Goal: Task Accomplishment & Management: Manage account settings

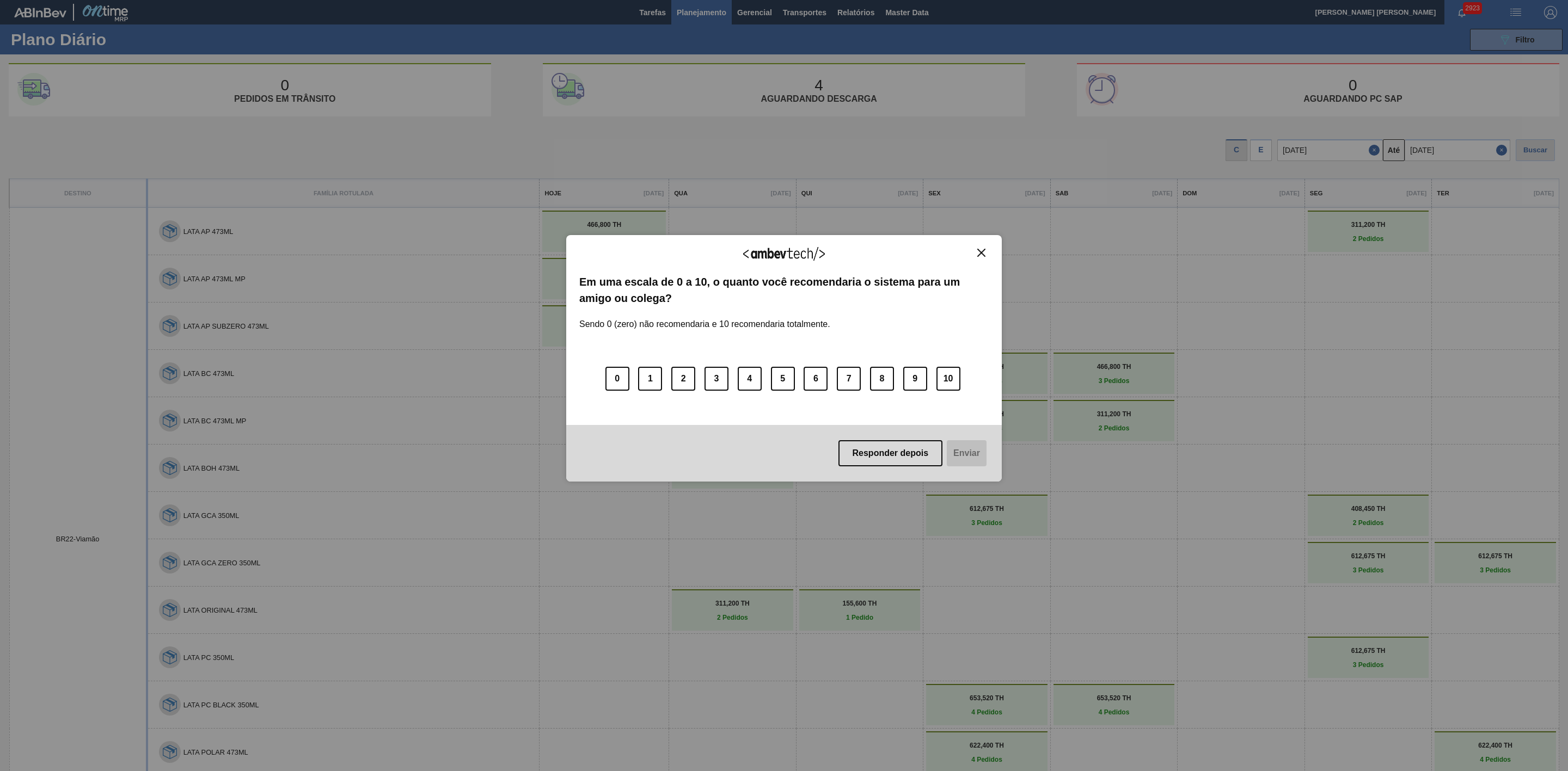
click at [978, 250] on img "Close" at bounding box center [981, 253] width 8 height 8
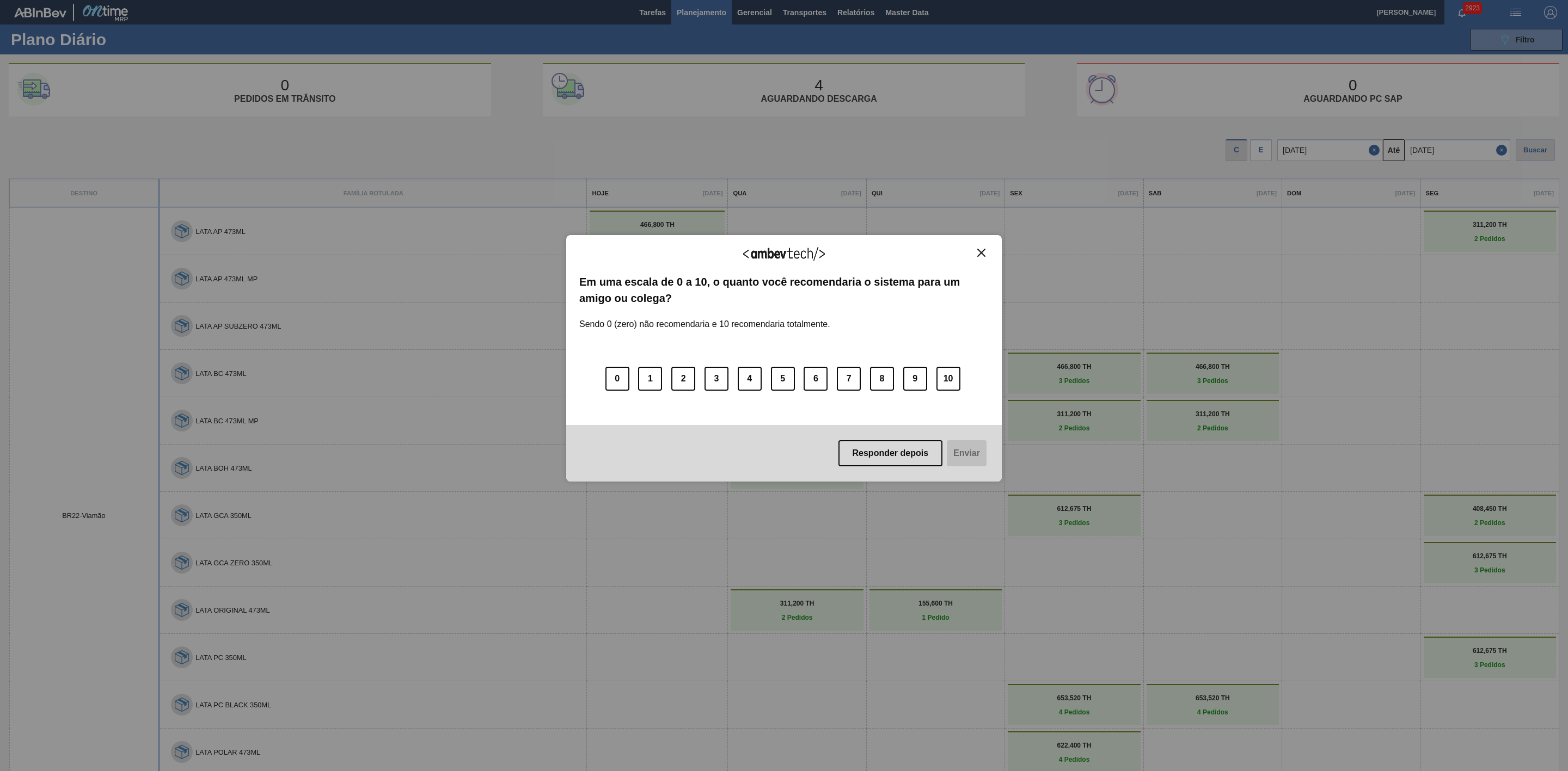
click at [985, 254] on button "Close" at bounding box center [981, 253] width 15 height 9
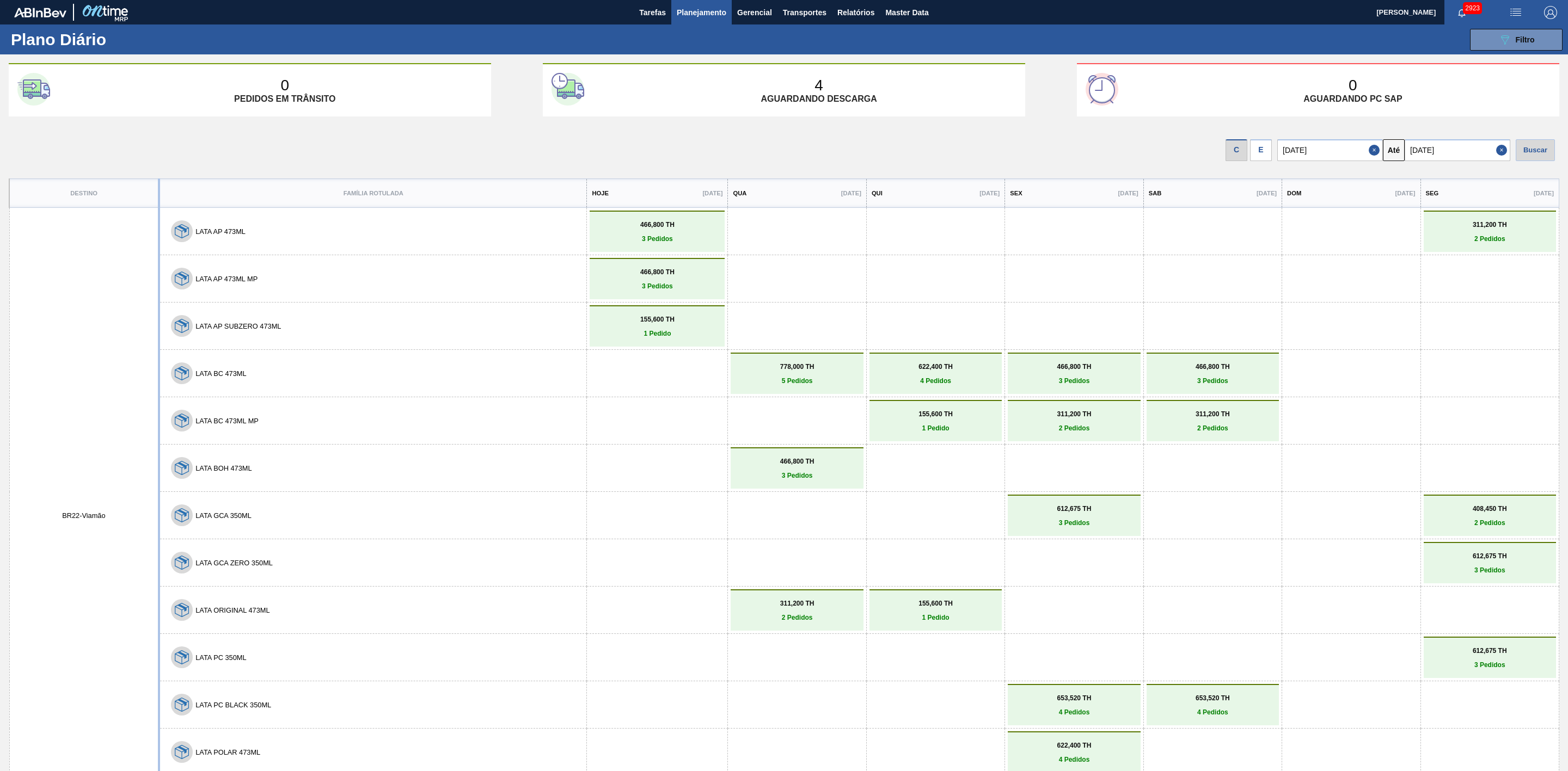
click at [682, 10] on span "Planejamento" at bounding box center [701, 12] width 49 height 13
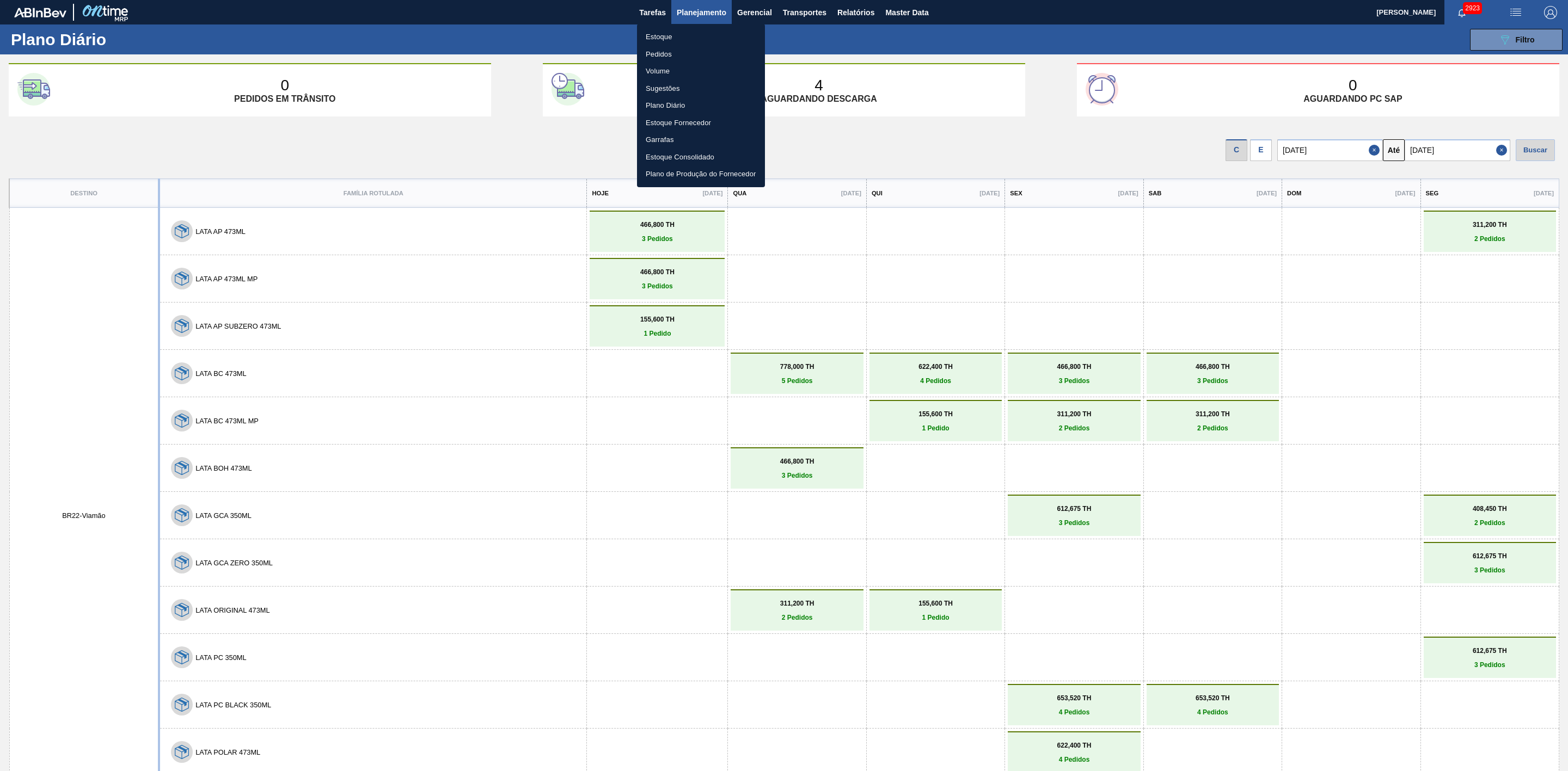
click at [674, 102] on li "Plano Diário" at bounding box center [701, 105] width 128 height 18
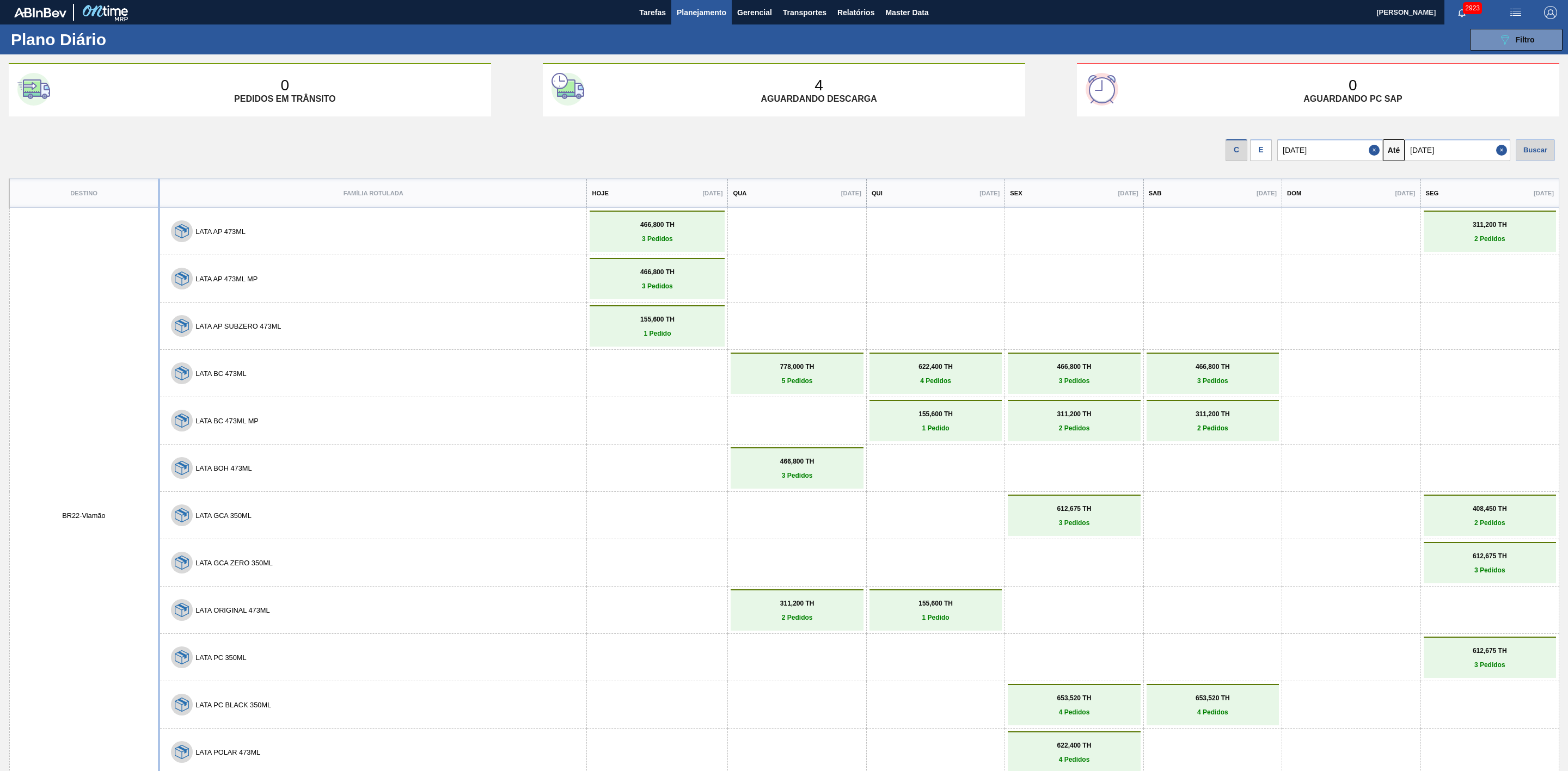
click at [1250, 152] on div "E" at bounding box center [1261, 150] width 22 height 22
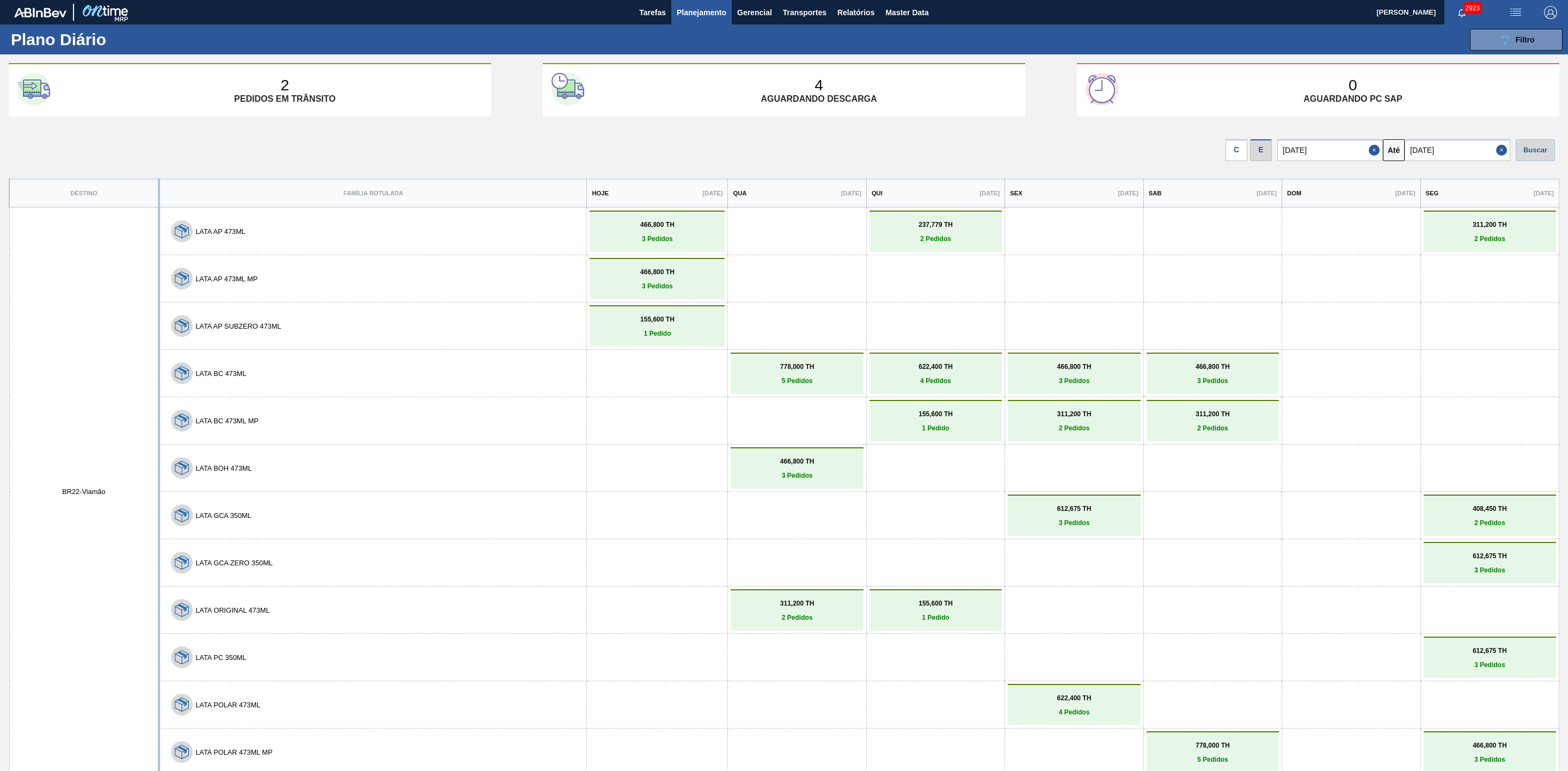
click at [1232, 156] on div "C" at bounding box center [1236, 150] width 22 height 22
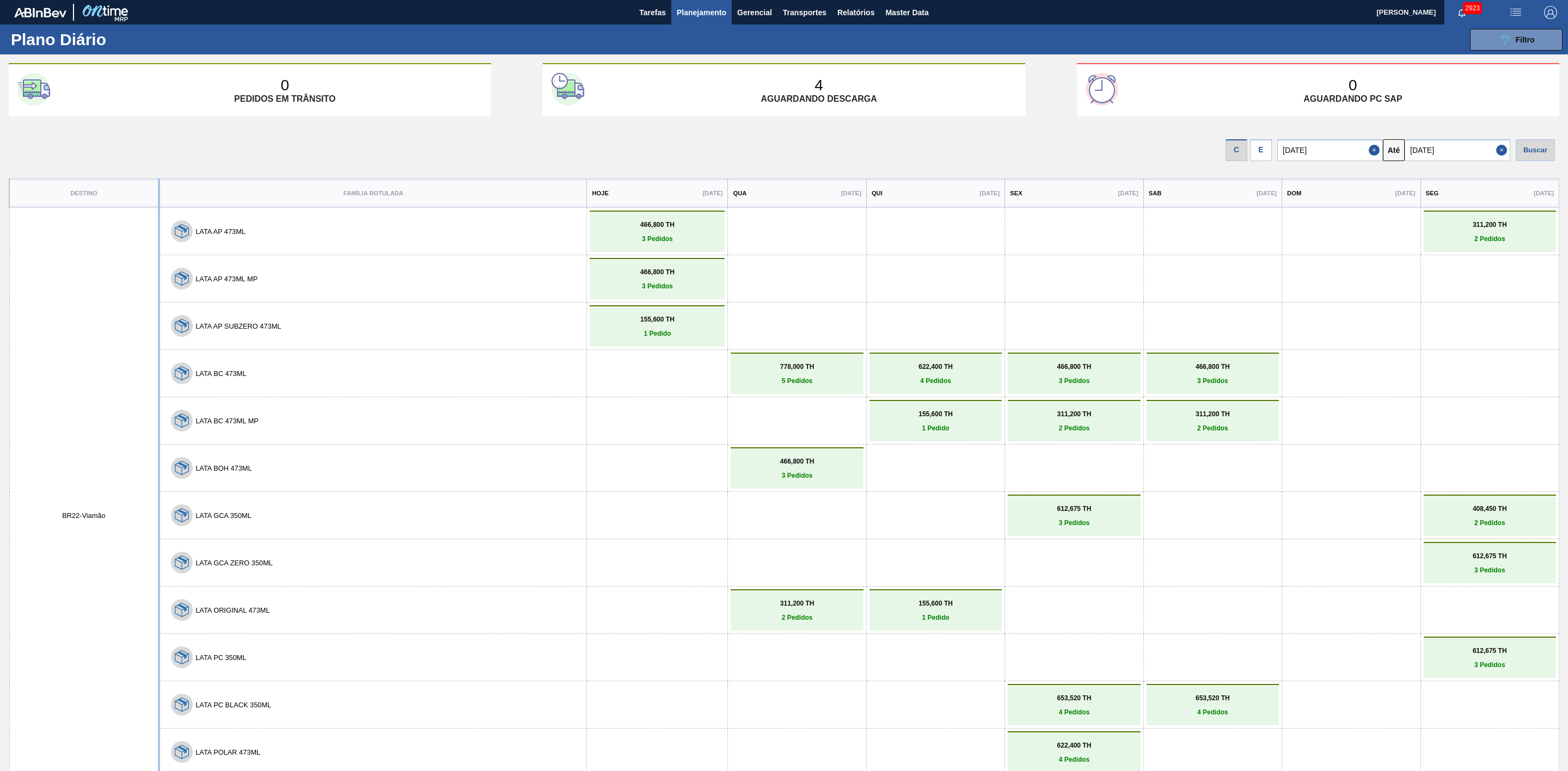
click at [1259, 155] on div "E" at bounding box center [1261, 150] width 22 height 22
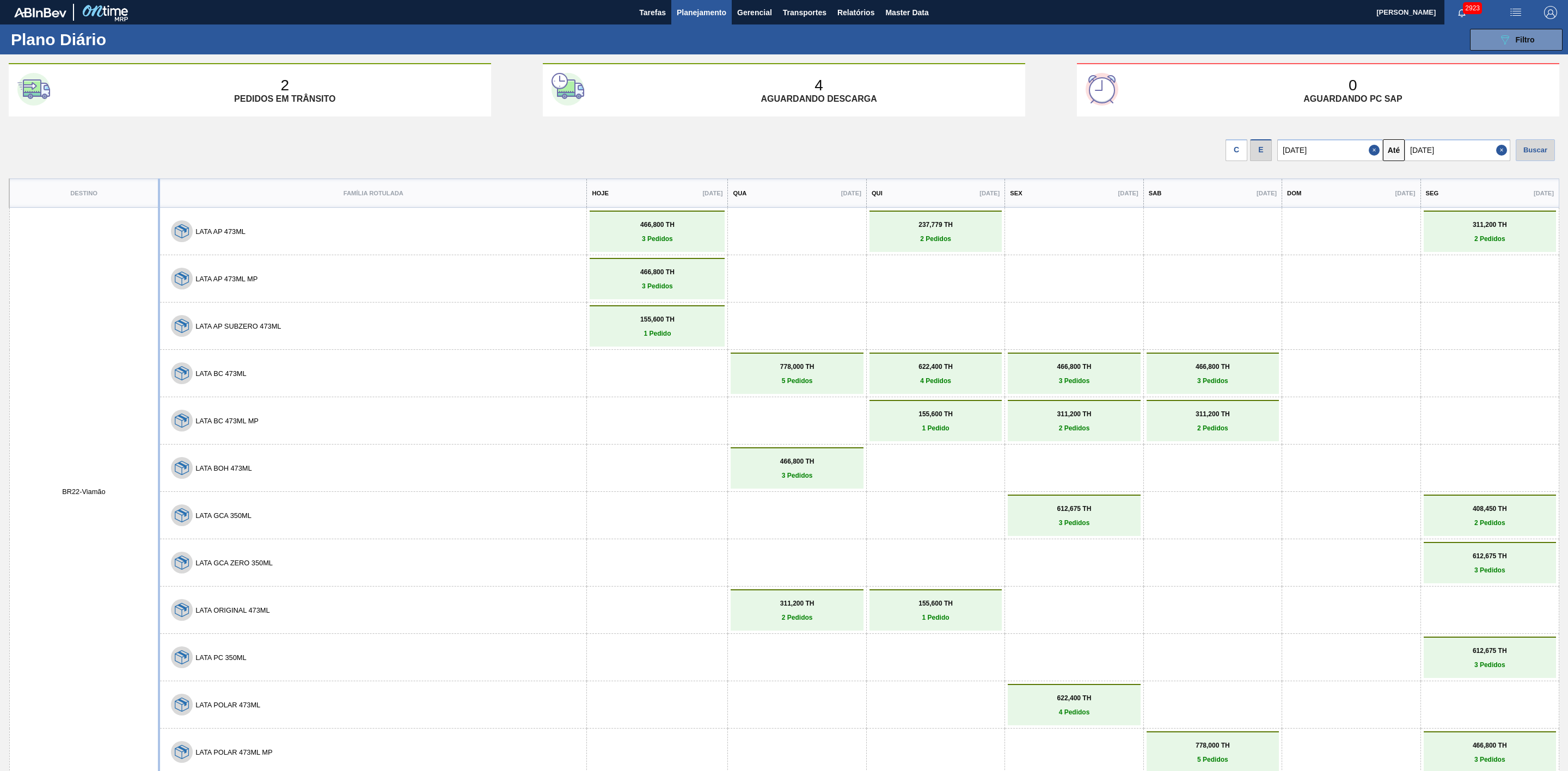
click at [1227, 152] on div "C" at bounding box center [1236, 150] width 22 height 22
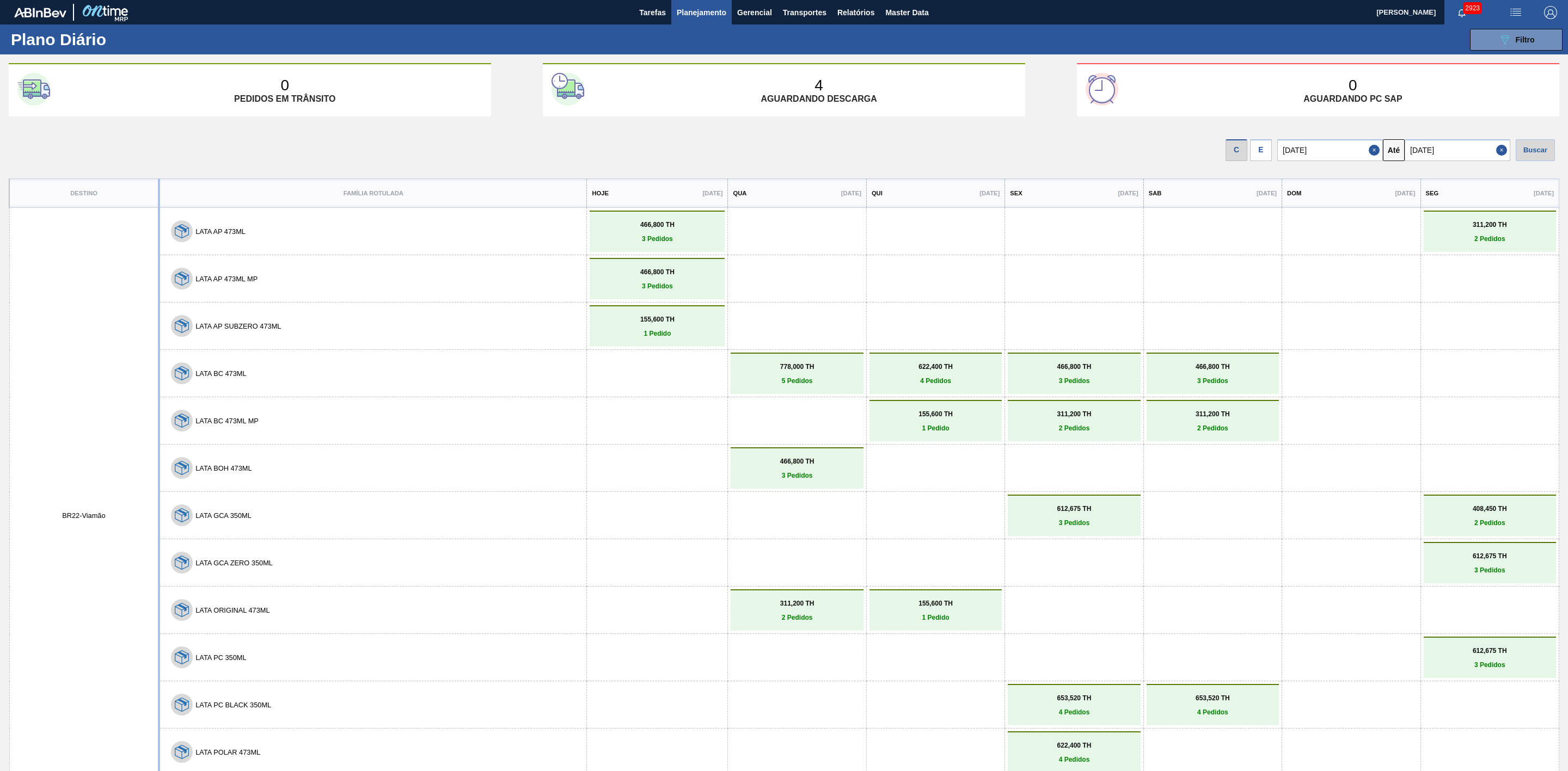
click at [1258, 151] on div "E" at bounding box center [1261, 150] width 22 height 22
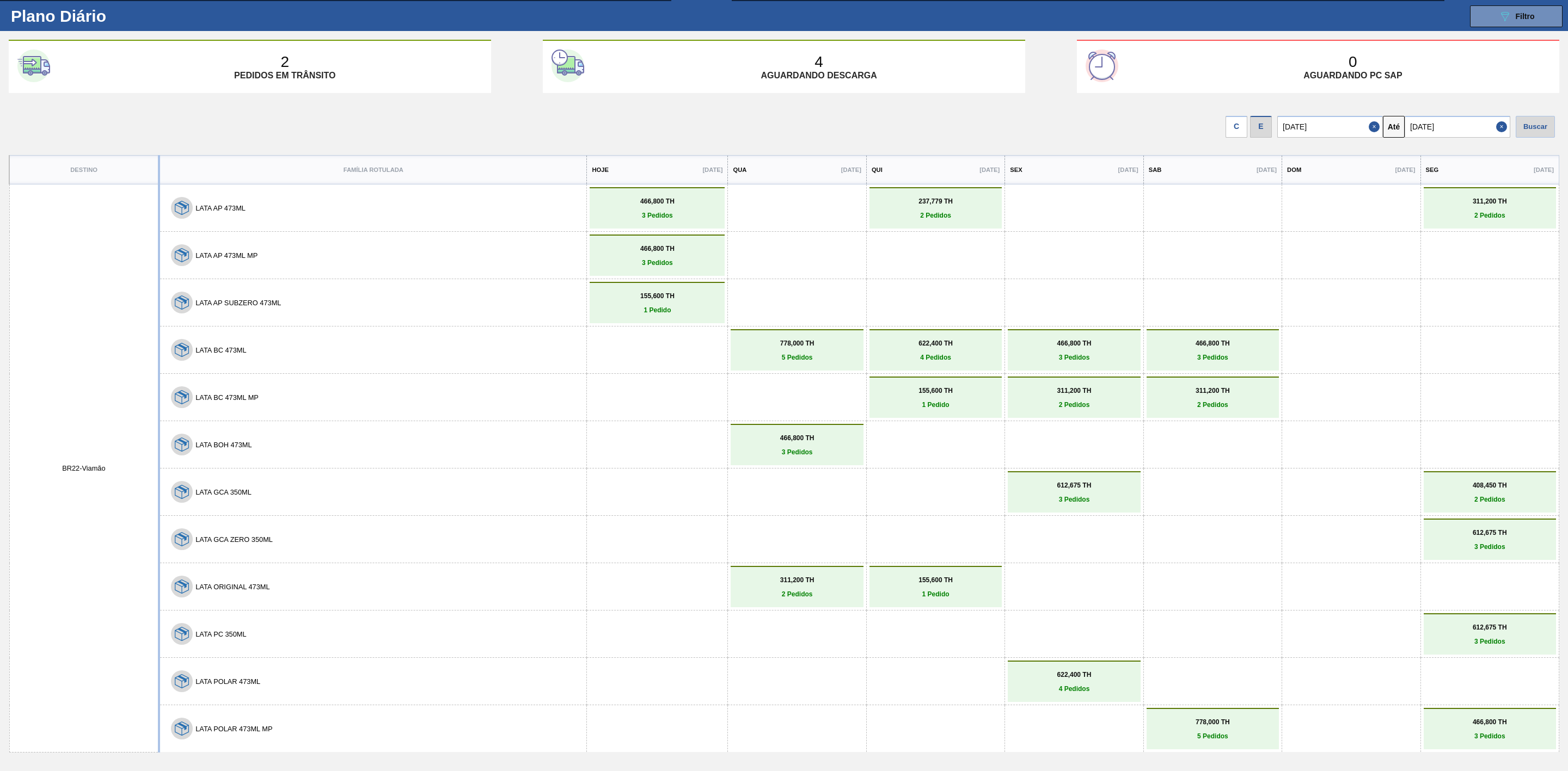
scroll to position [44, 0]
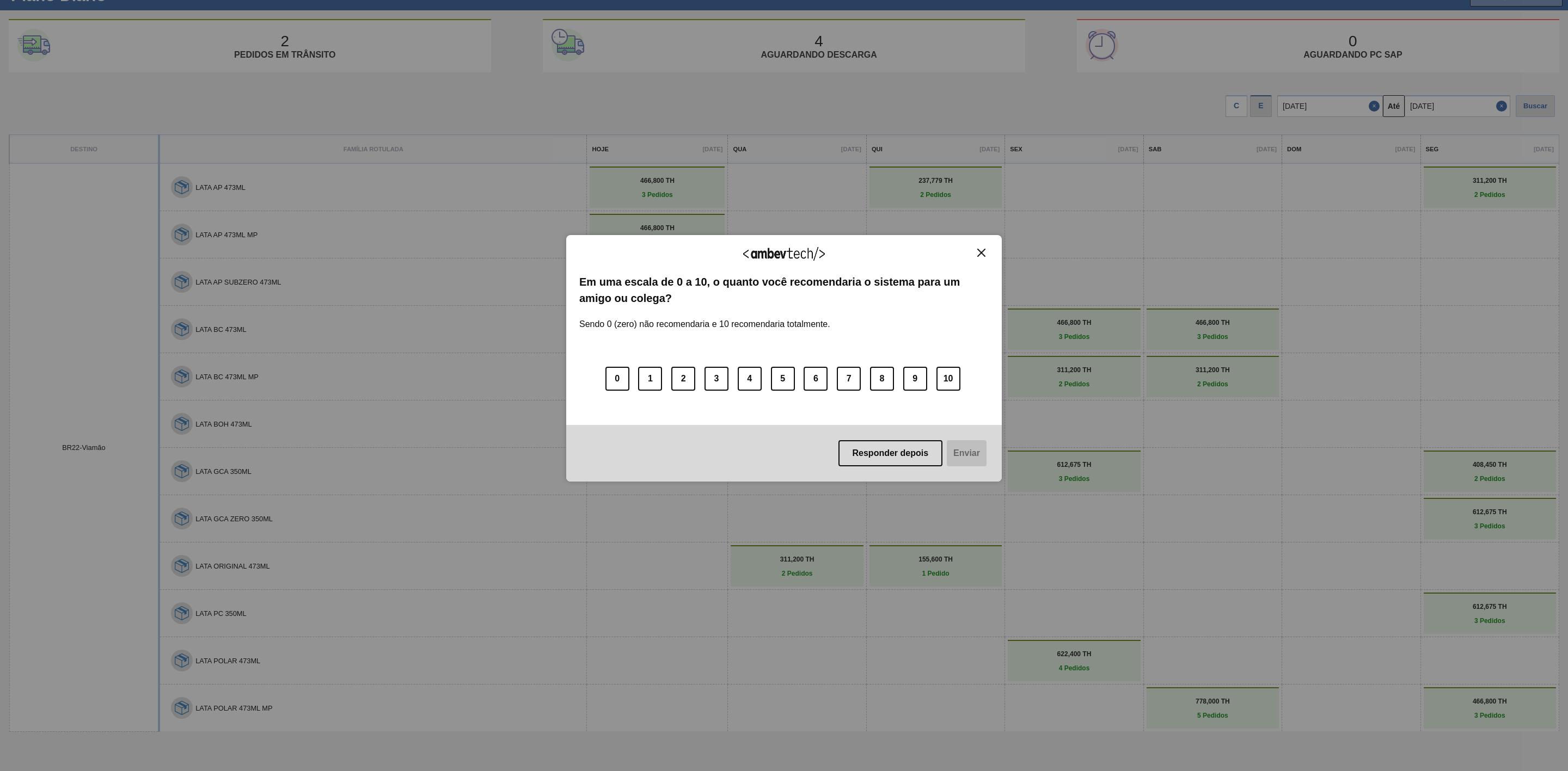
click at [980, 252] on img "Close" at bounding box center [981, 253] width 8 height 8
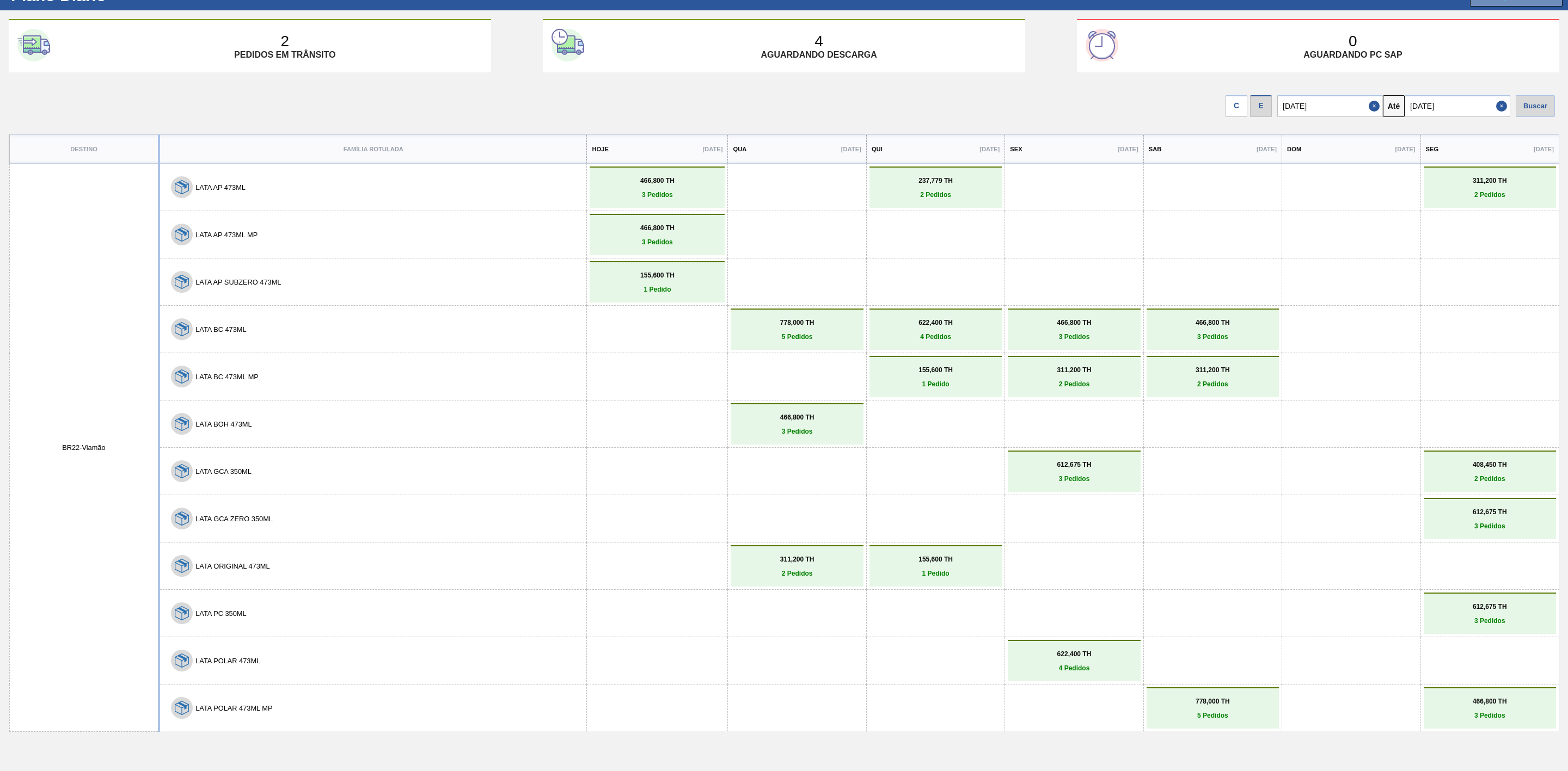
click at [1227, 105] on div "C" at bounding box center [1236, 106] width 22 height 22
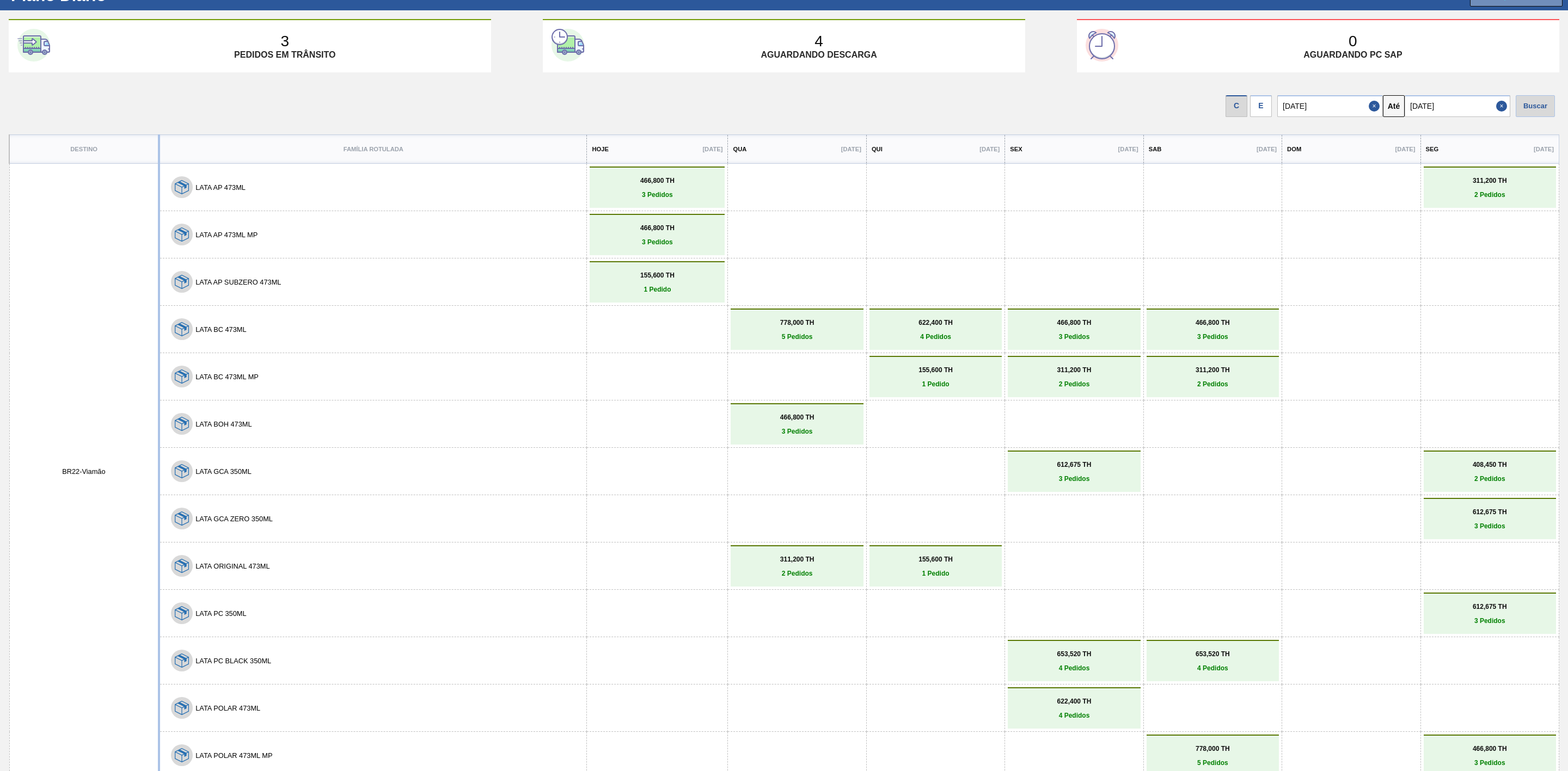
click at [1258, 108] on div "E" at bounding box center [1261, 106] width 22 height 22
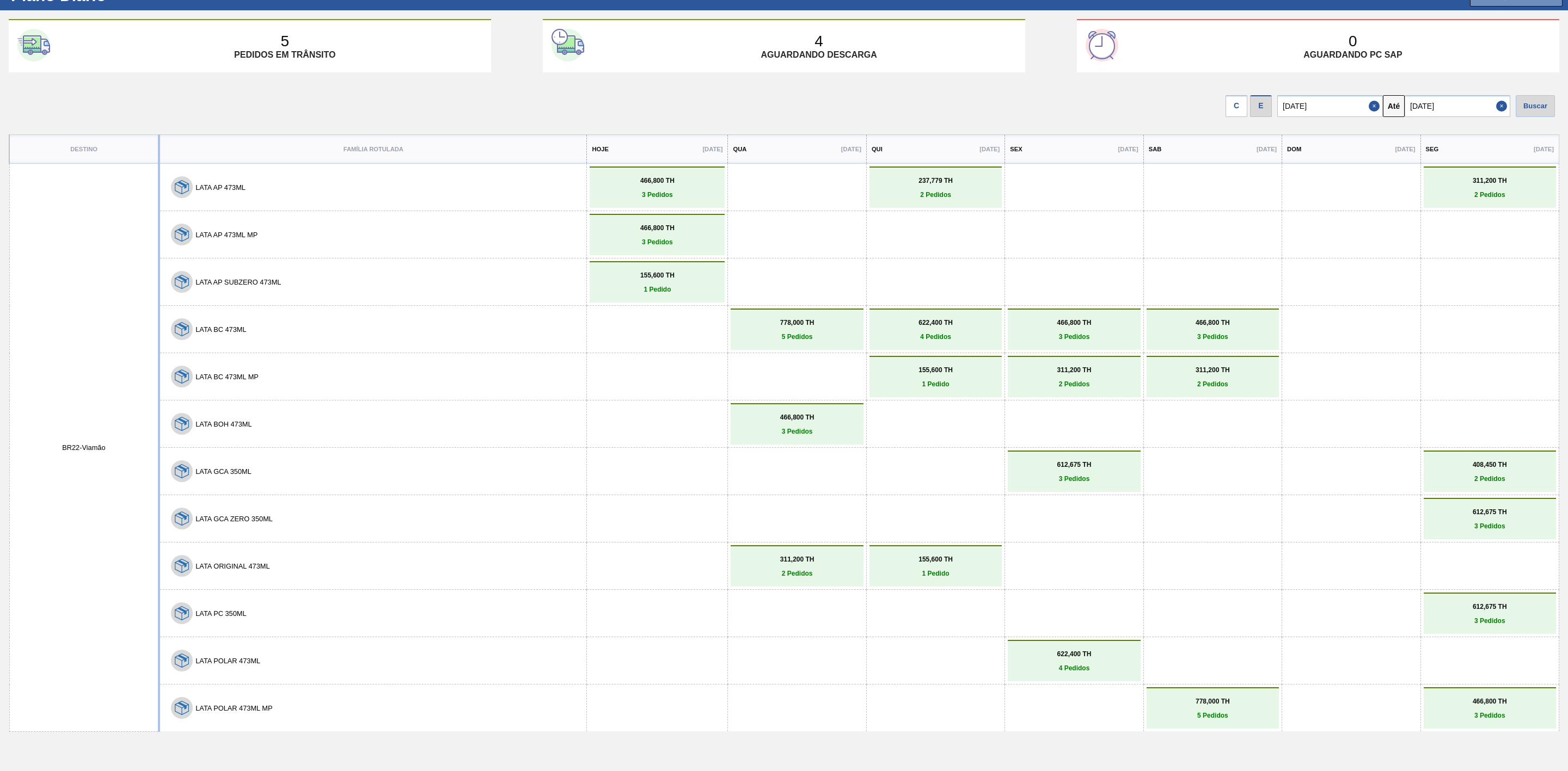
click at [1233, 106] on div "C" at bounding box center [1236, 106] width 22 height 22
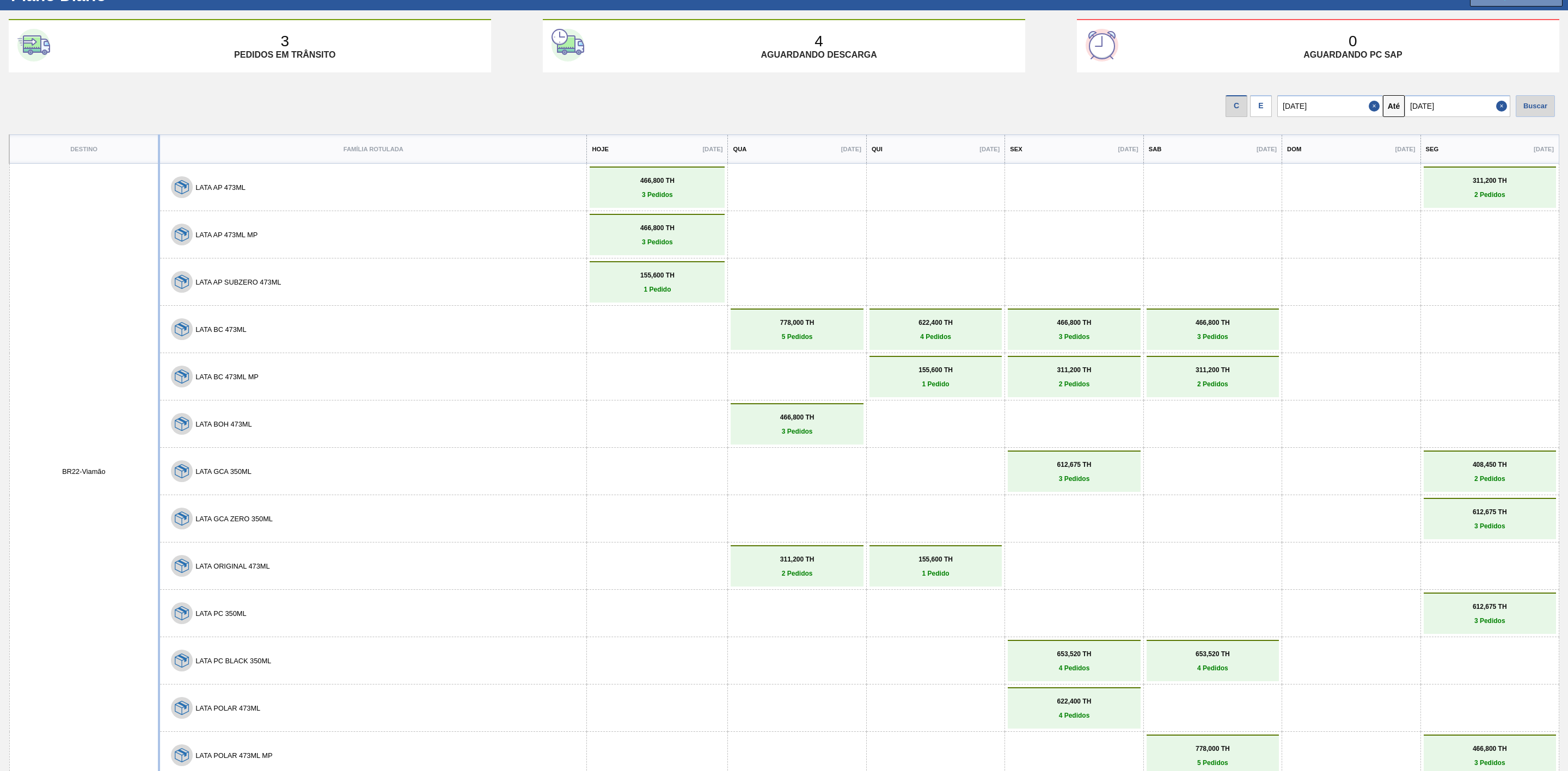
click at [1255, 105] on div "E" at bounding box center [1261, 106] width 22 height 22
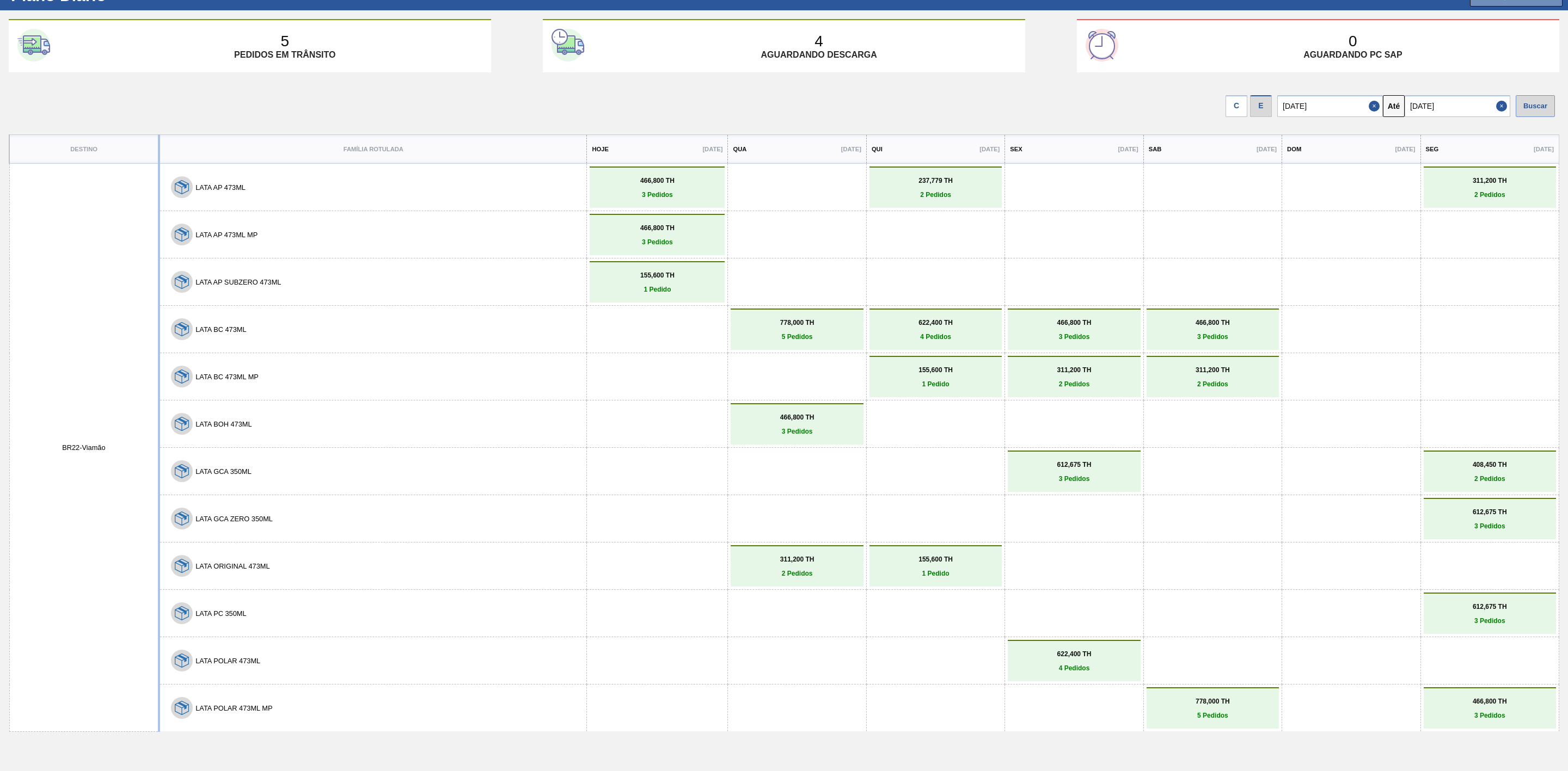
click at [1527, 108] on div "Buscar" at bounding box center [1535, 106] width 39 height 22
click at [1534, 103] on div "Buscar" at bounding box center [1535, 106] width 39 height 22
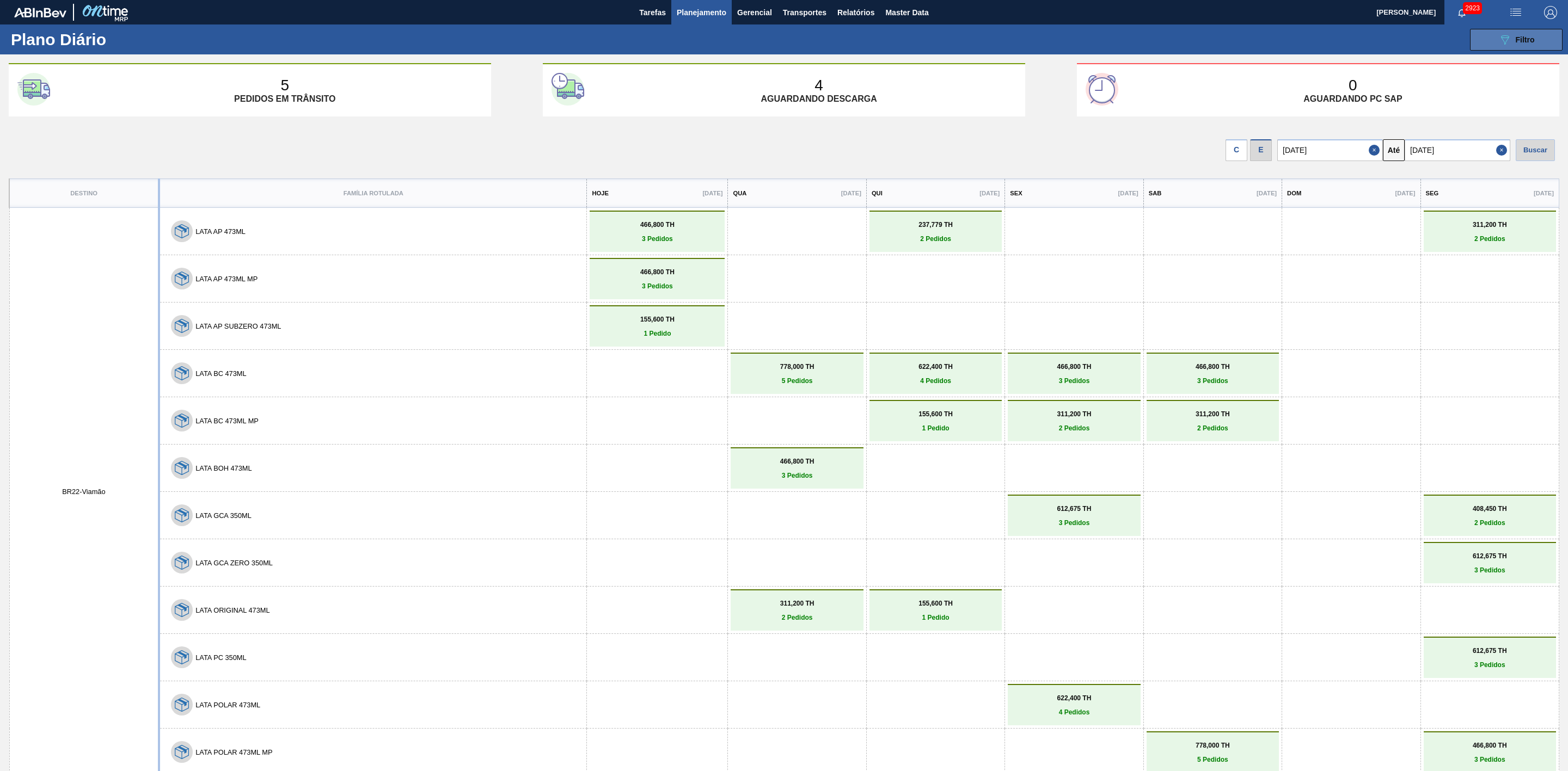
click at [1502, 38] on icon "089F7B8B-B2A5-4AFE-B5C0-19BA573D28AC" at bounding box center [1505, 40] width 13 height 13
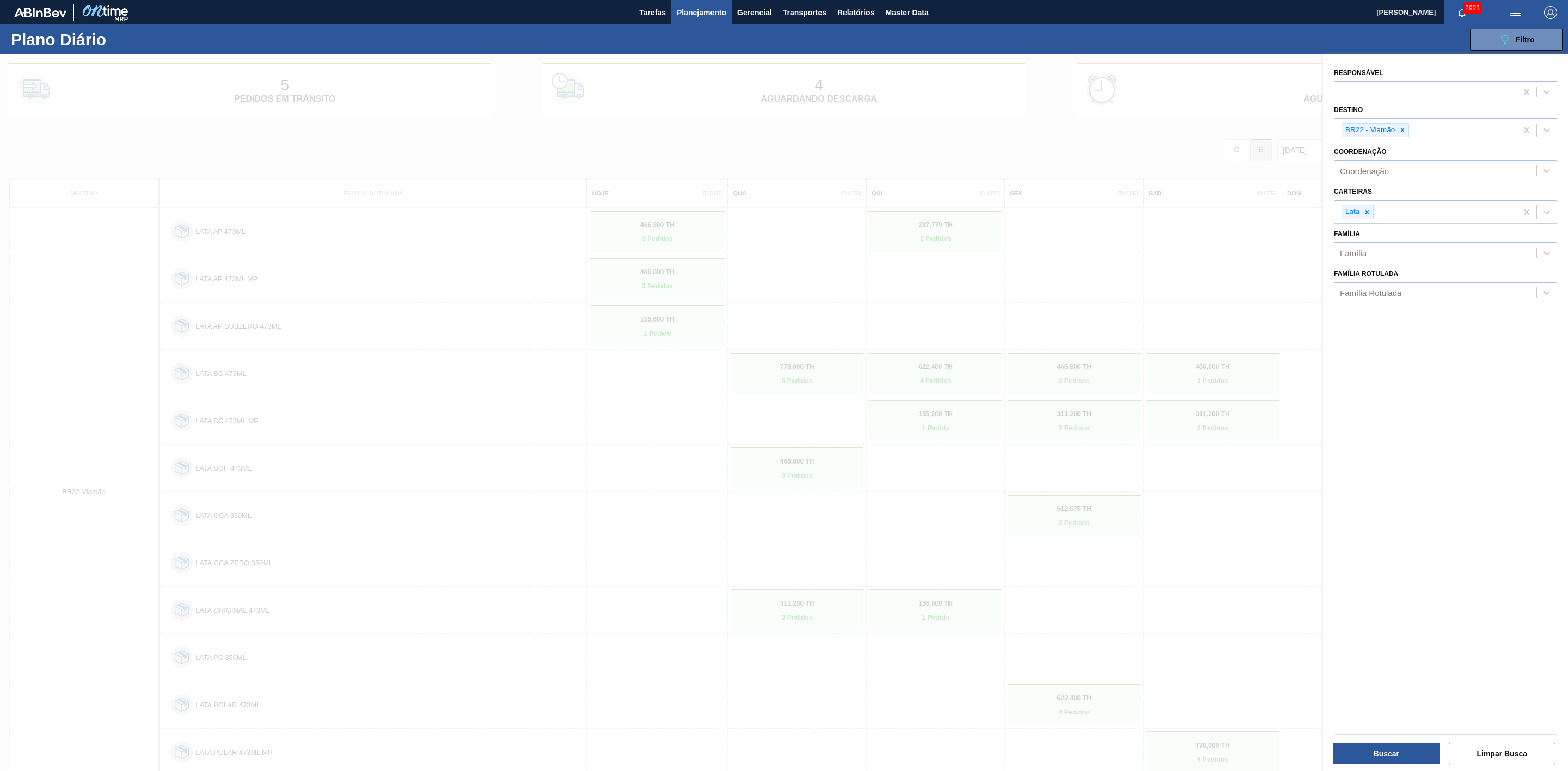
click at [1214, 285] on div at bounding box center [784, 439] width 1568 height 771
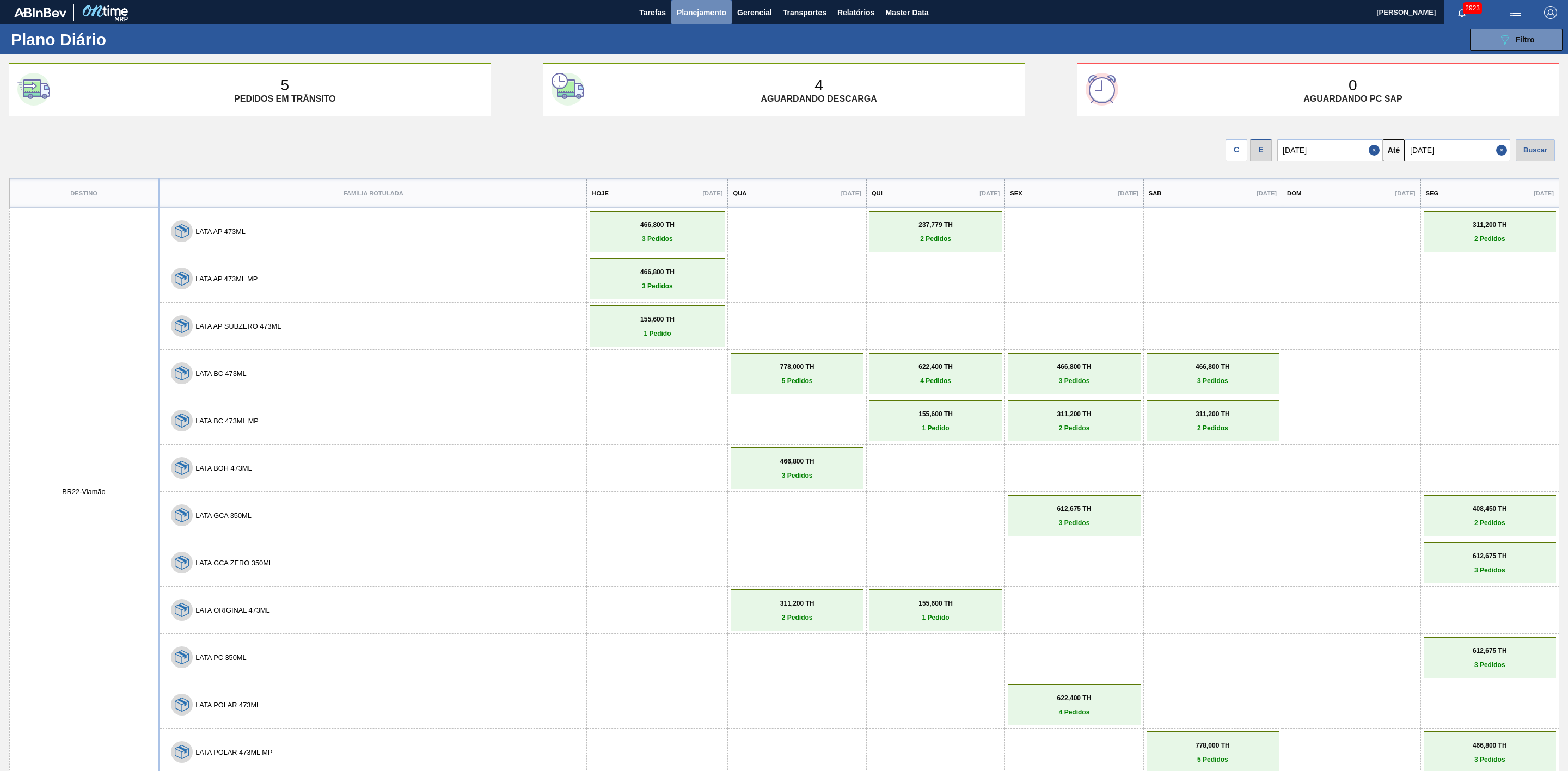
click at [710, 8] on span "Planejamento" at bounding box center [701, 12] width 49 height 13
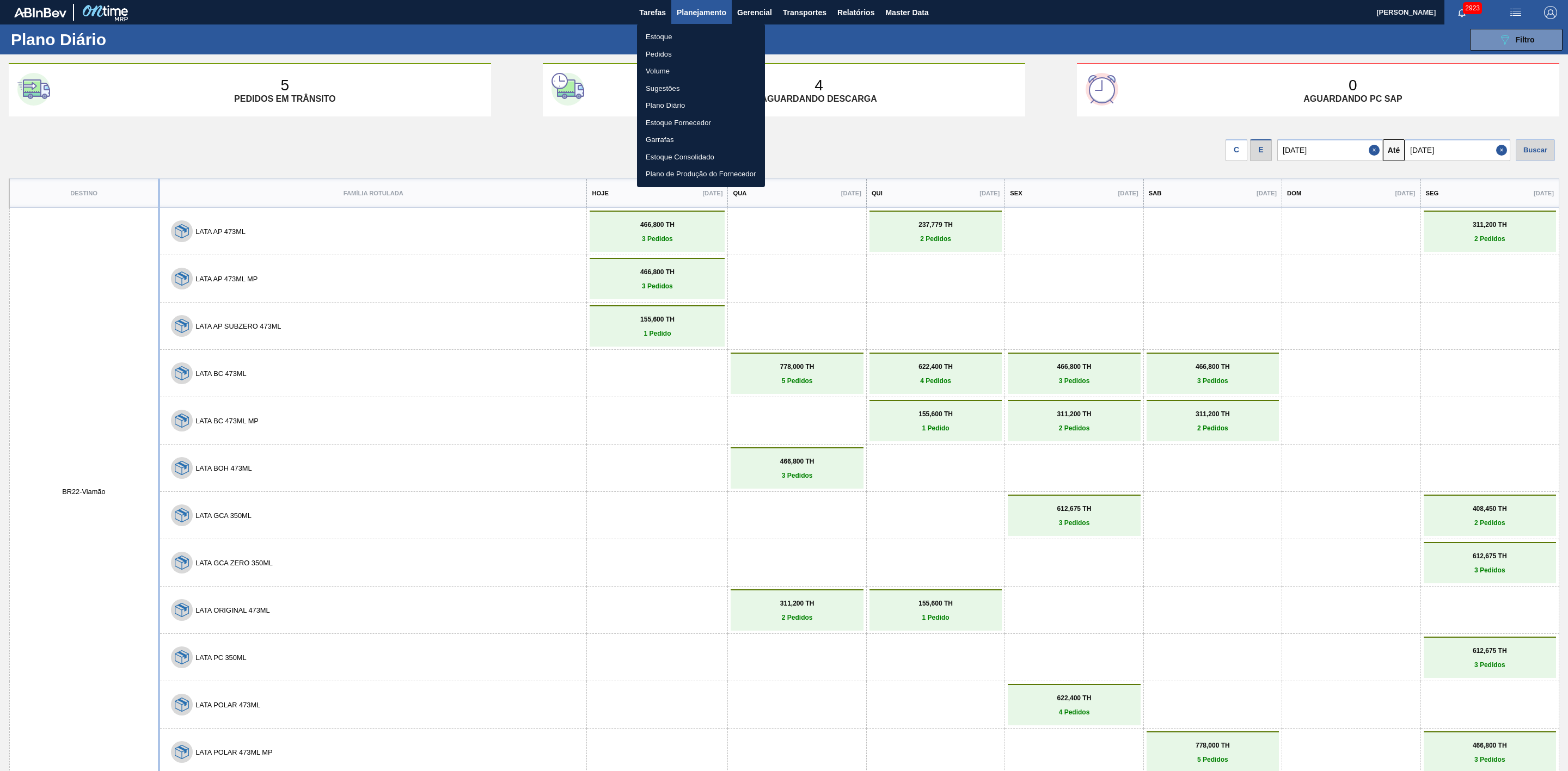
click at [660, 34] on li "Estoque" at bounding box center [701, 37] width 128 height 18
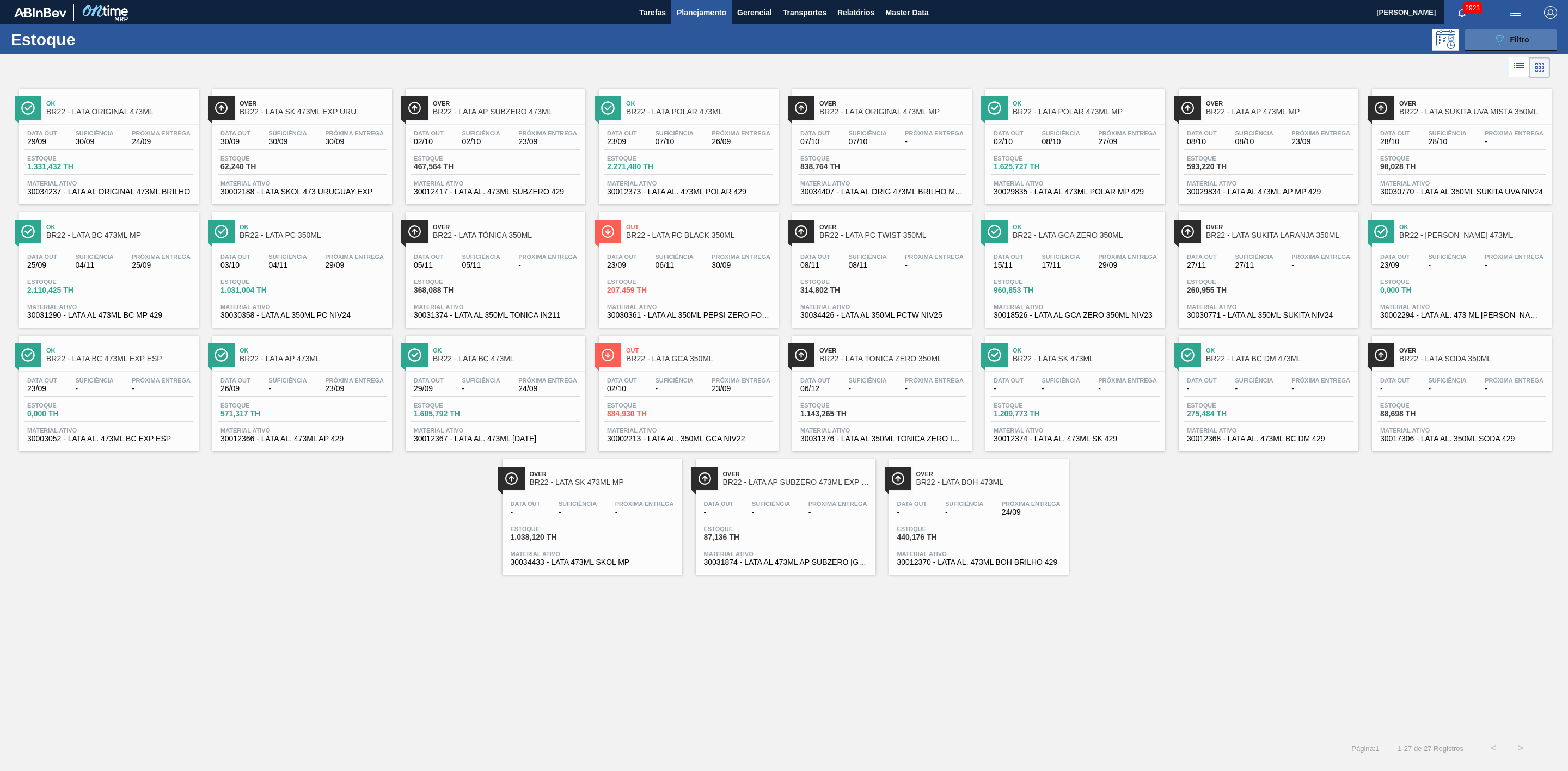
click at [1514, 38] on span "Filtro" at bounding box center [1519, 40] width 19 height 9
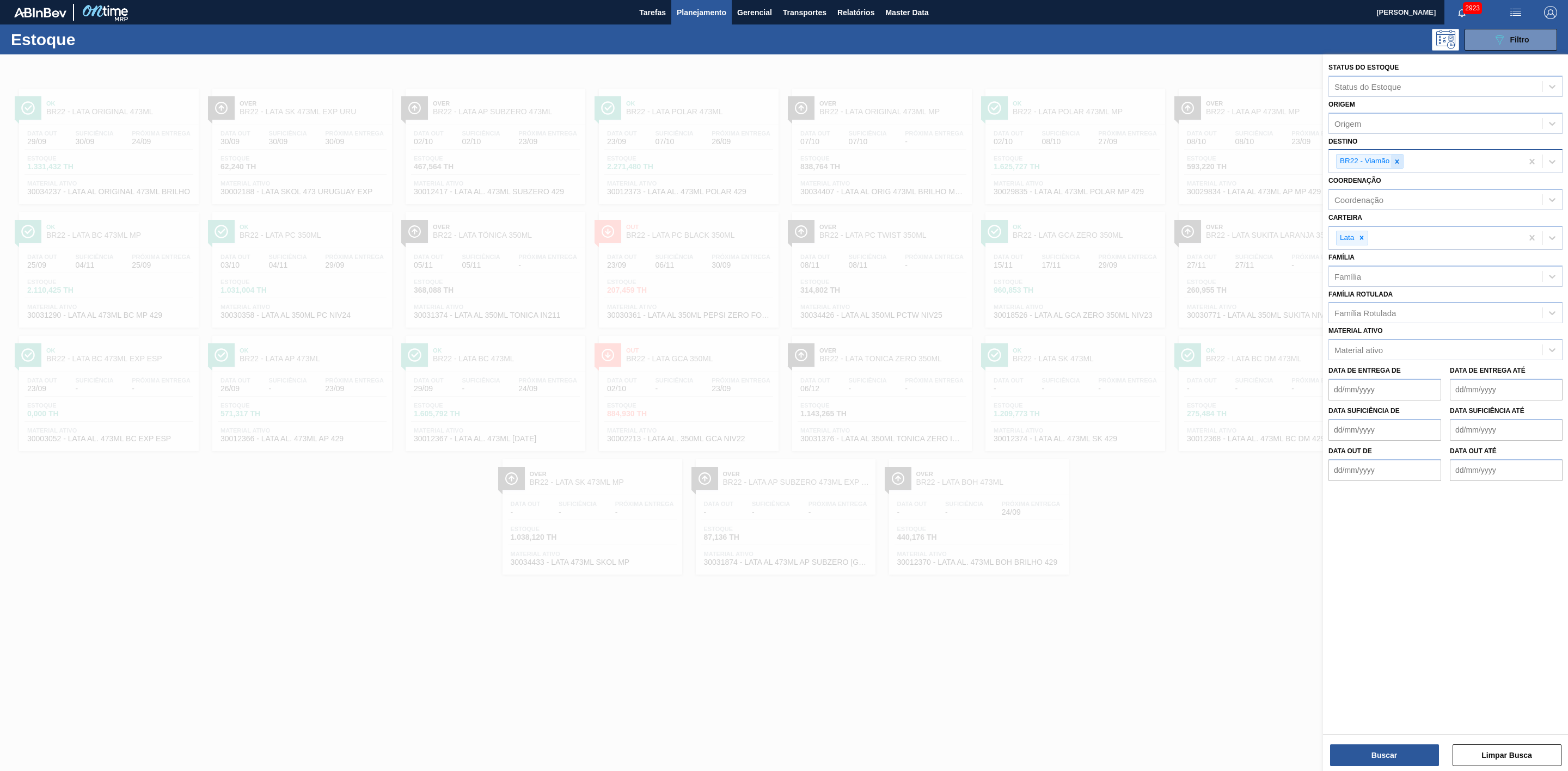
click at [1396, 162] on icon at bounding box center [1397, 161] width 4 height 4
type input "21"
click at [1385, 184] on div "BR21 - Lages" at bounding box center [1445, 187] width 234 height 20
click at [1388, 755] on button "Buscar" at bounding box center [1384, 756] width 109 height 22
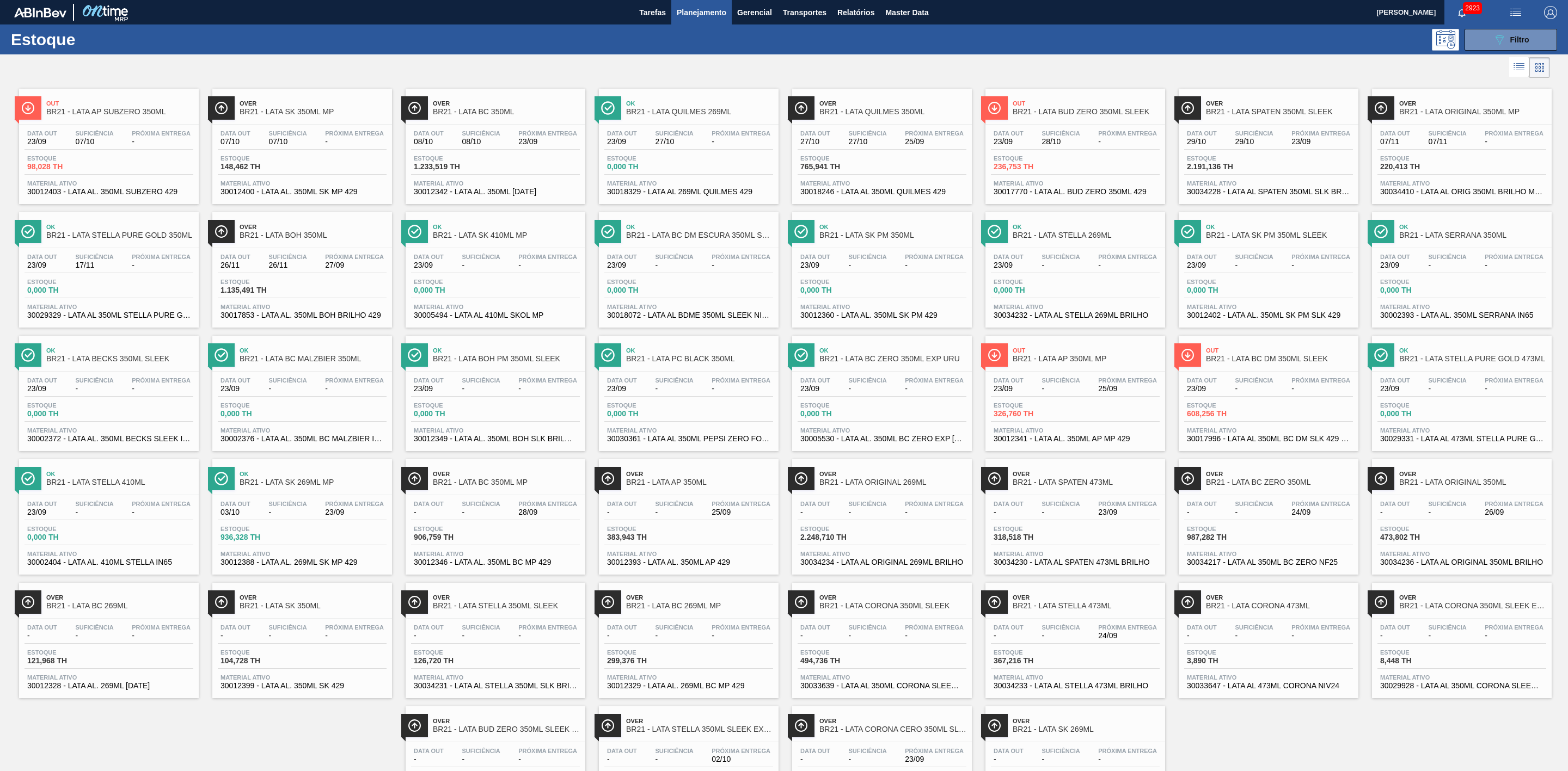
click at [835, 70] on div at bounding box center [775, 67] width 1550 height 26
click at [1245, 487] on div "Over BR21 - LATA BC ZERO 350ML" at bounding box center [1279, 479] width 147 height 24
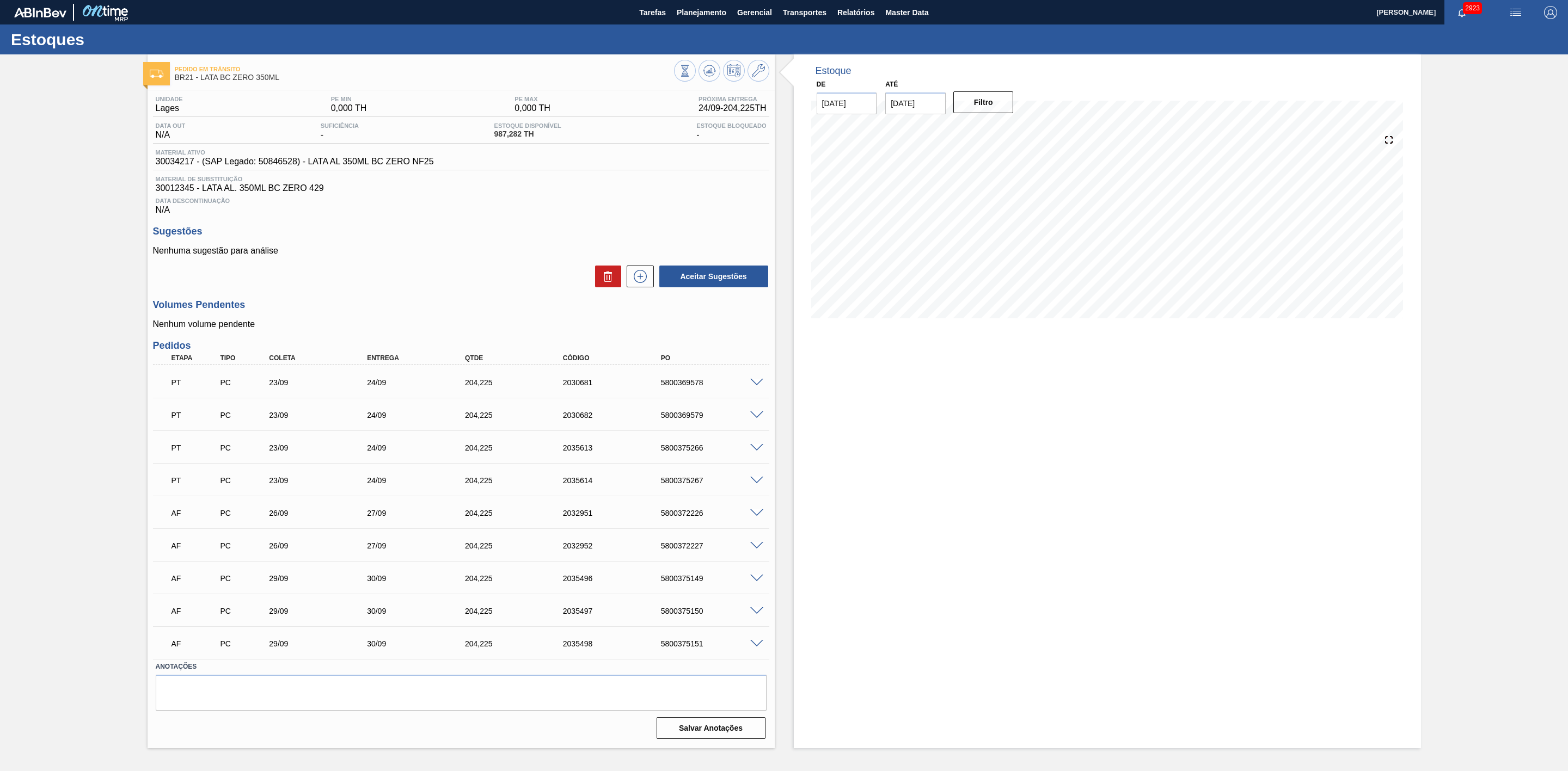
click at [757, 513] on span at bounding box center [757, 513] width 13 height 8
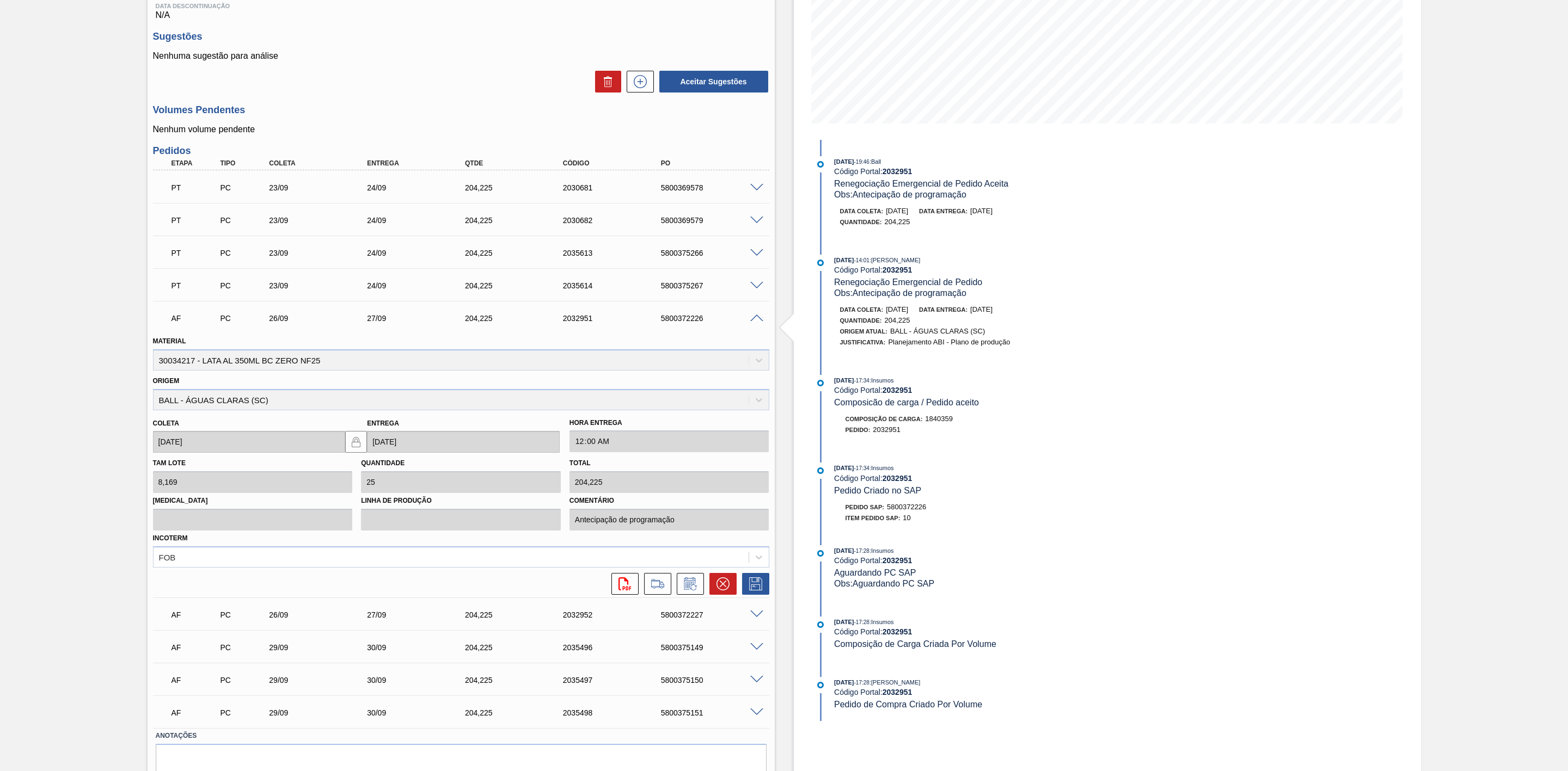
scroll to position [245, 0]
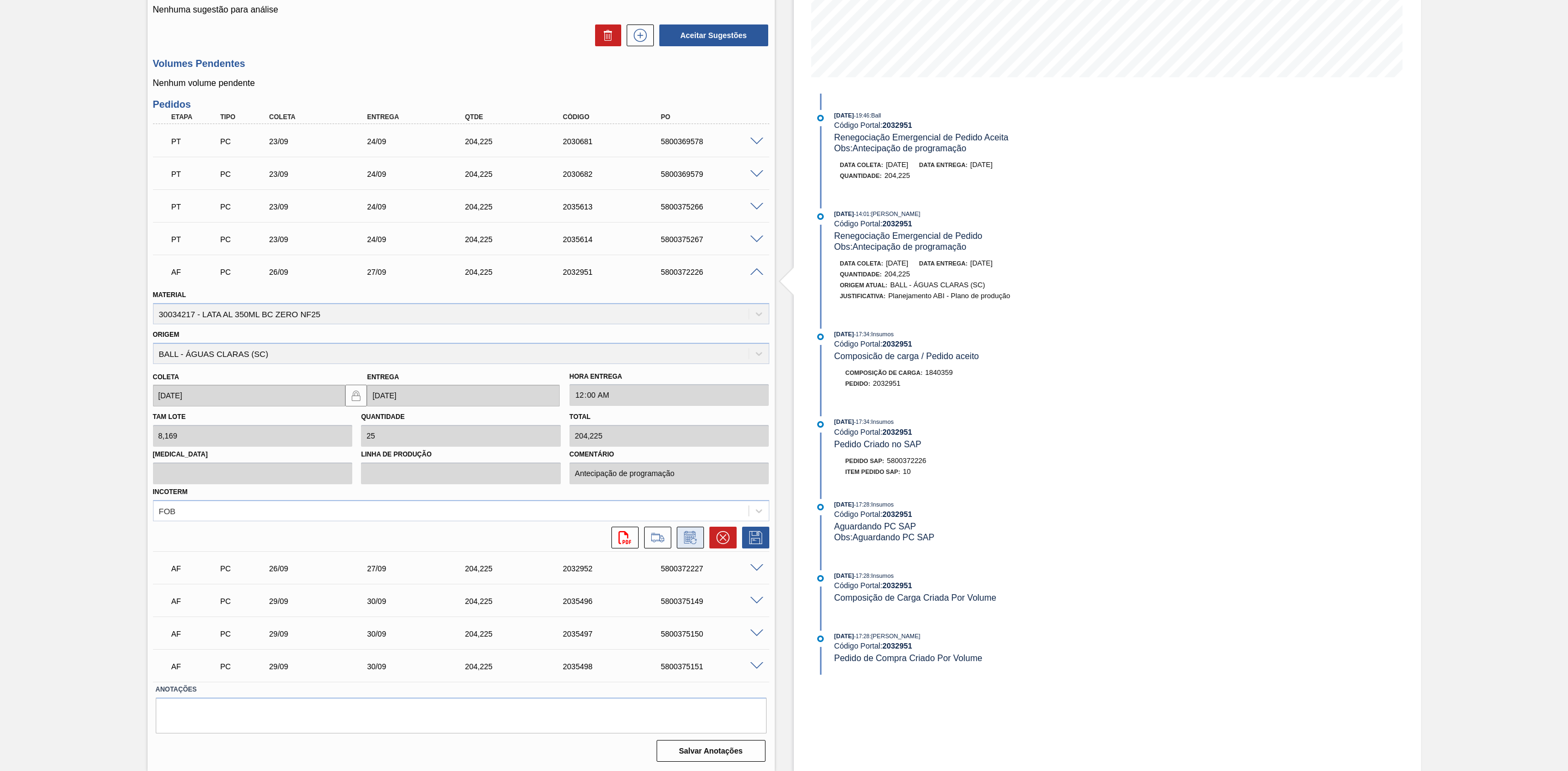
click at [688, 538] on icon at bounding box center [690, 537] width 18 height 13
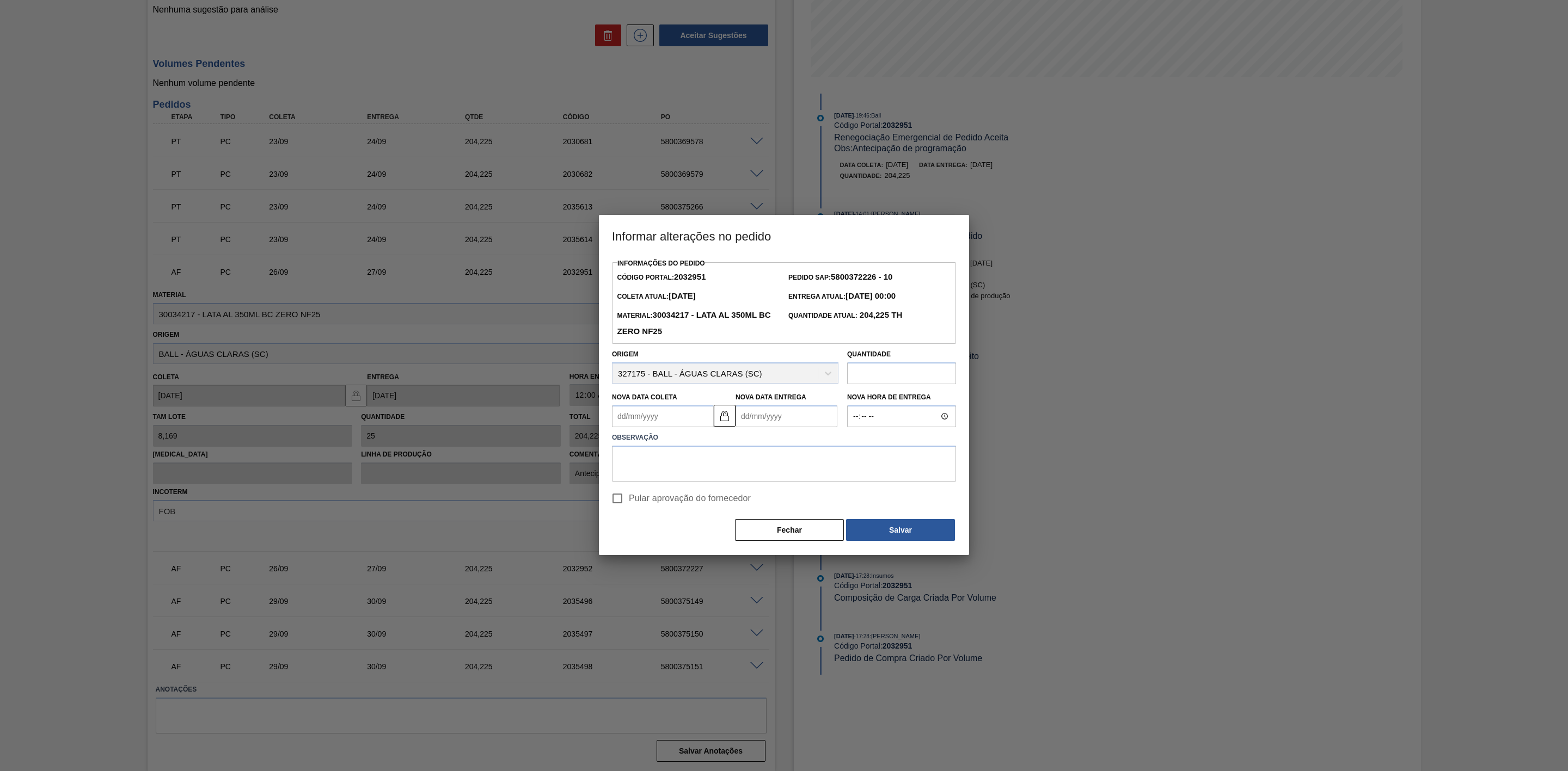
click at [753, 420] on Entrega2032951 "Nova Data Entrega" at bounding box center [786, 416] width 102 height 22
type Coleta2032951 "01/09/2025"
type Entrega2032951 "2"
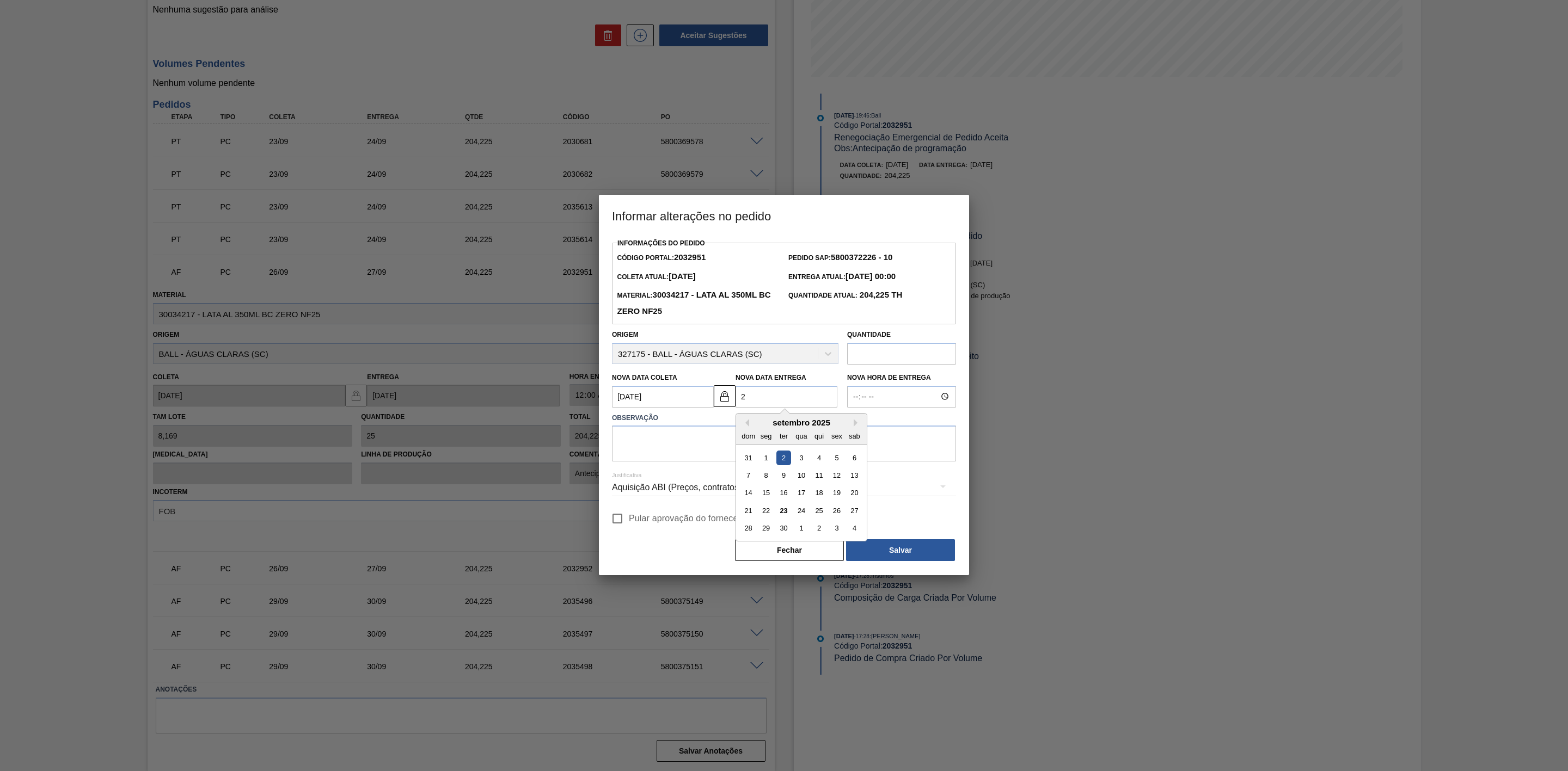
type Coleta2032951 "27/09/2025"
click at [752, 529] on div "28" at bounding box center [748, 528] width 15 height 15
type Entrega2032951 "28/09/2025"
click at [709, 444] on textarea at bounding box center [783, 443] width 344 height 36
type textarea "Ajustes de data"
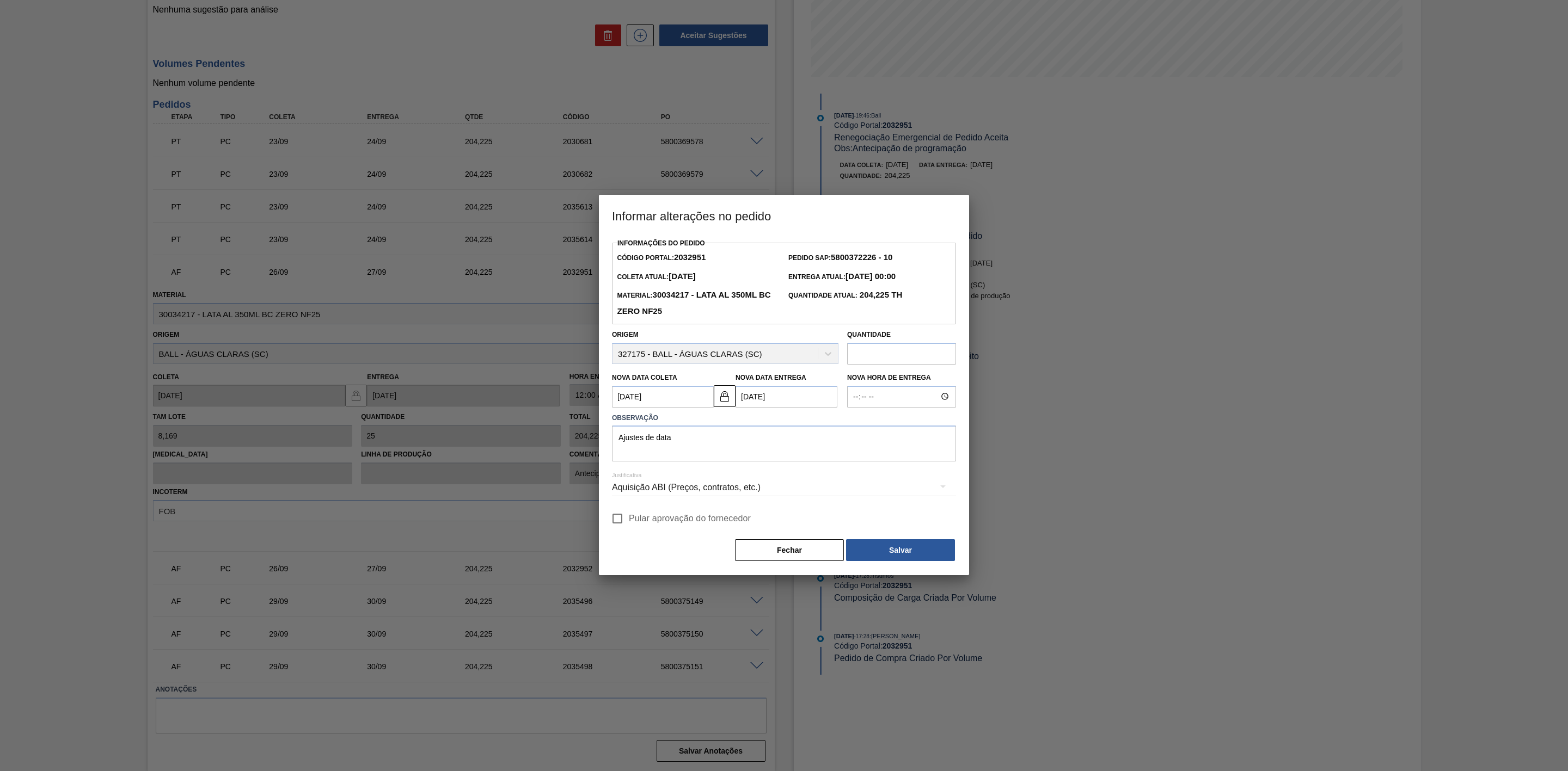
click at [686, 522] on span "Pular aprovação do fornecedor" at bounding box center [690, 518] width 122 height 13
click at [629, 522] on input "Pular aprovação do fornecedor" at bounding box center [618, 519] width 23 height 23
checkbox input "true"
click at [914, 560] on button "Salvar" at bounding box center [900, 550] width 109 height 22
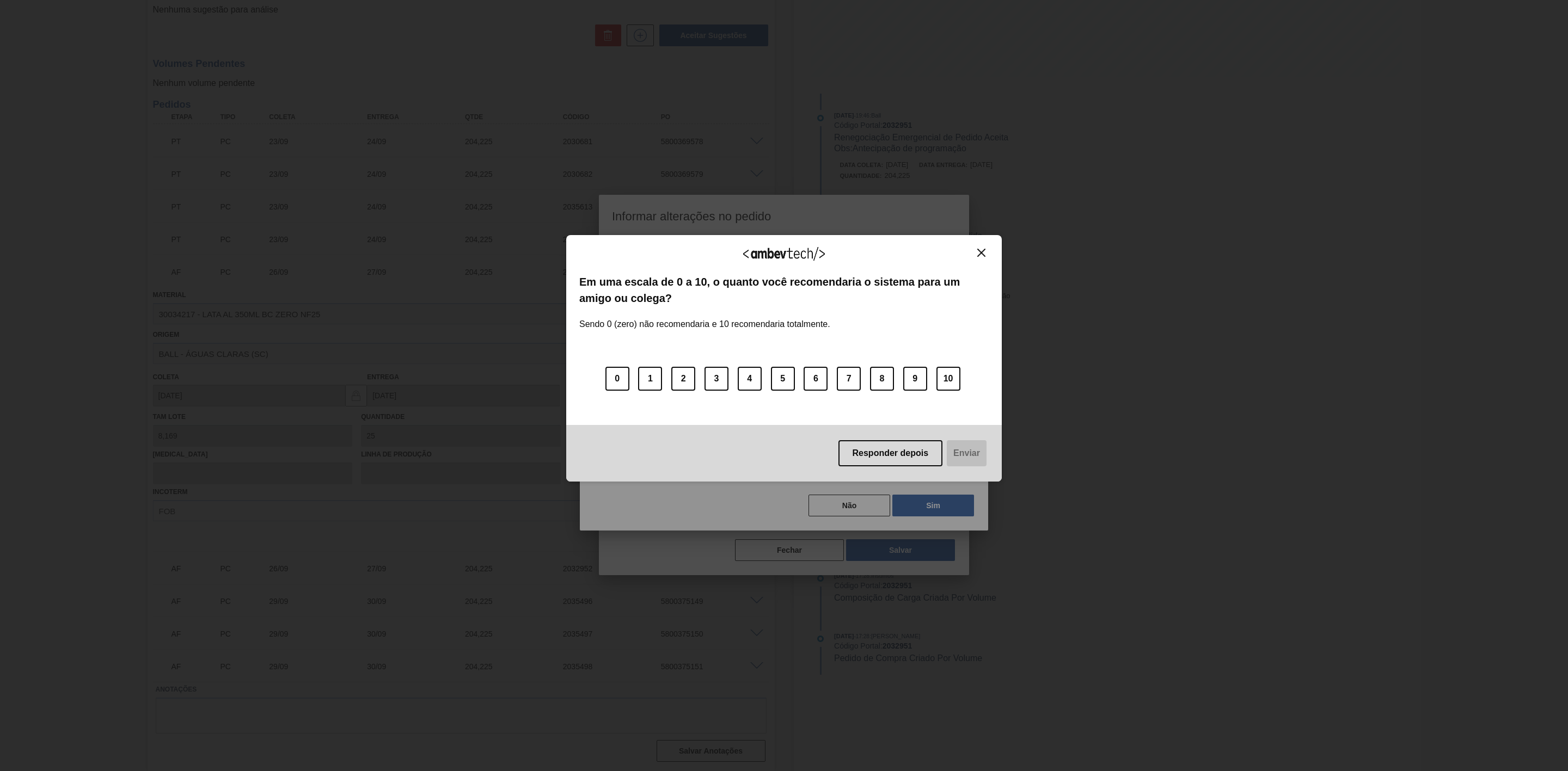
click at [984, 253] on img "Close" at bounding box center [981, 253] width 8 height 8
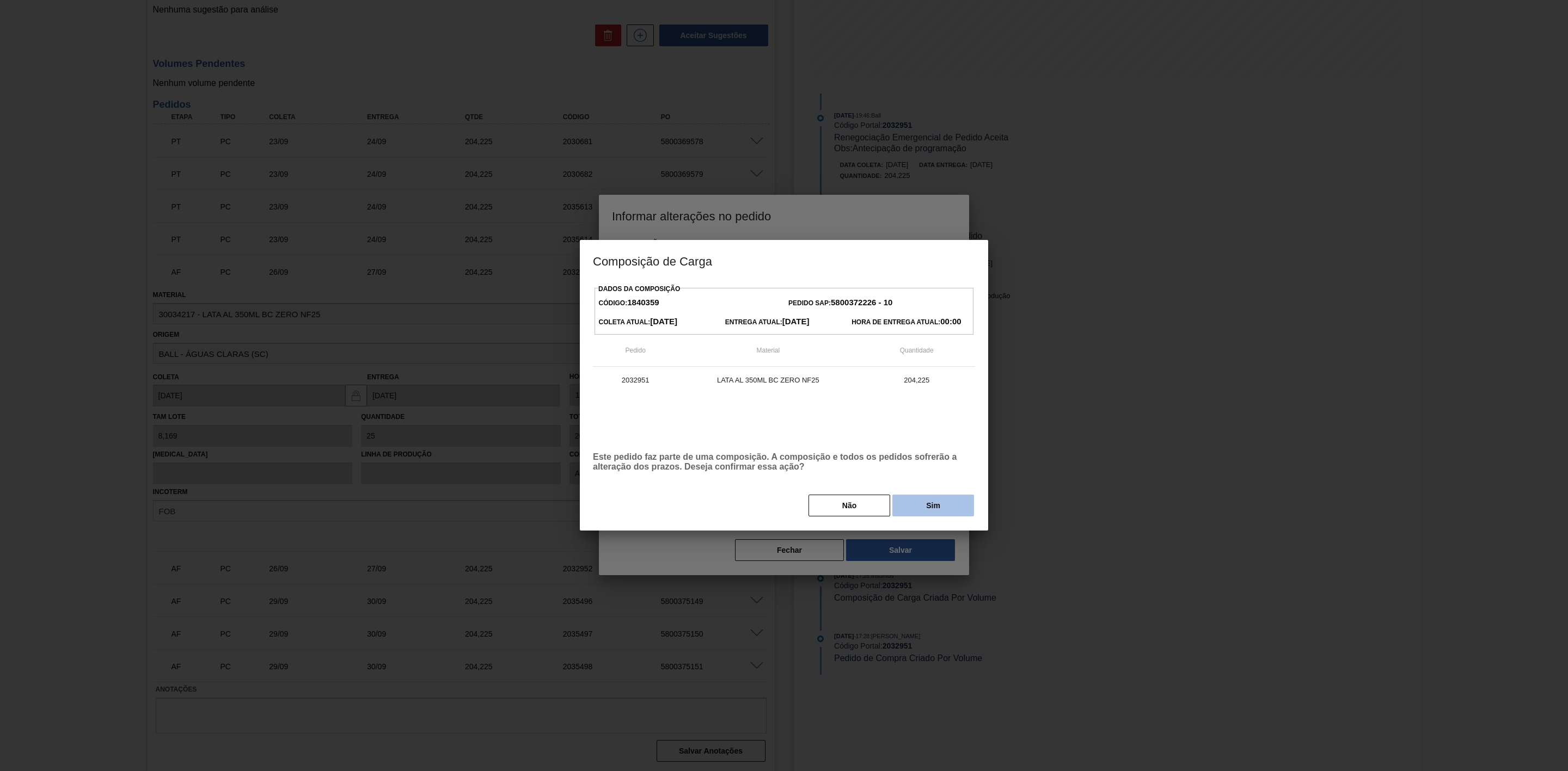
click at [933, 502] on button "Sim" at bounding box center [933, 506] width 82 height 22
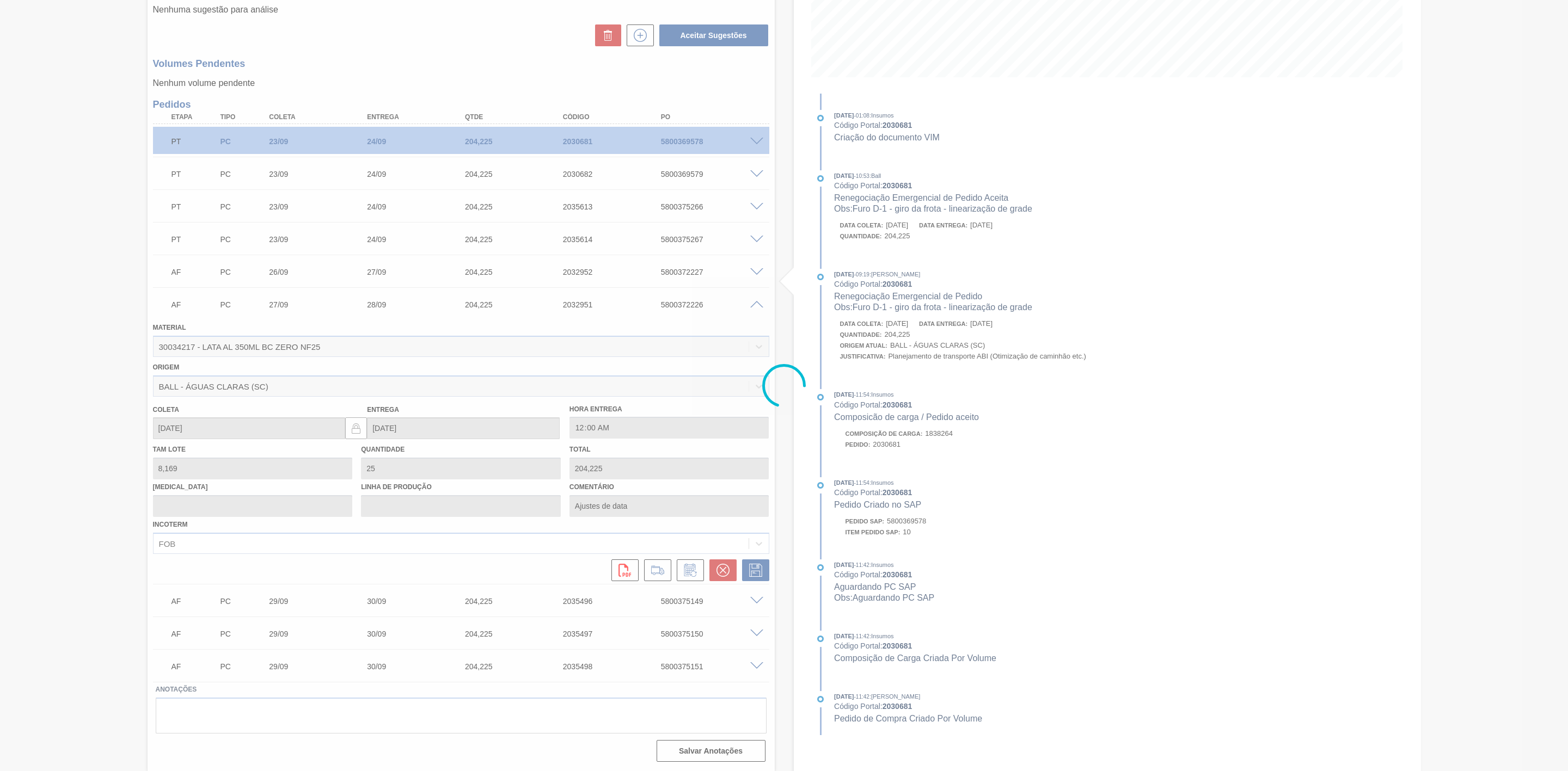
scroll to position [0, 0]
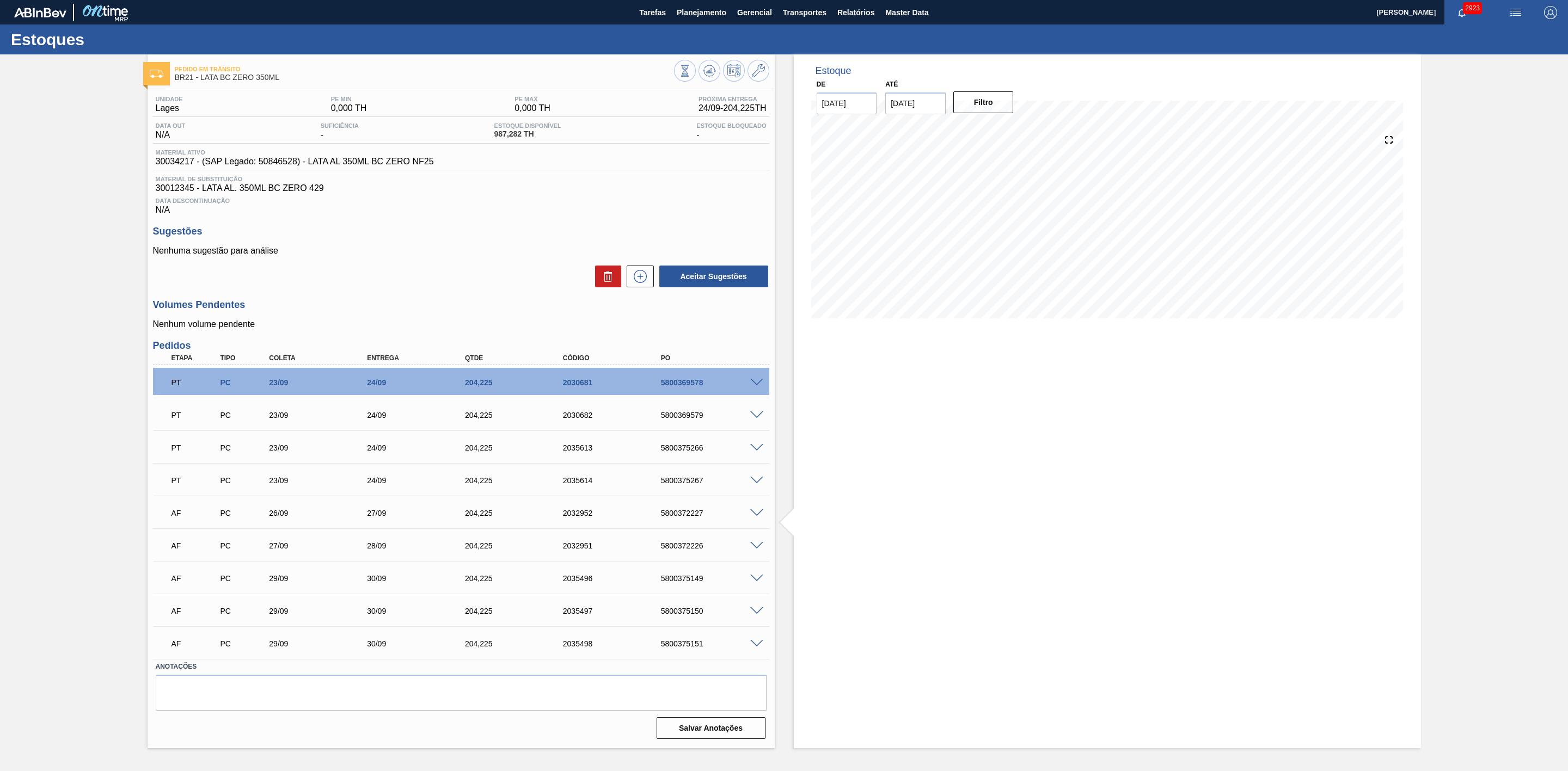
click at [755, 518] on span at bounding box center [757, 513] width 13 height 8
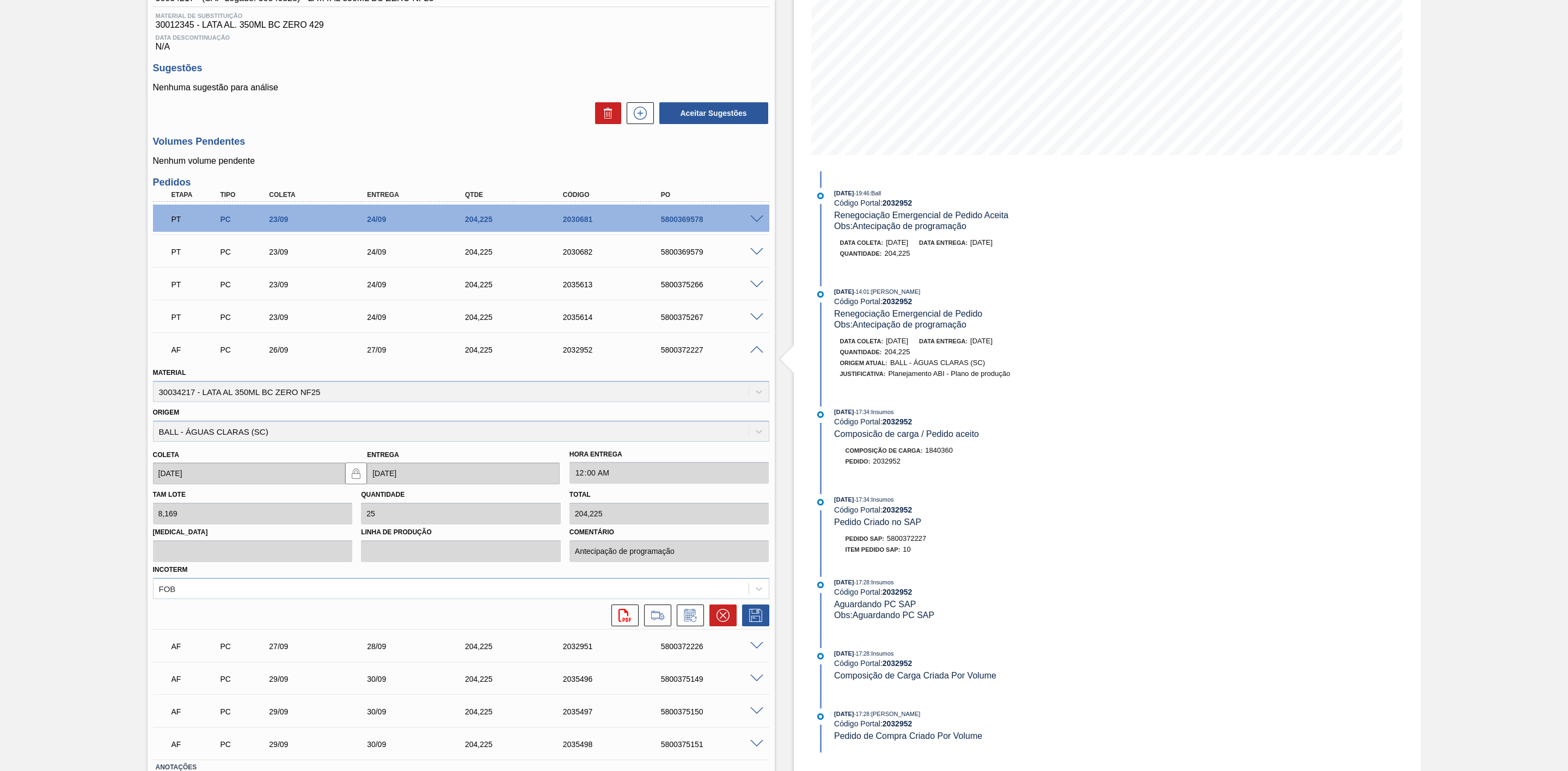
scroll to position [245, 0]
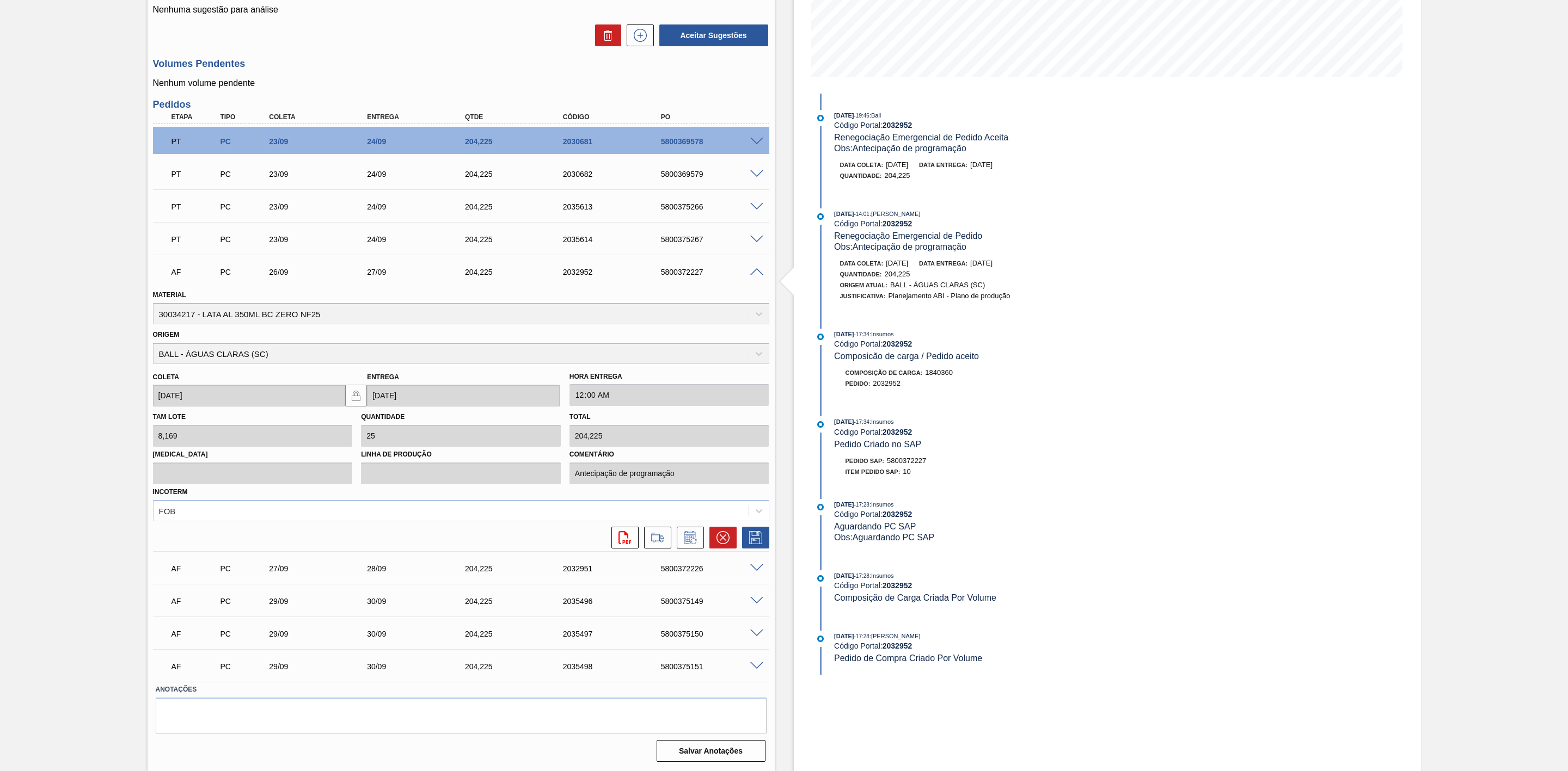
click at [752, 270] on span at bounding box center [757, 272] width 13 height 8
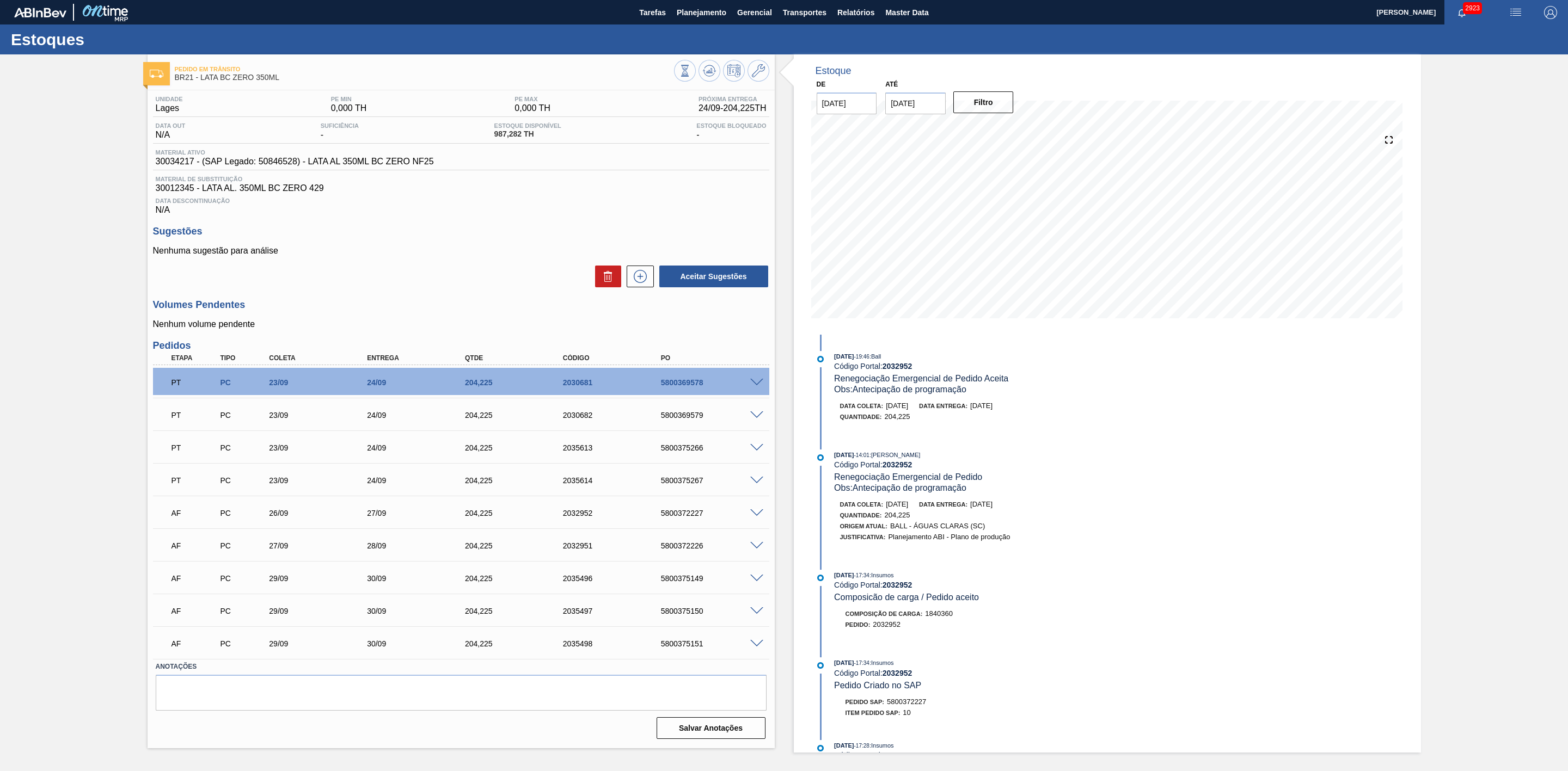
scroll to position [0, 0]
click at [761, 549] on span at bounding box center [757, 546] width 13 height 8
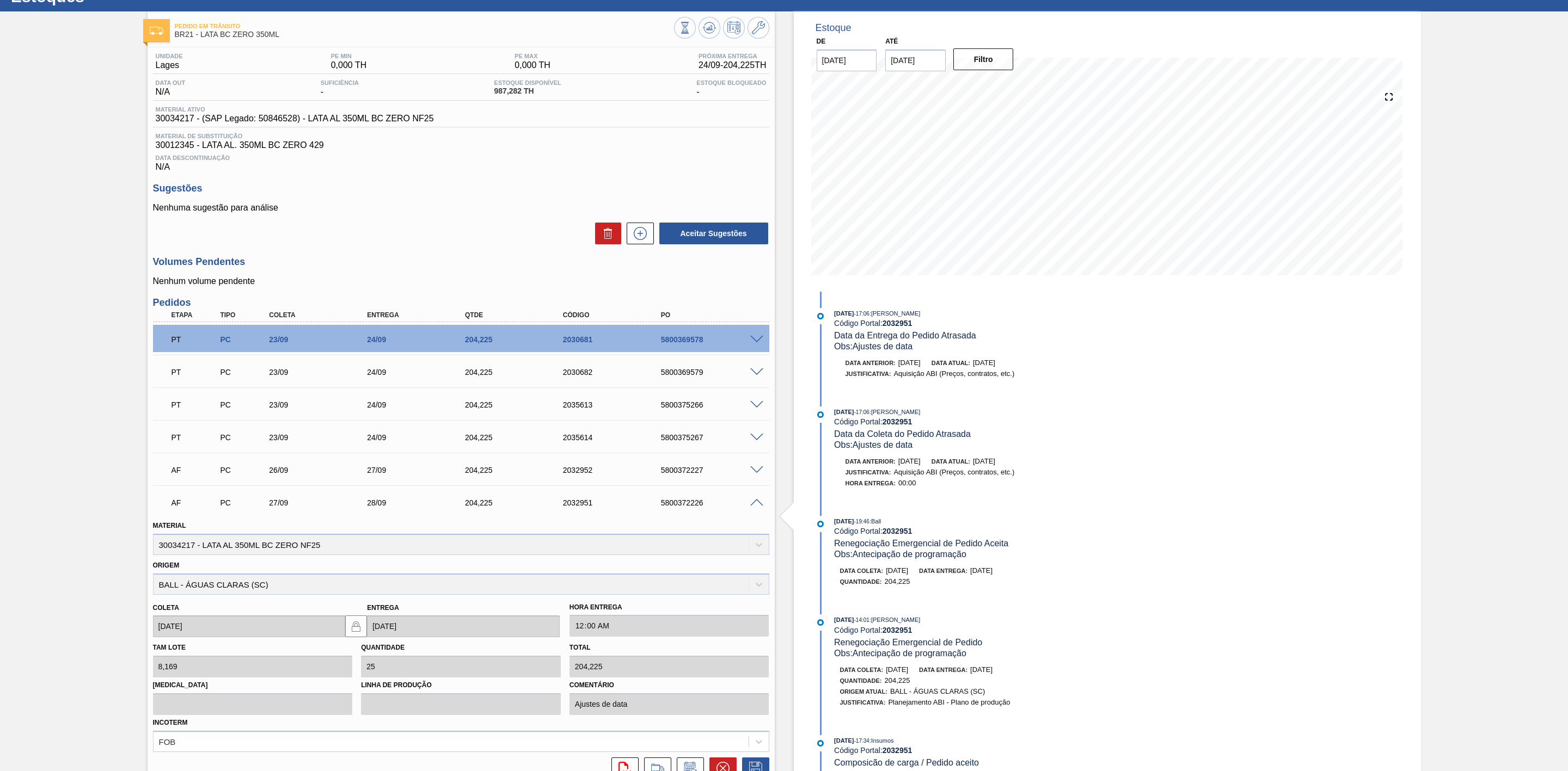
scroll to position [163, 0]
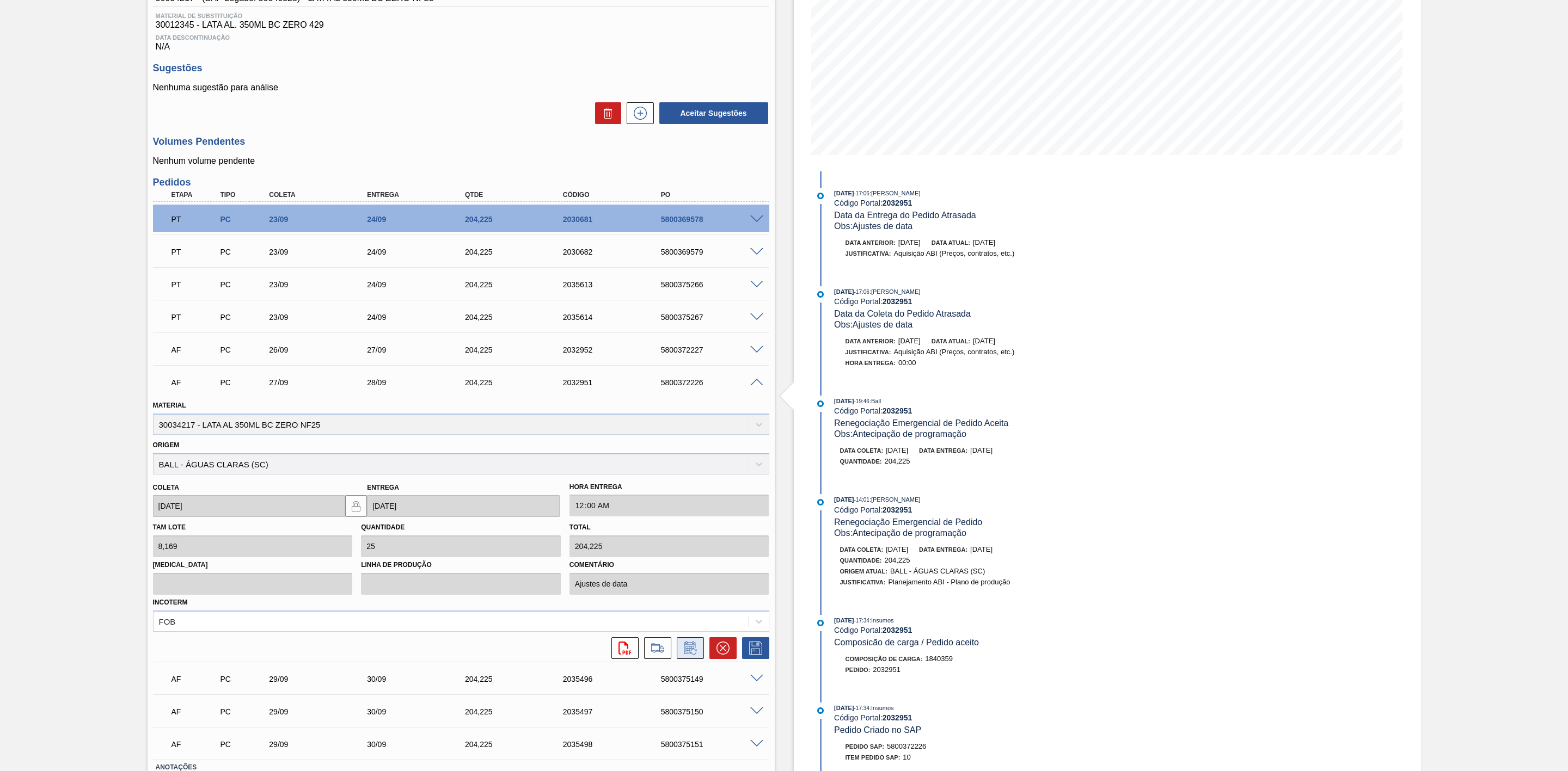
click at [687, 651] on icon at bounding box center [690, 648] width 18 height 13
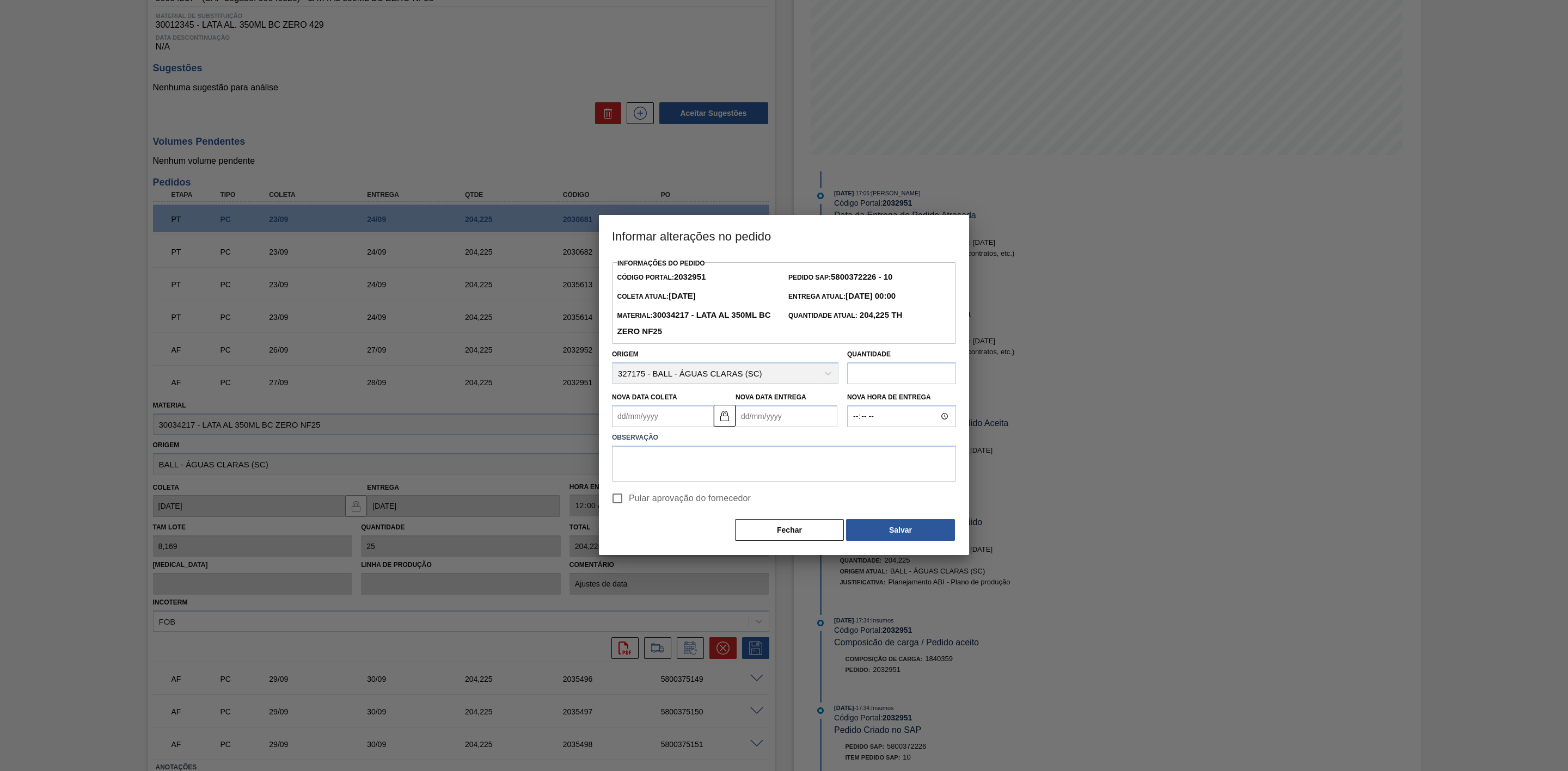
click at [765, 414] on Entrega2032951 "Nova Data Entrega" at bounding box center [786, 416] width 102 height 22
click at [849, 531] on div "27" at bounding box center [855, 531] width 15 height 15
type Coleta2032951 "26/09/2025"
type Entrega2032951 "27/09/2025"
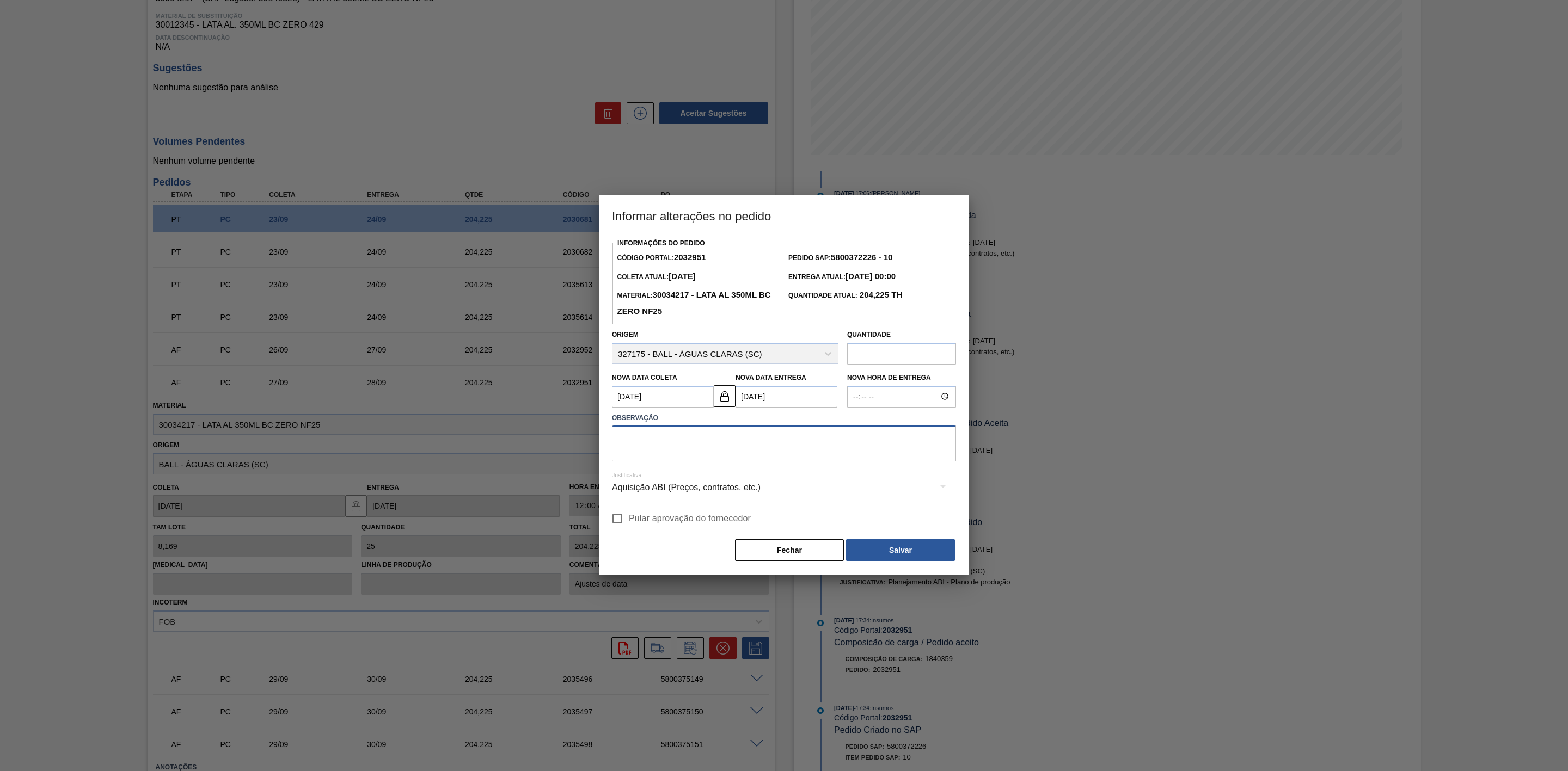
click at [662, 445] on textarea at bounding box center [783, 443] width 344 height 36
paste textarea "A"
type textarea "Ajuste de data - erro de ajuste"
click at [691, 520] on span "Pular aprovação do fornecedor" at bounding box center [690, 518] width 122 height 13
click at [629, 520] on input "Pular aprovação do fornecedor" at bounding box center [618, 519] width 23 height 23
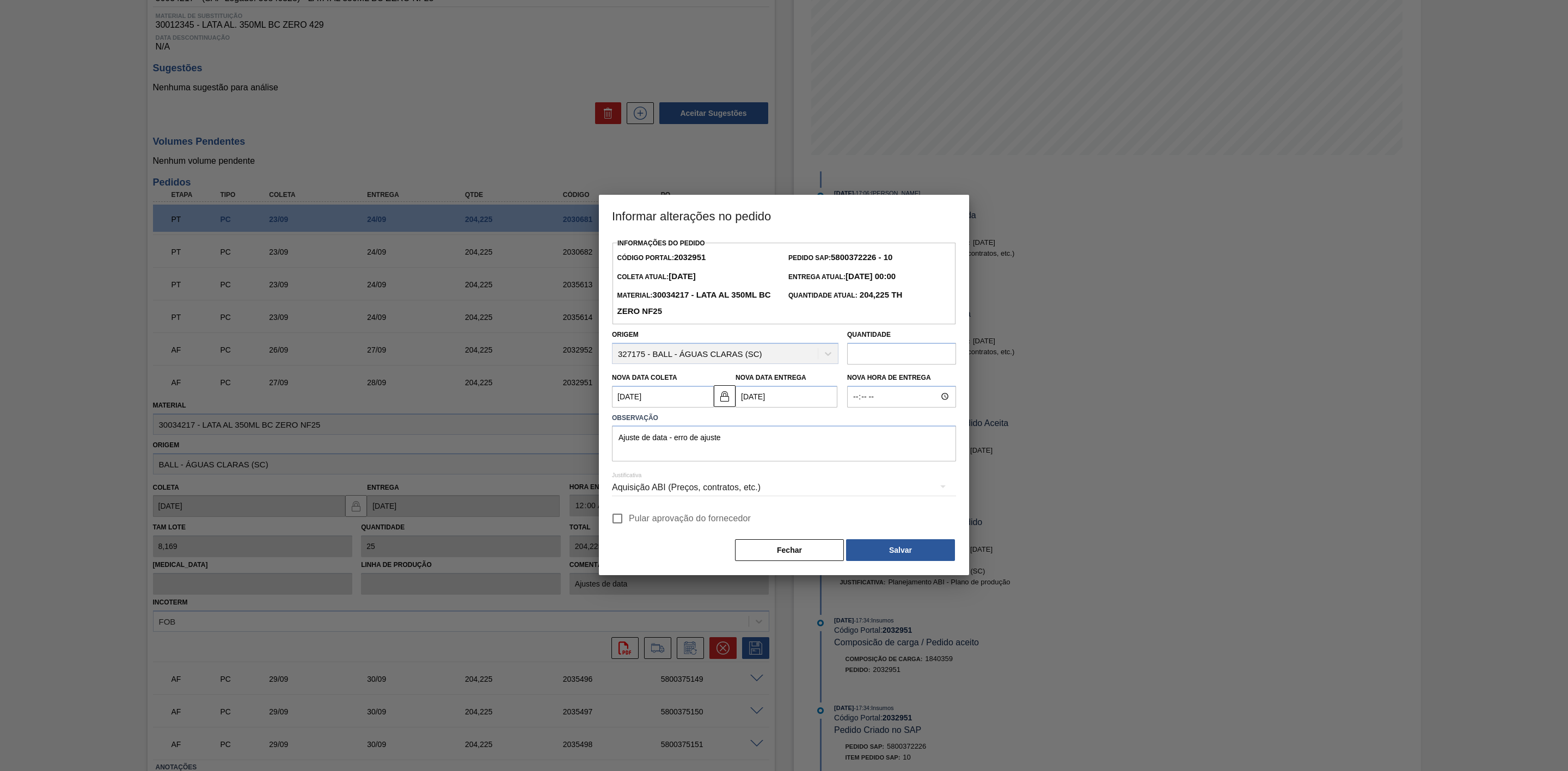
checkbox input "true"
click at [813, 488] on div "Aquisição ABI (Preços, contratos, etc.)" at bounding box center [783, 487] width 344 height 30
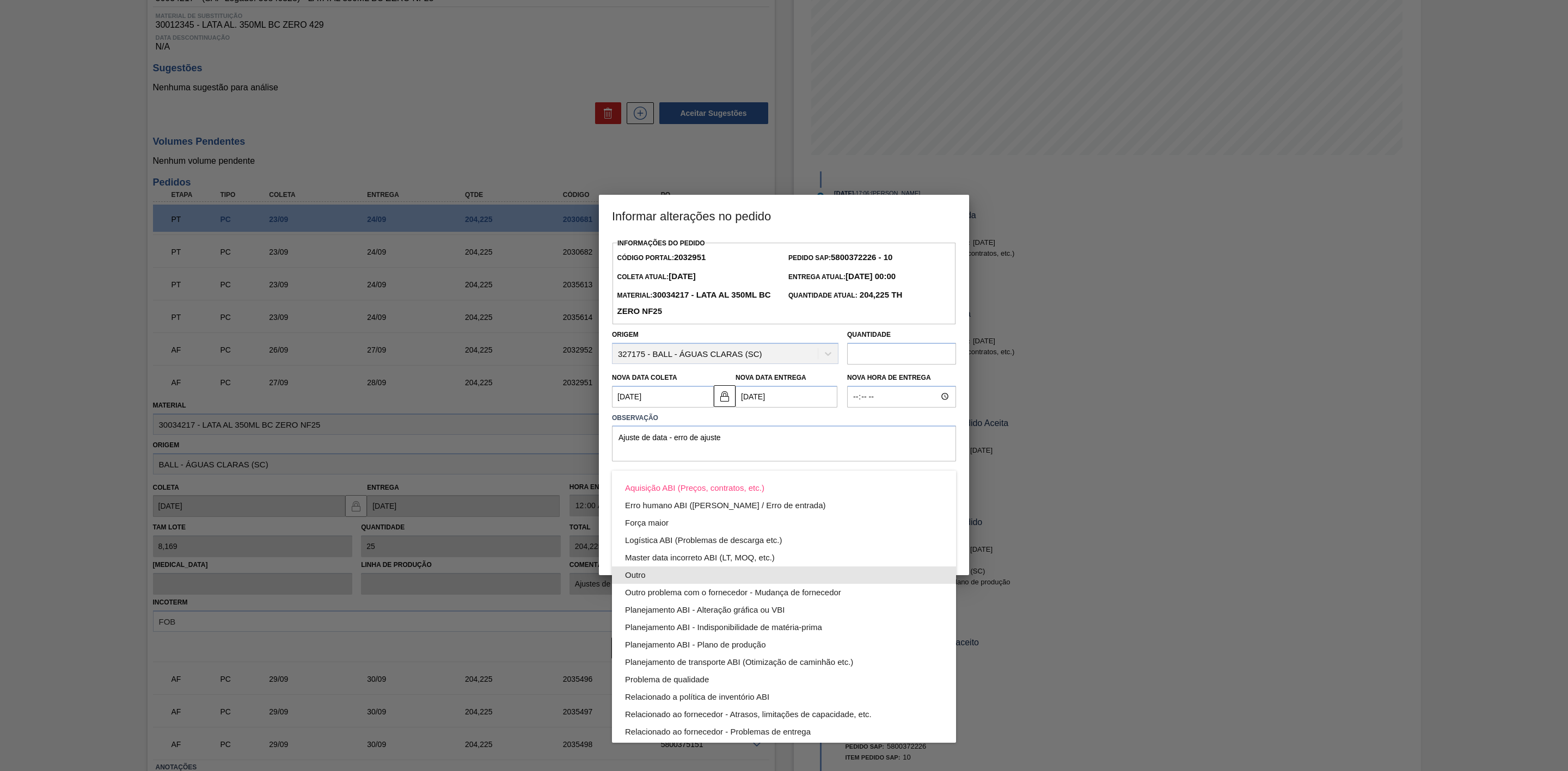
click at [674, 571] on div "Outro" at bounding box center [784, 575] width 318 height 18
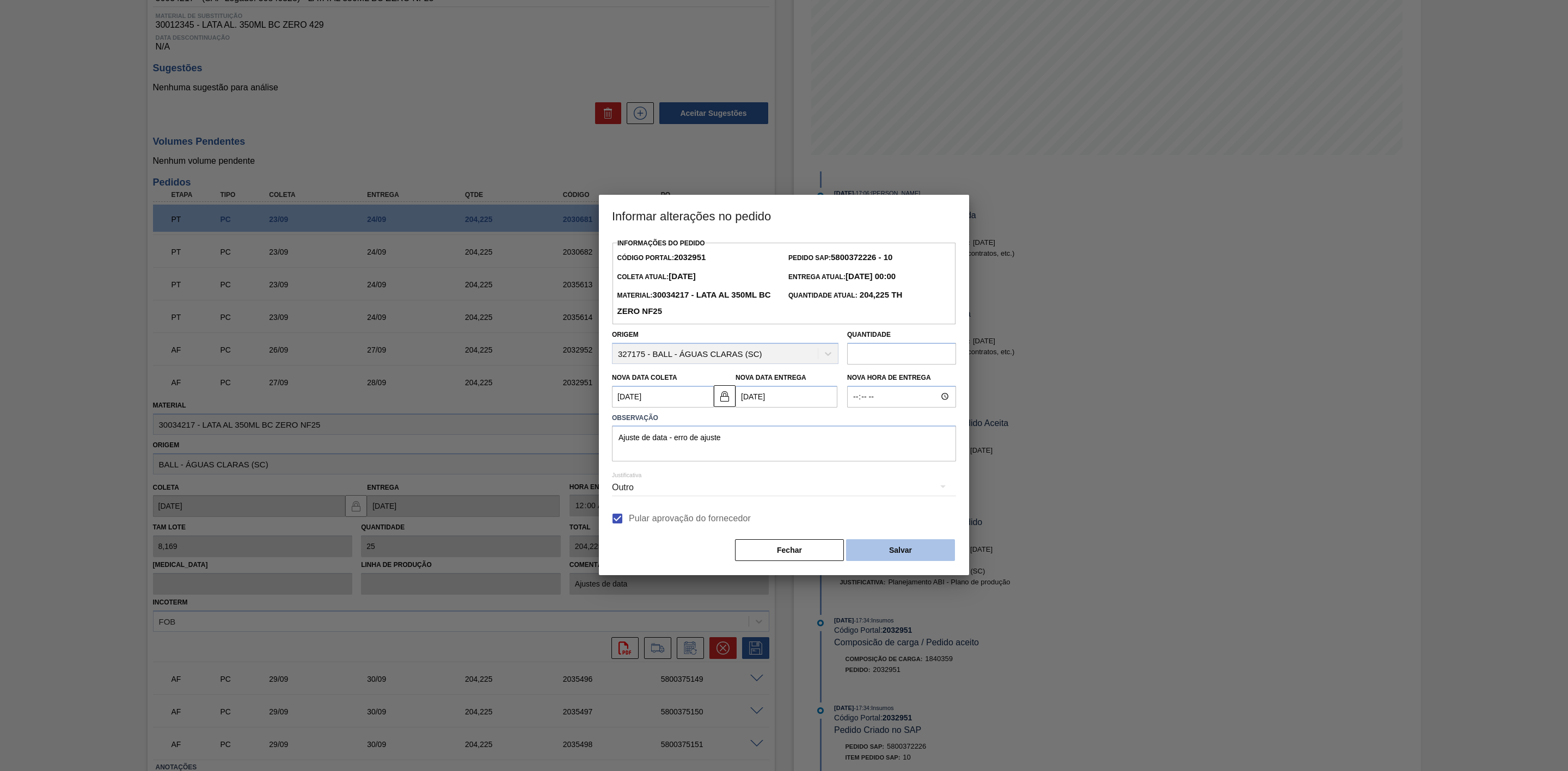
click at [884, 552] on button "Salvar" at bounding box center [900, 550] width 109 height 22
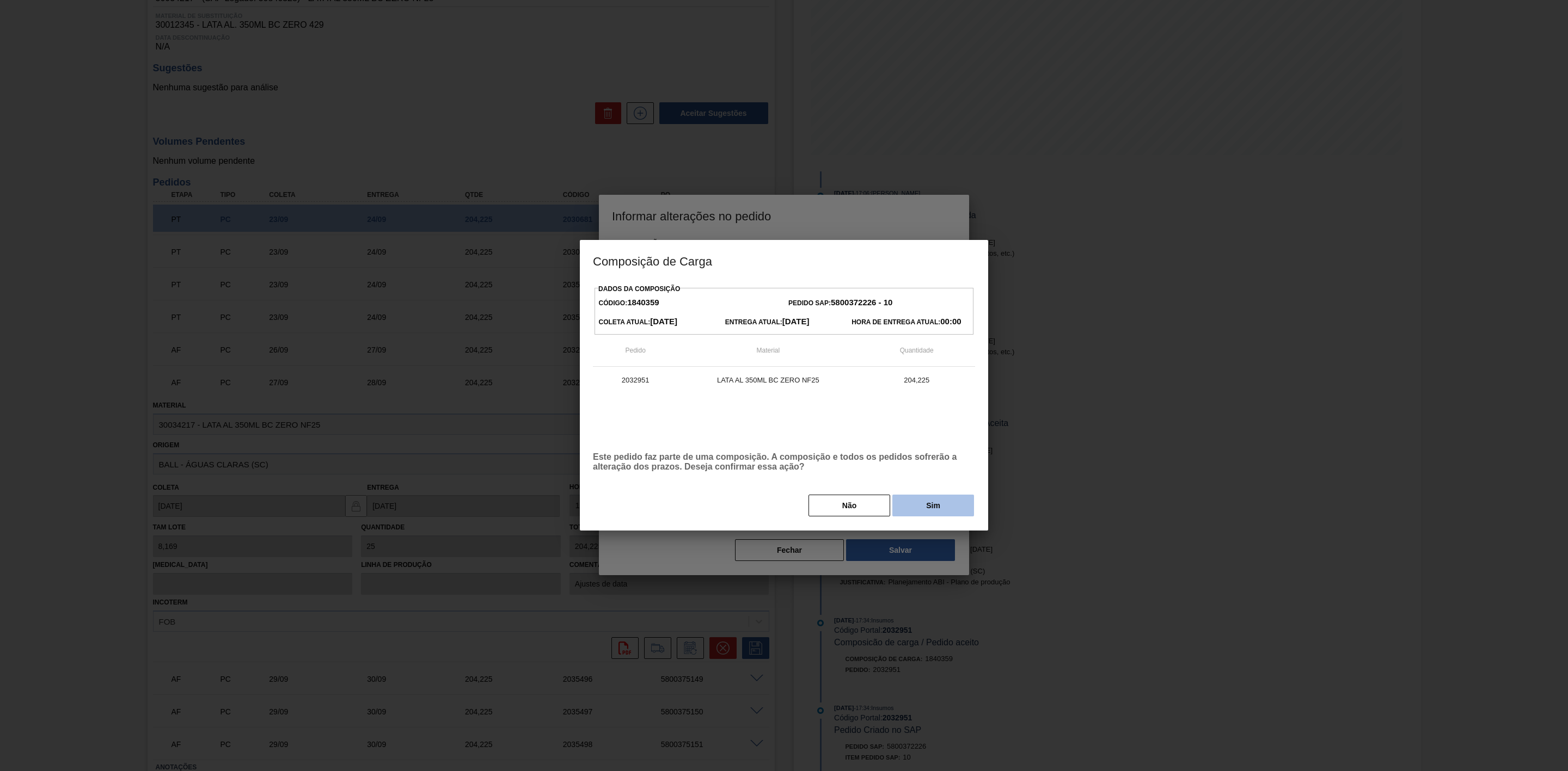
click at [928, 503] on button "Sim" at bounding box center [933, 506] width 82 height 22
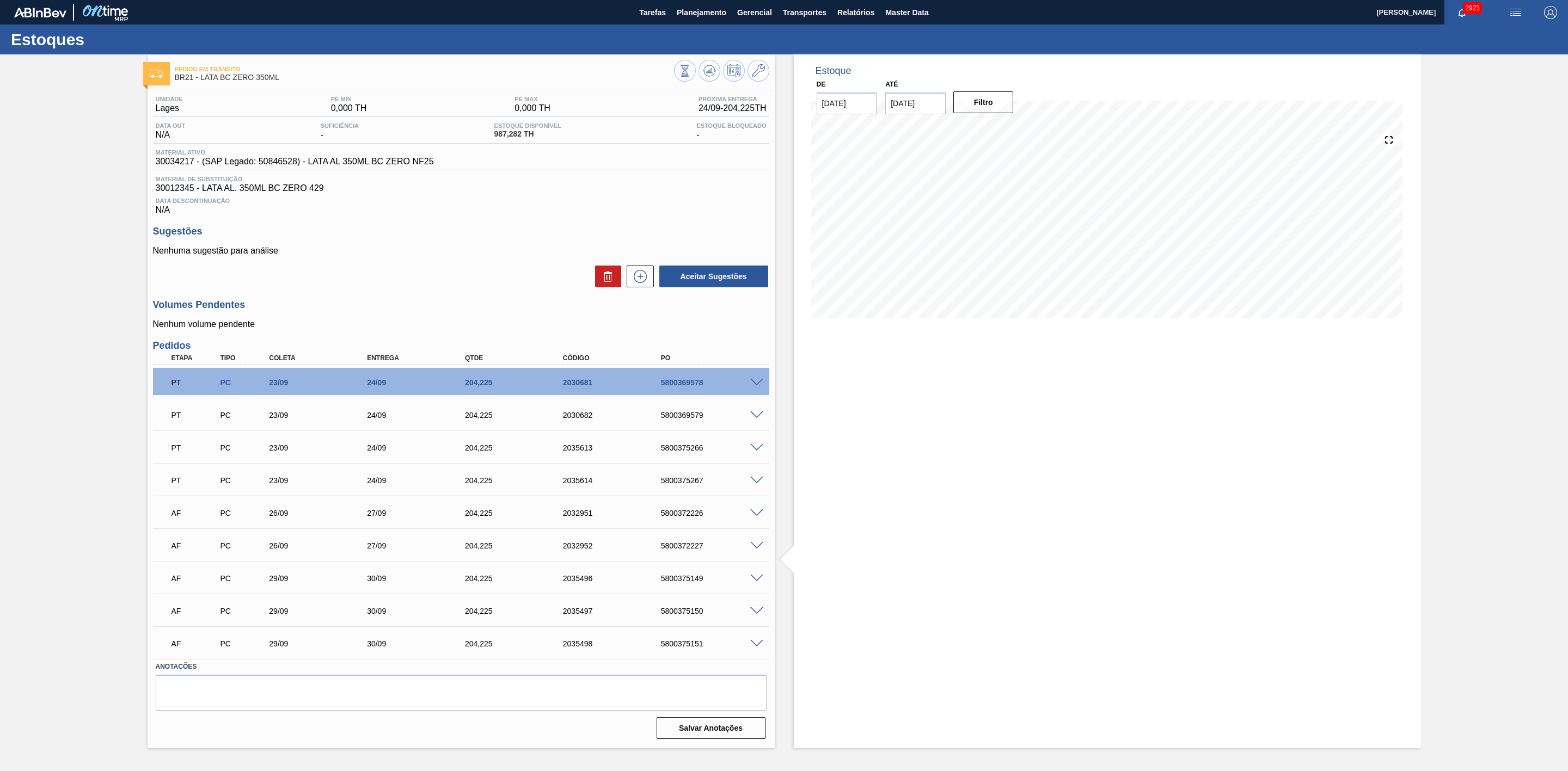
scroll to position [0, 0]
click at [696, 12] on span "Planejamento" at bounding box center [701, 12] width 49 height 13
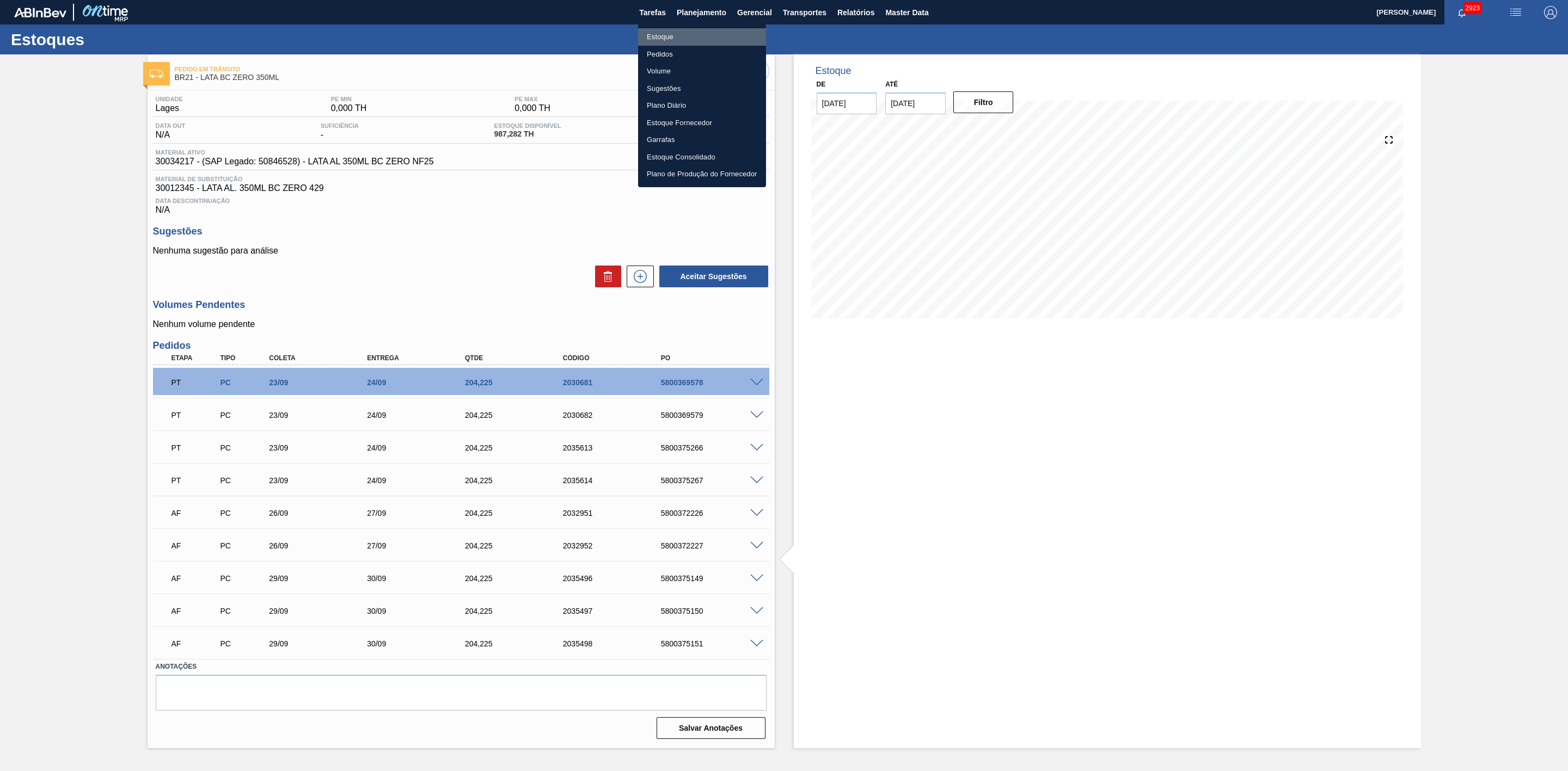
click at [662, 37] on li "Estoque" at bounding box center [702, 37] width 128 height 18
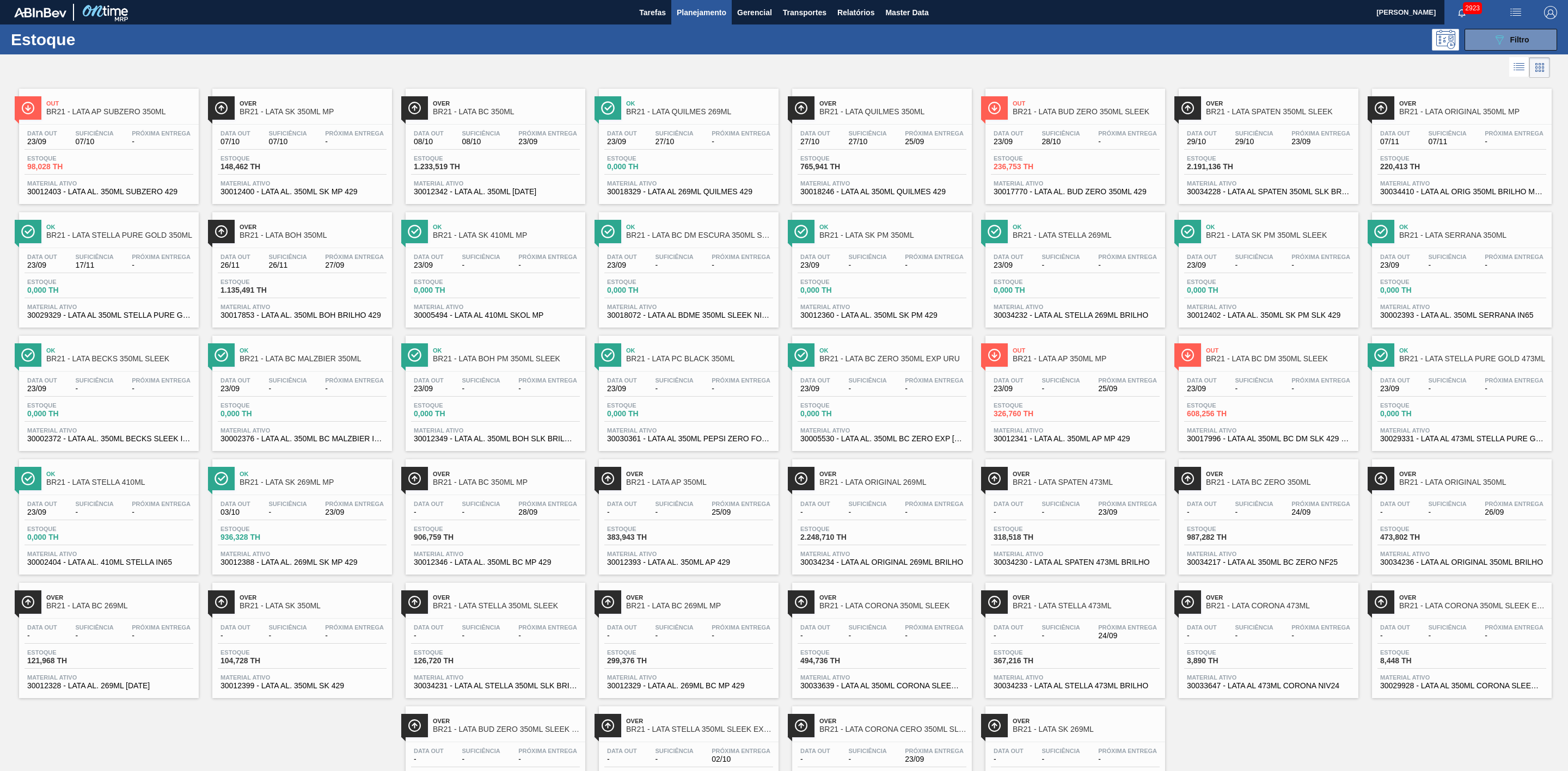
click at [675, 477] on span "Over" at bounding box center [700, 474] width 147 height 7
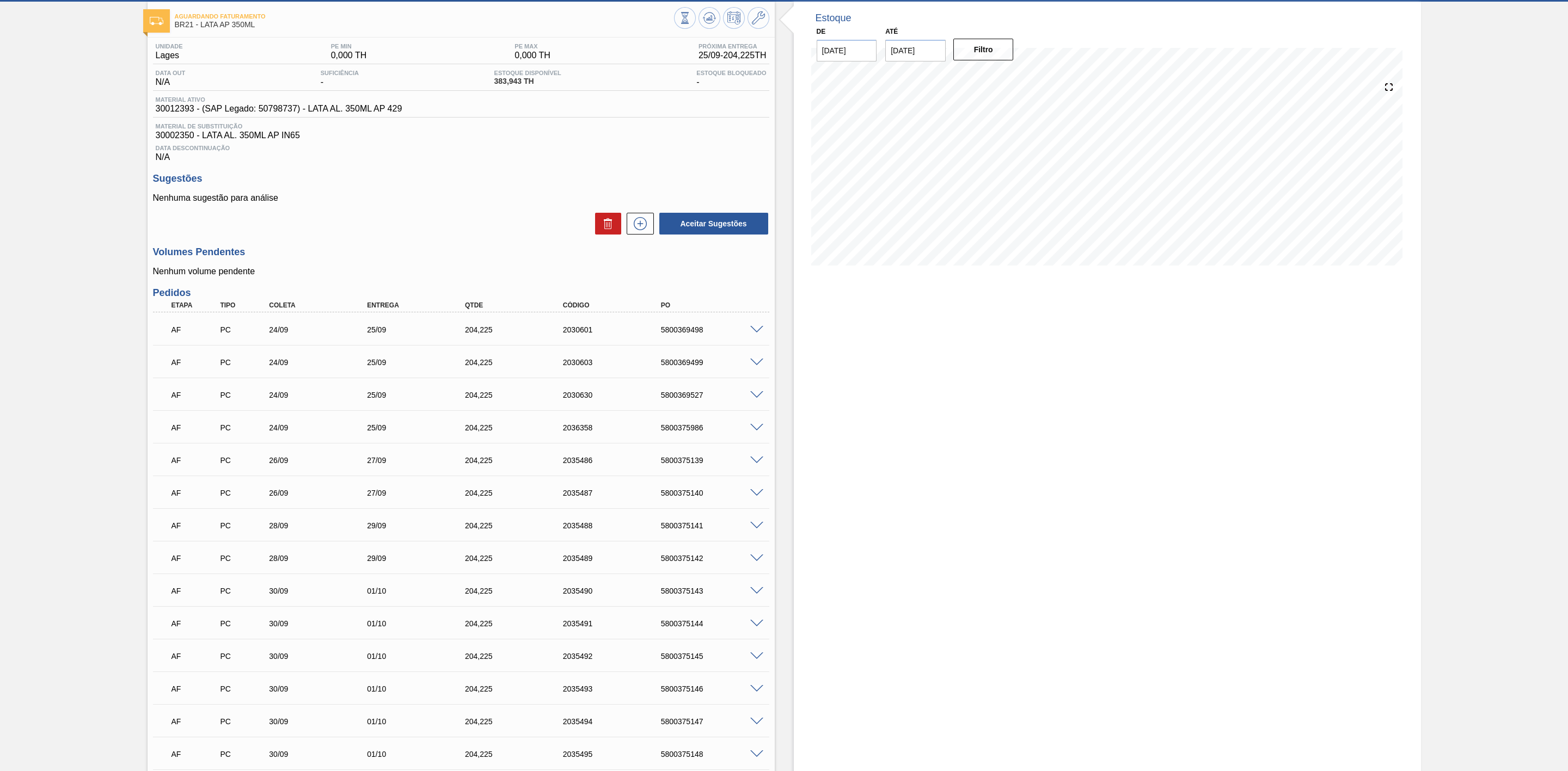
scroll to position [82, 0]
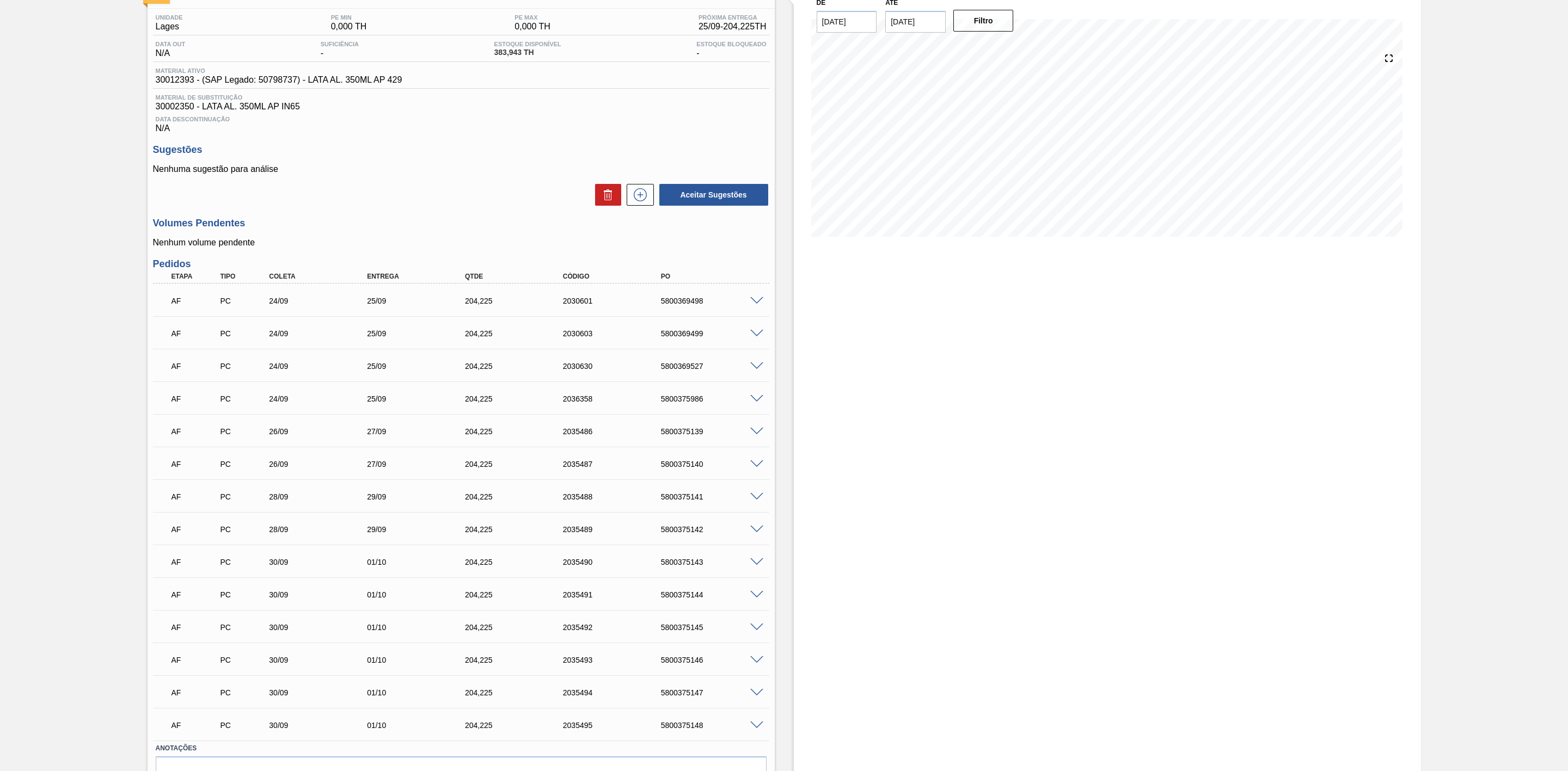
click at [755, 434] on span at bounding box center [757, 431] width 13 height 8
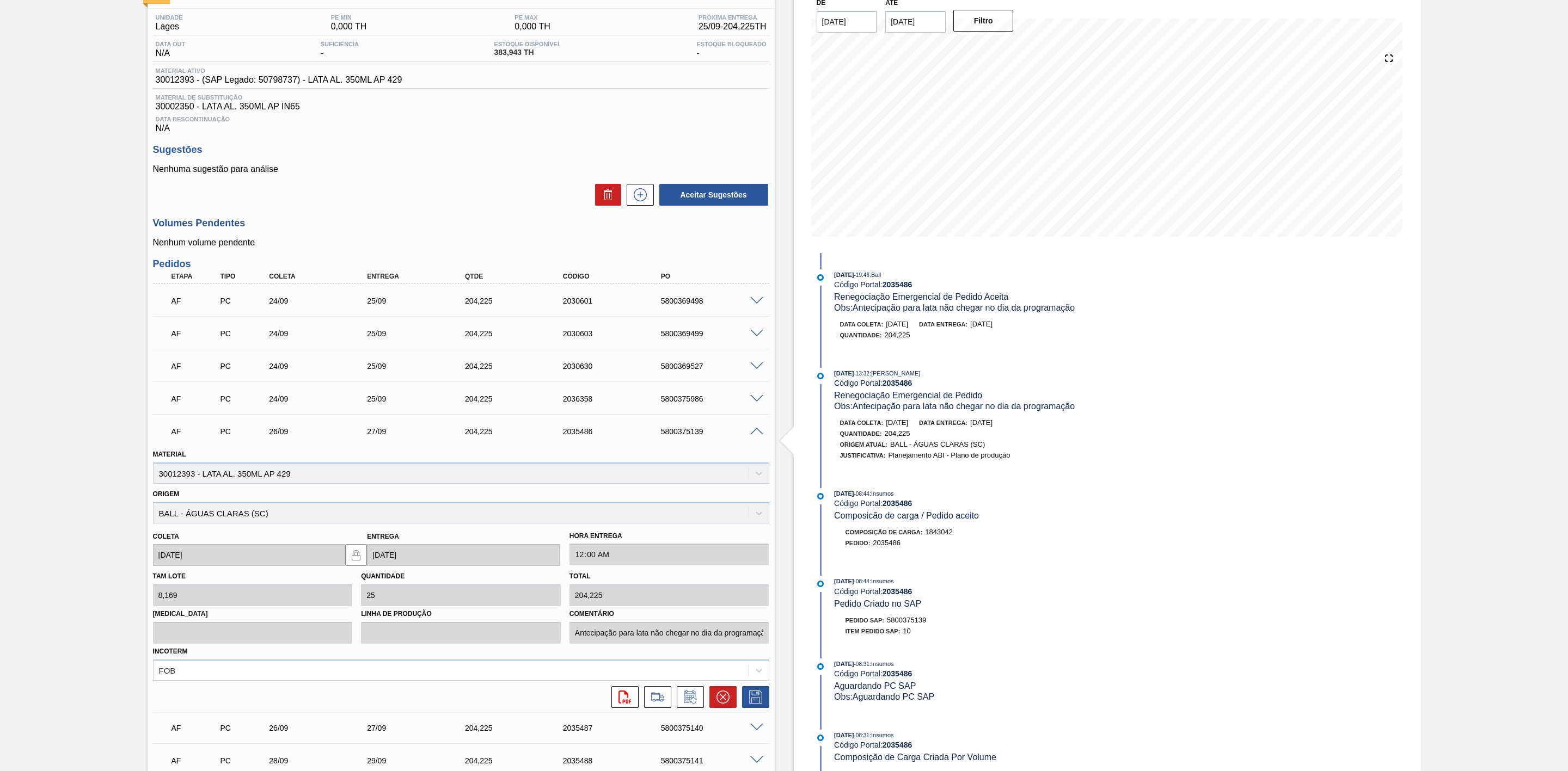
click at [758, 434] on span at bounding box center [757, 431] width 13 height 8
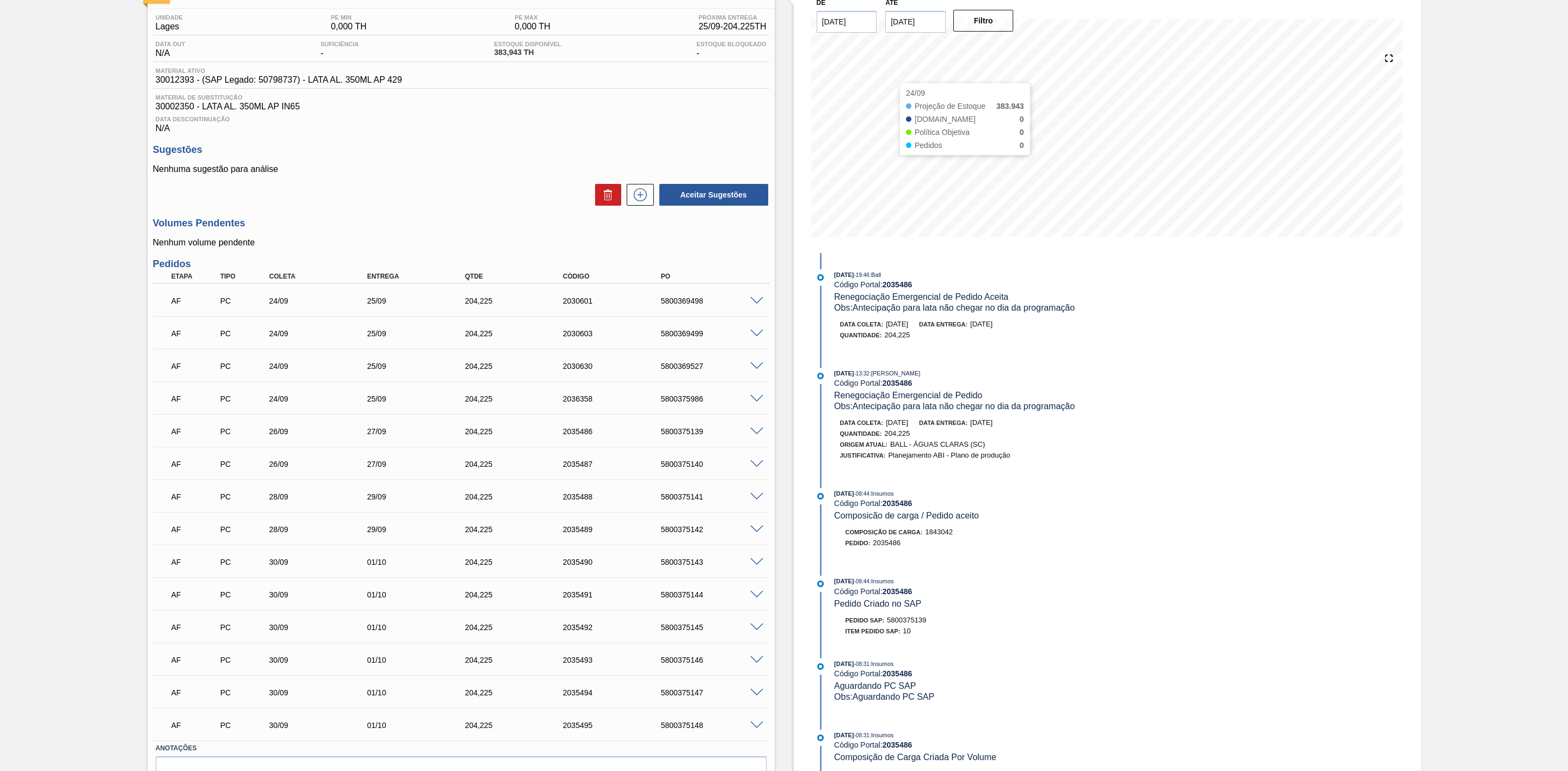
scroll to position [0, 0]
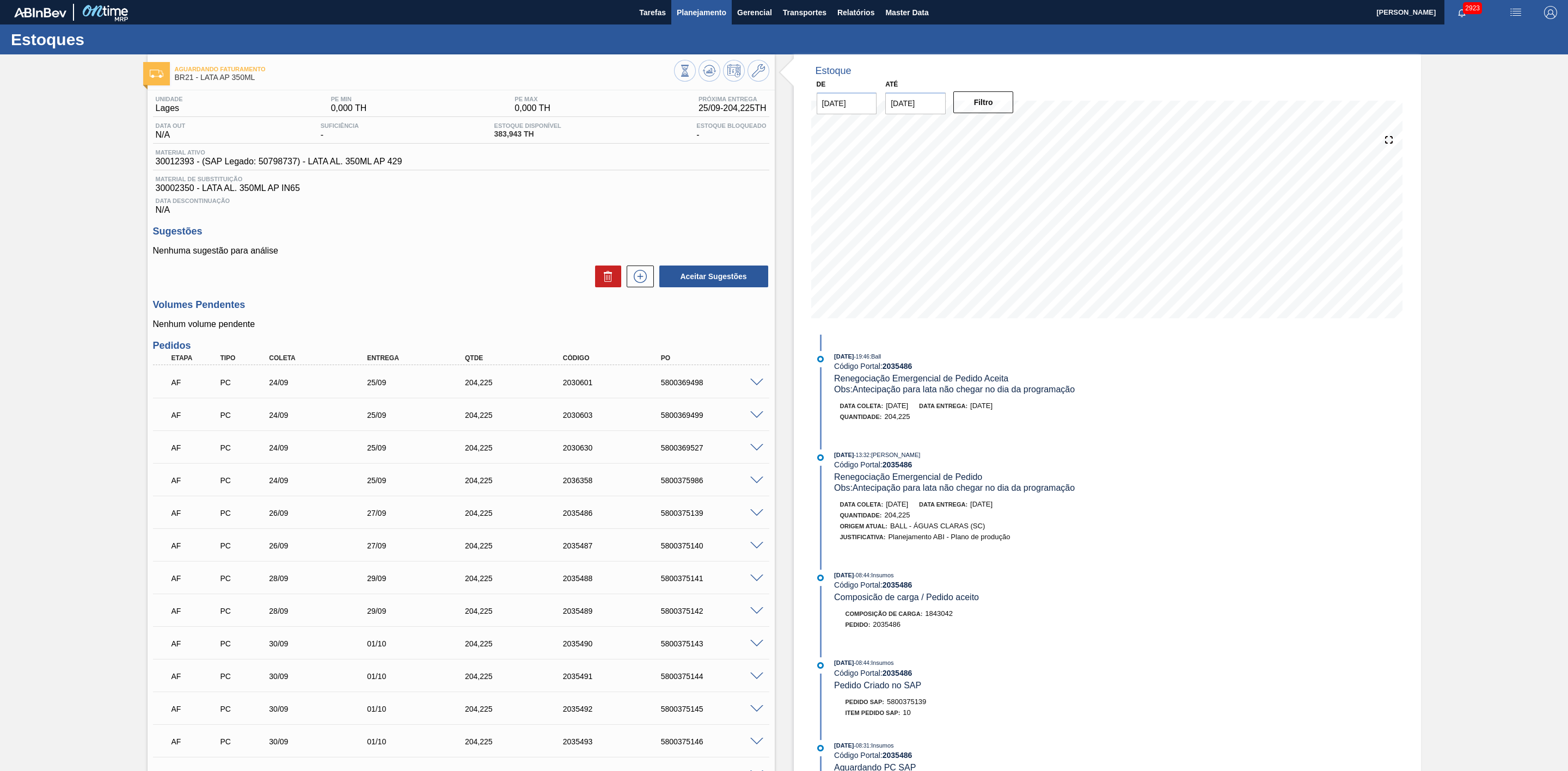
click at [706, 12] on span "Planejamento" at bounding box center [701, 12] width 49 height 13
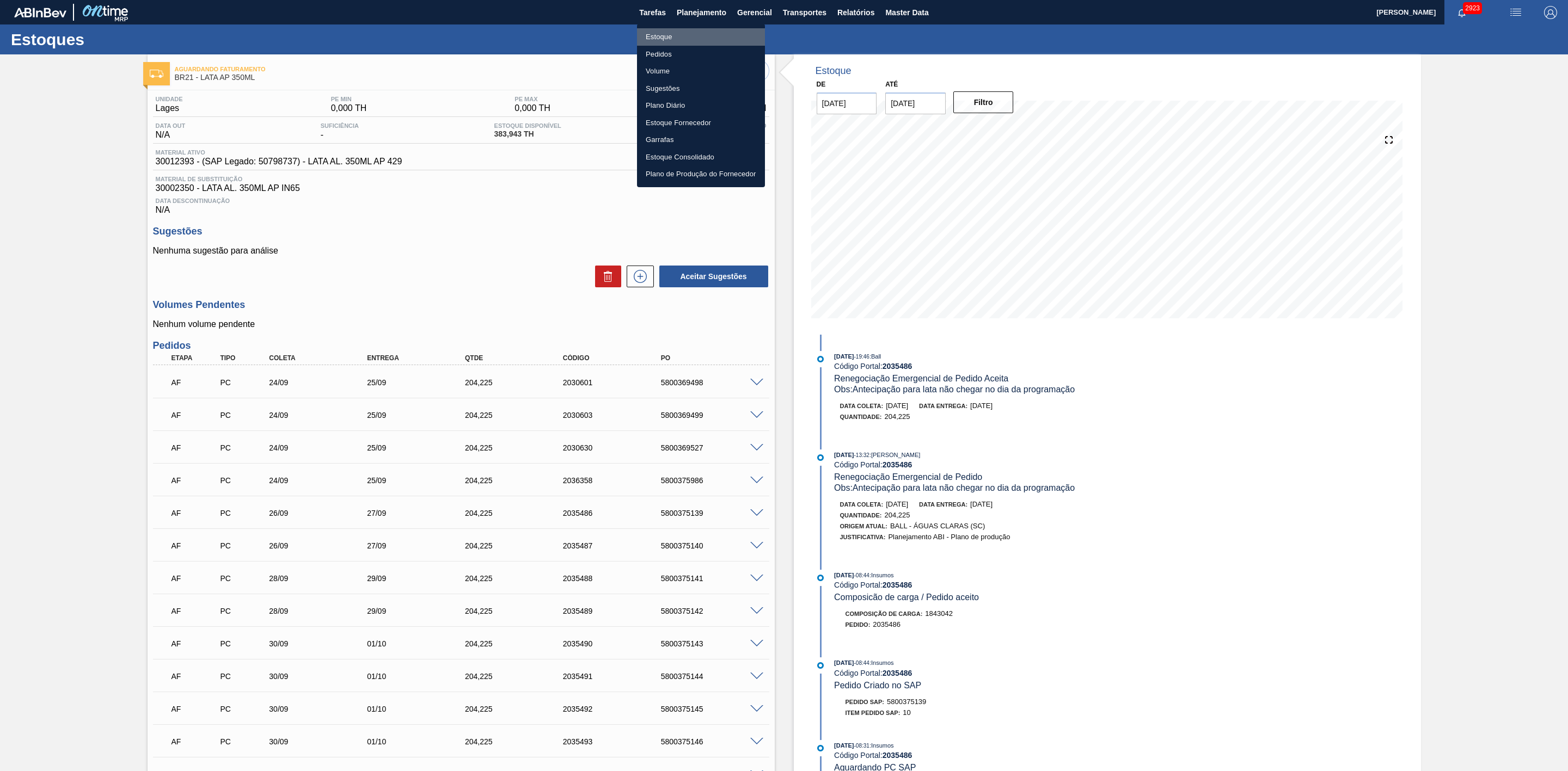
click at [665, 36] on li "Estoque" at bounding box center [701, 37] width 128 height 18
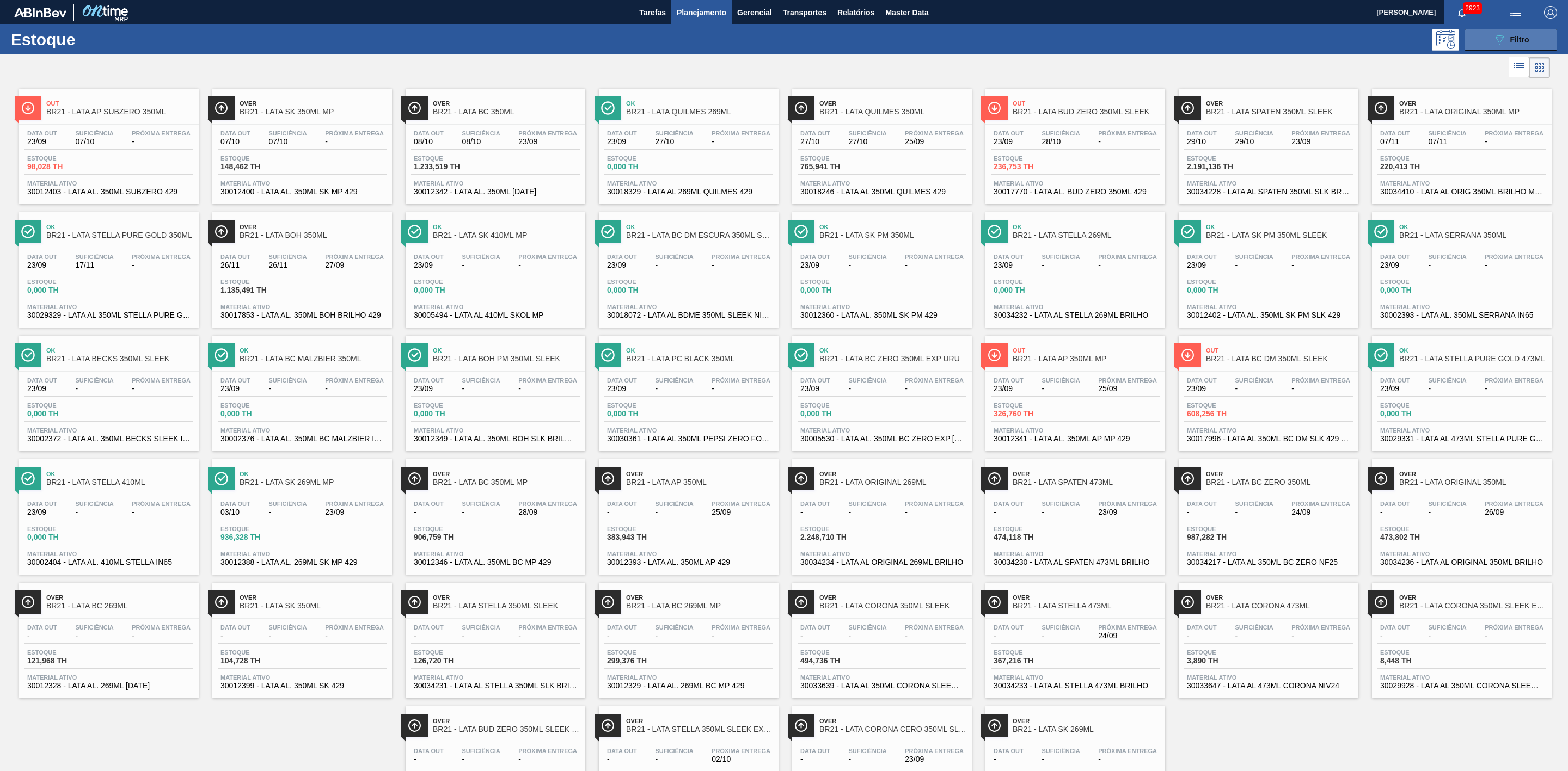
click at [1503, 41] on icon "089F7B8B-B2A5-4AFE-B5C0-19BA573D28AC" at bounding box center [1499, 40] width 13 height 13
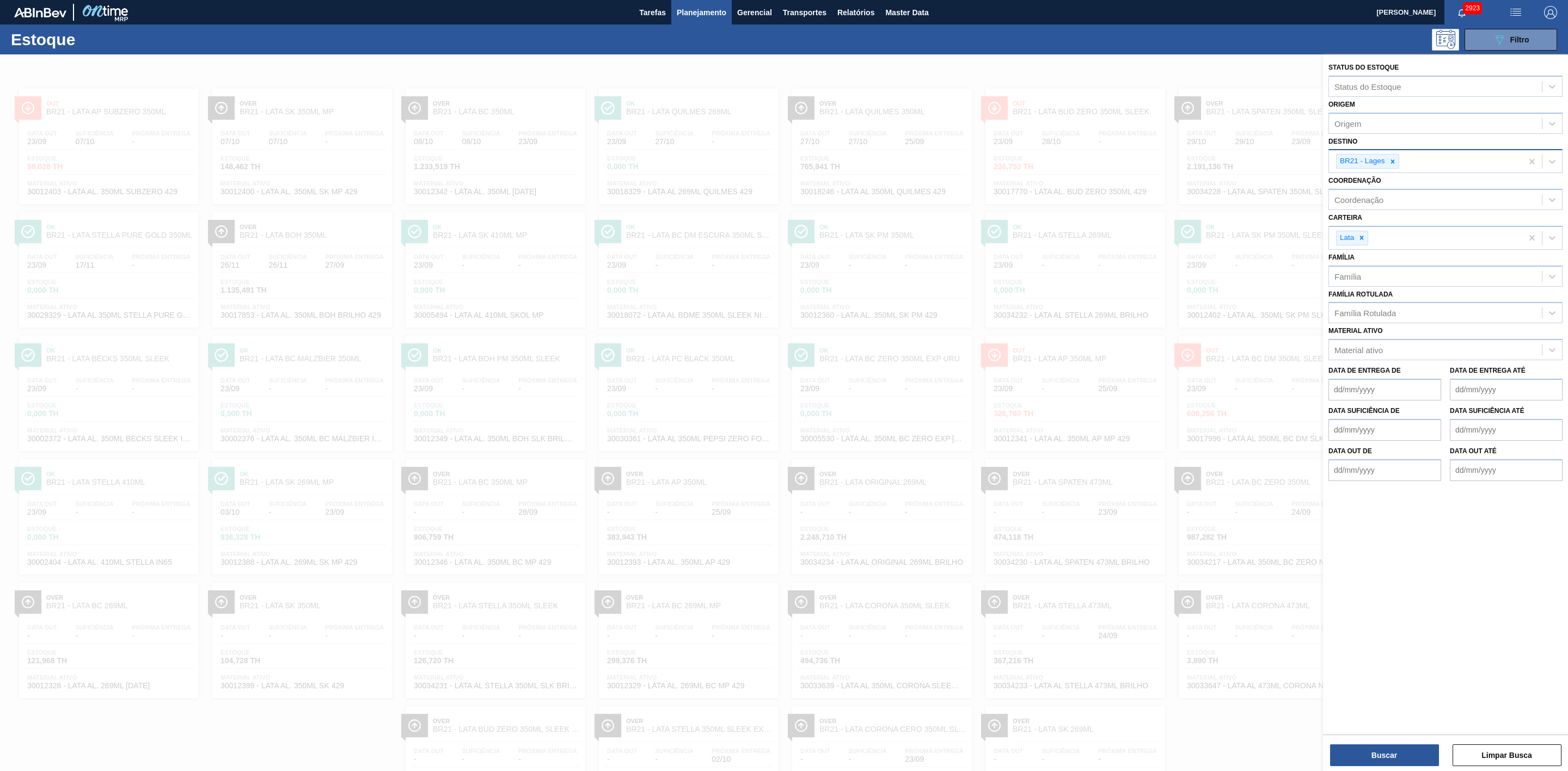
click at [1395, 164] on icon at bounding box center [1393, 161] width 8 height 8
type input "24"
click at [1361, 181] on div "BR24 - [GEOGRAPHIC_DATA]" at bounding box center [1445, 187] width 234 height 20
click at [1379, 753] on button "Buscar" at bounding box center [1384, 756] width 109 height 22
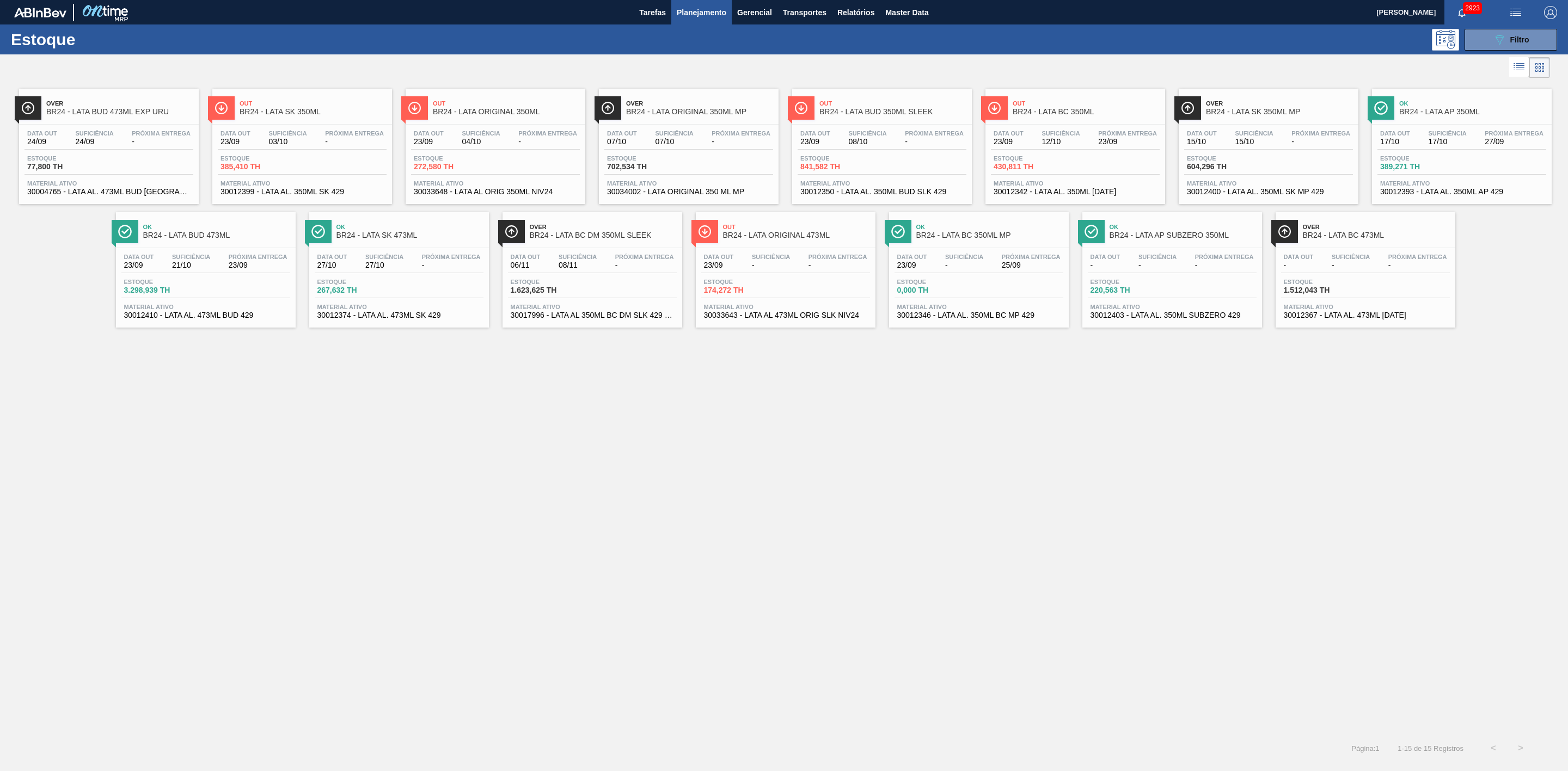
click at [1071, 108] on span "BR24 - LATA BC 350ML" at bounding box center [1087, 111] width 147 height 8
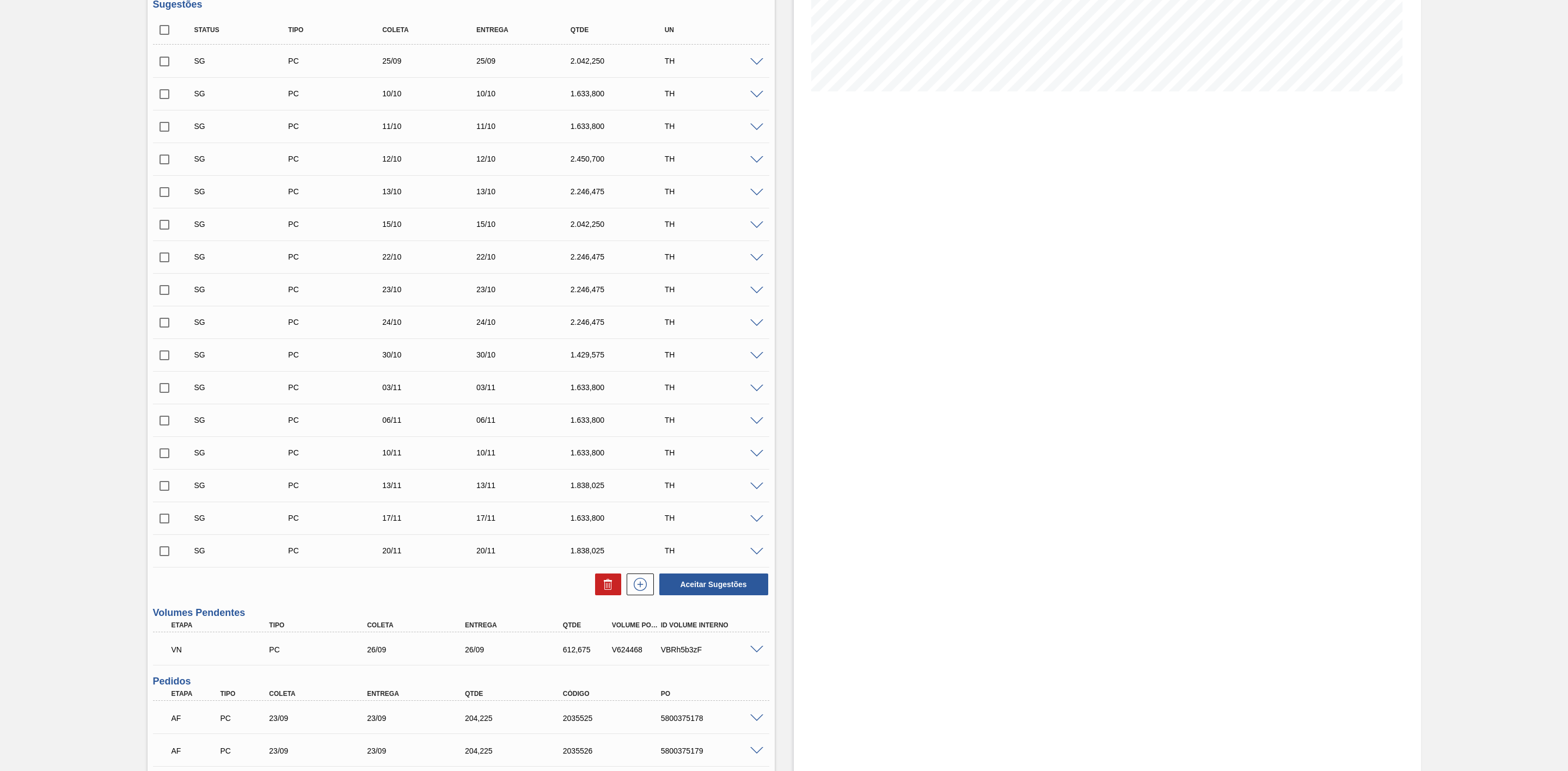
scroll to position [327, 0]
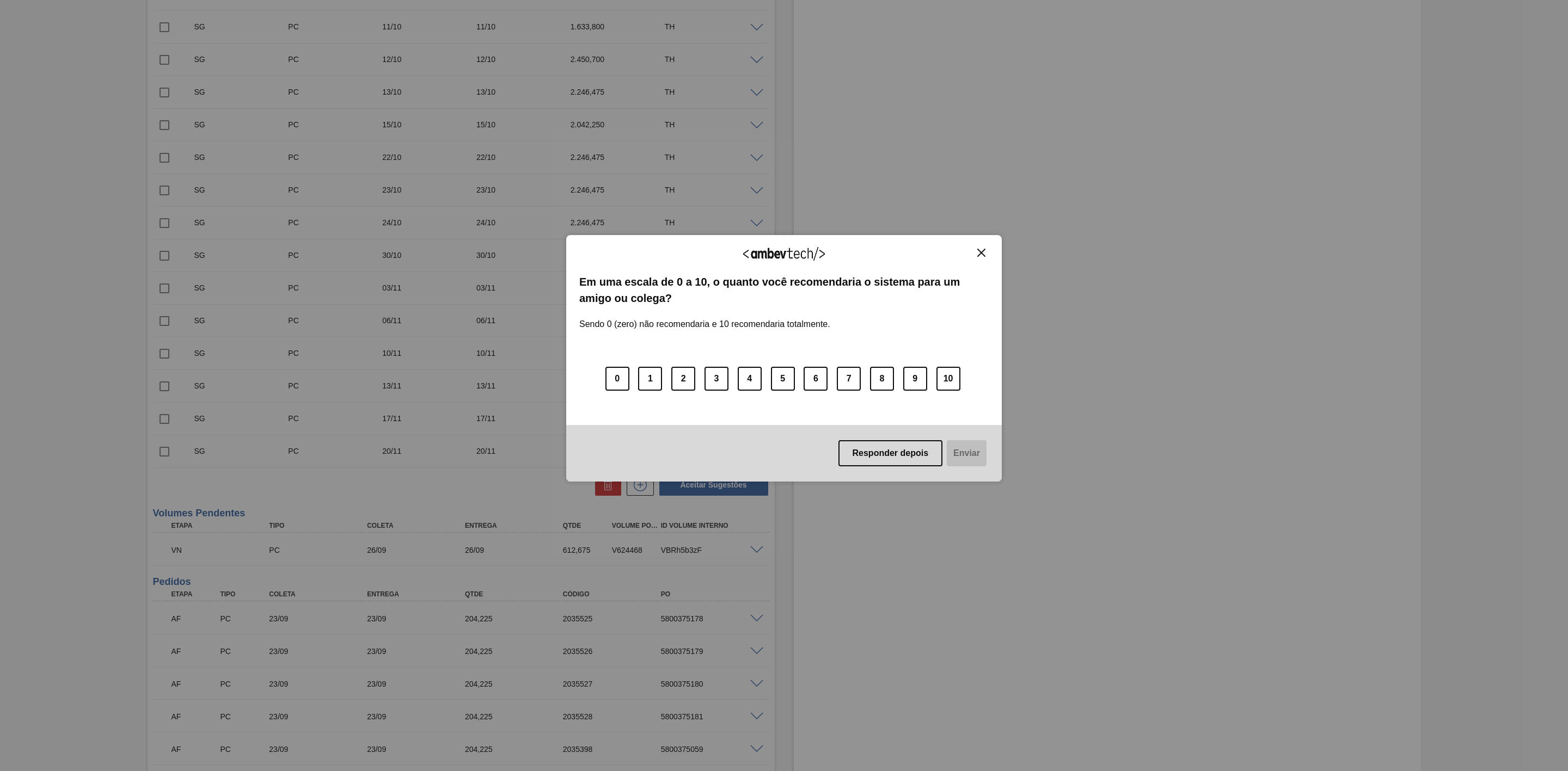
click at [978, 254] on img "Close" at bounding box center [981, 253] width 8 height 8
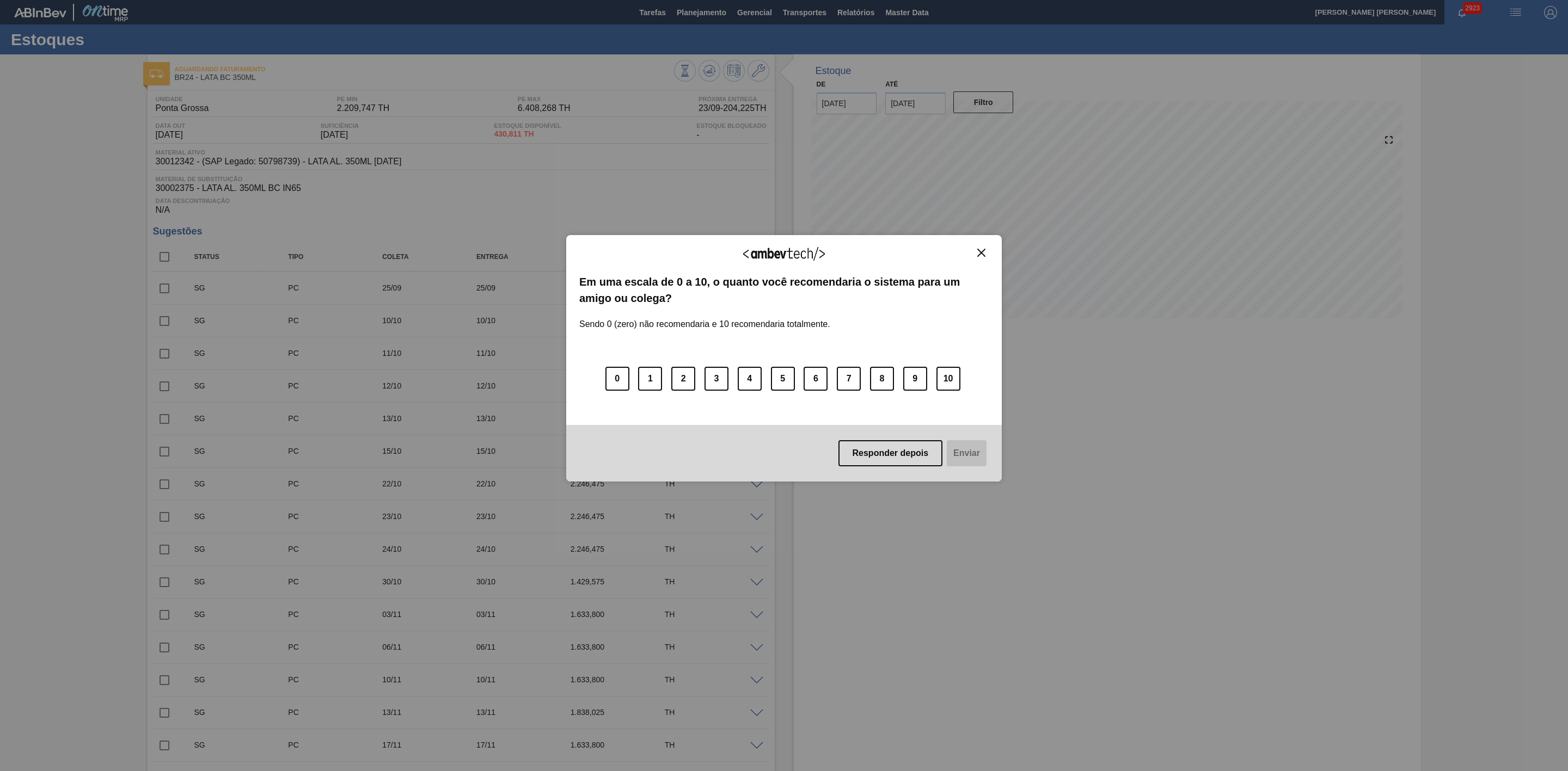
click at [684, 15] on div "Agradecemos seu feedback! Em uma escala de 0 a 10, o quanto você recomendaria o…" at bounding box center [784, 358] width 436 height 741
click at [983, 250] on img "Close" at bounding box center [981, 253] width 8 height 8
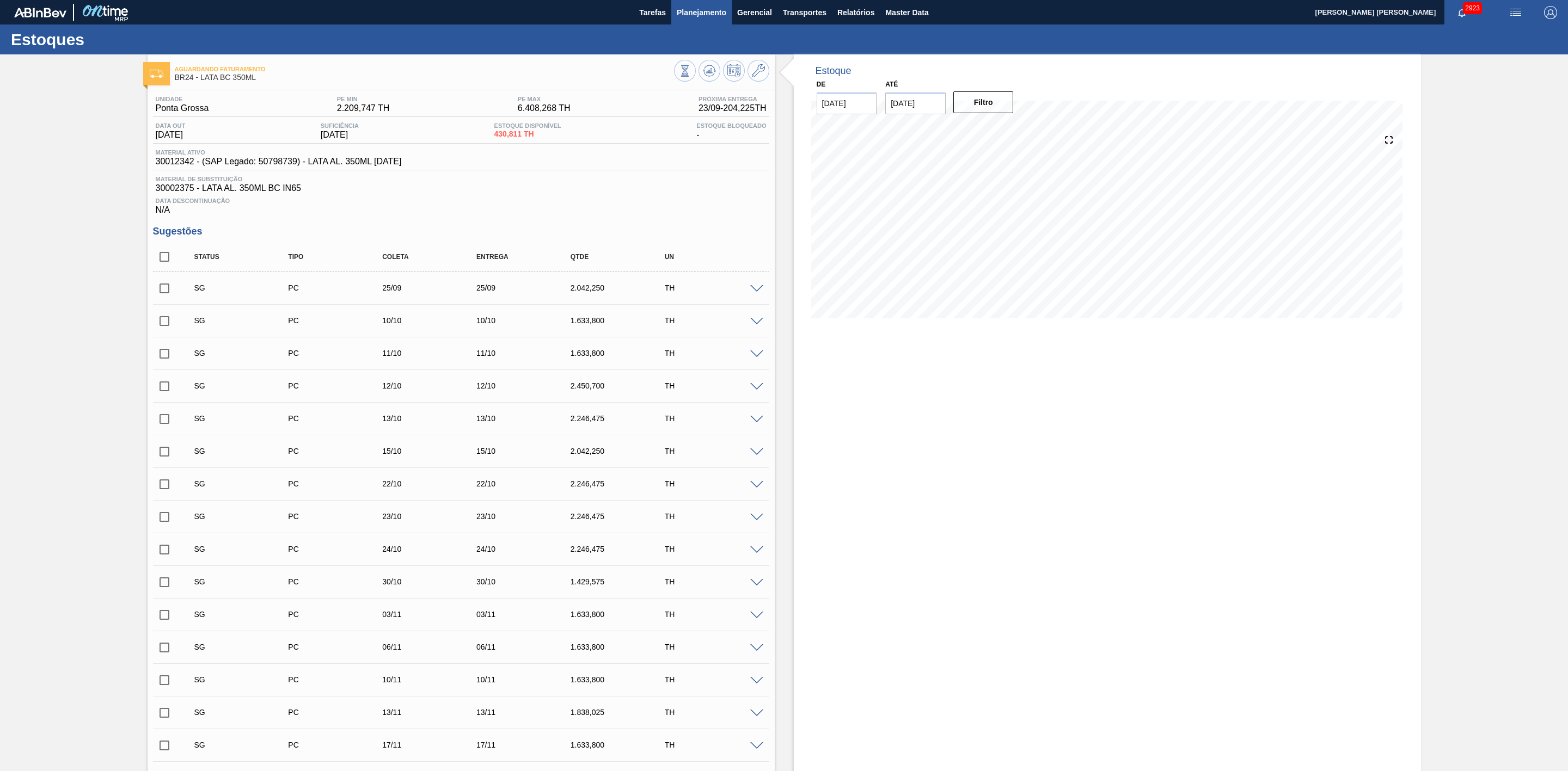
click at [693, 18] on span "Planejamento" at bounding box center [701, 12] width 49 height 13
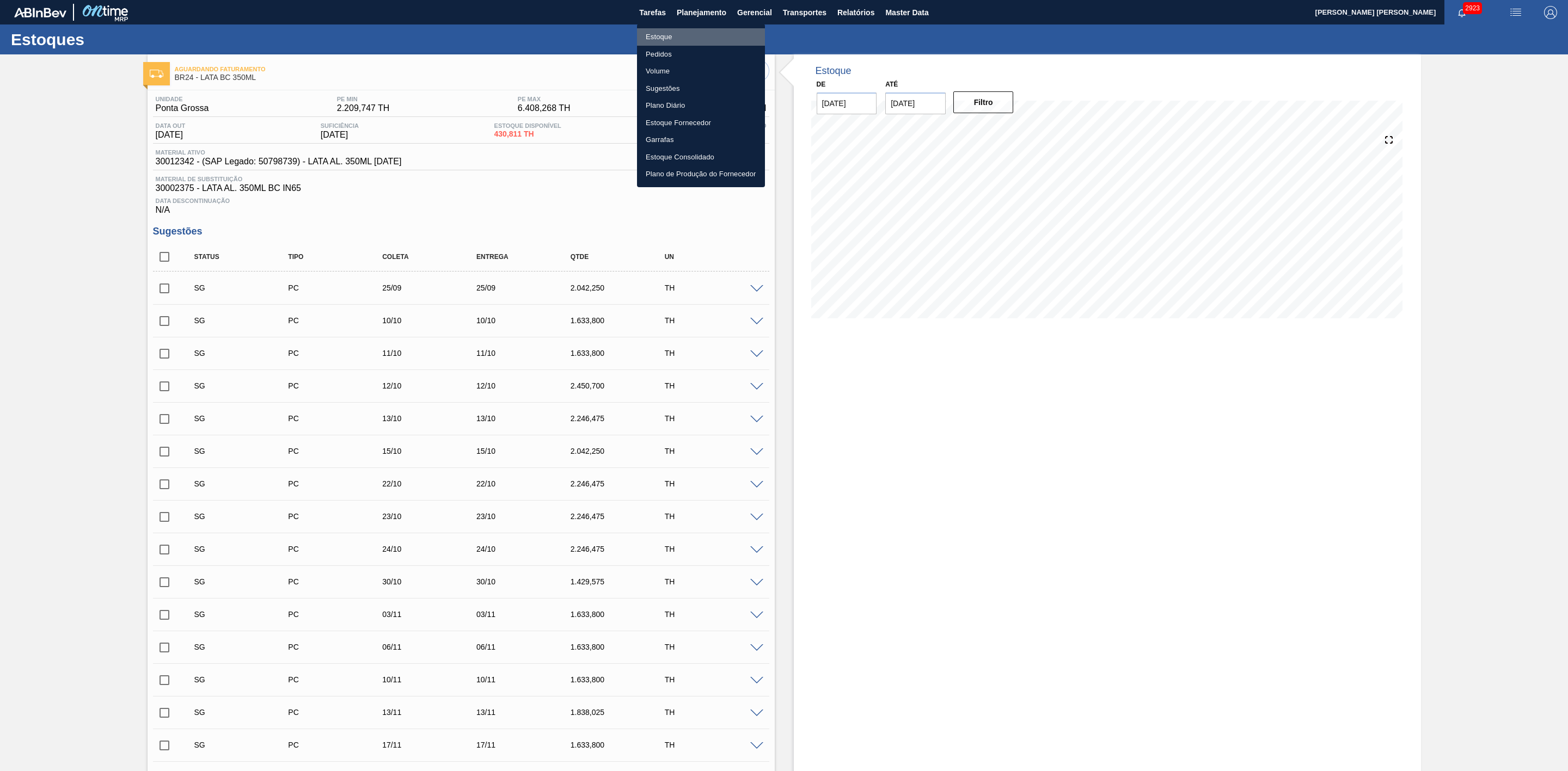
click at [660, 40] on li "Estoque" at bounding box center [701, 37] width 128 height 18
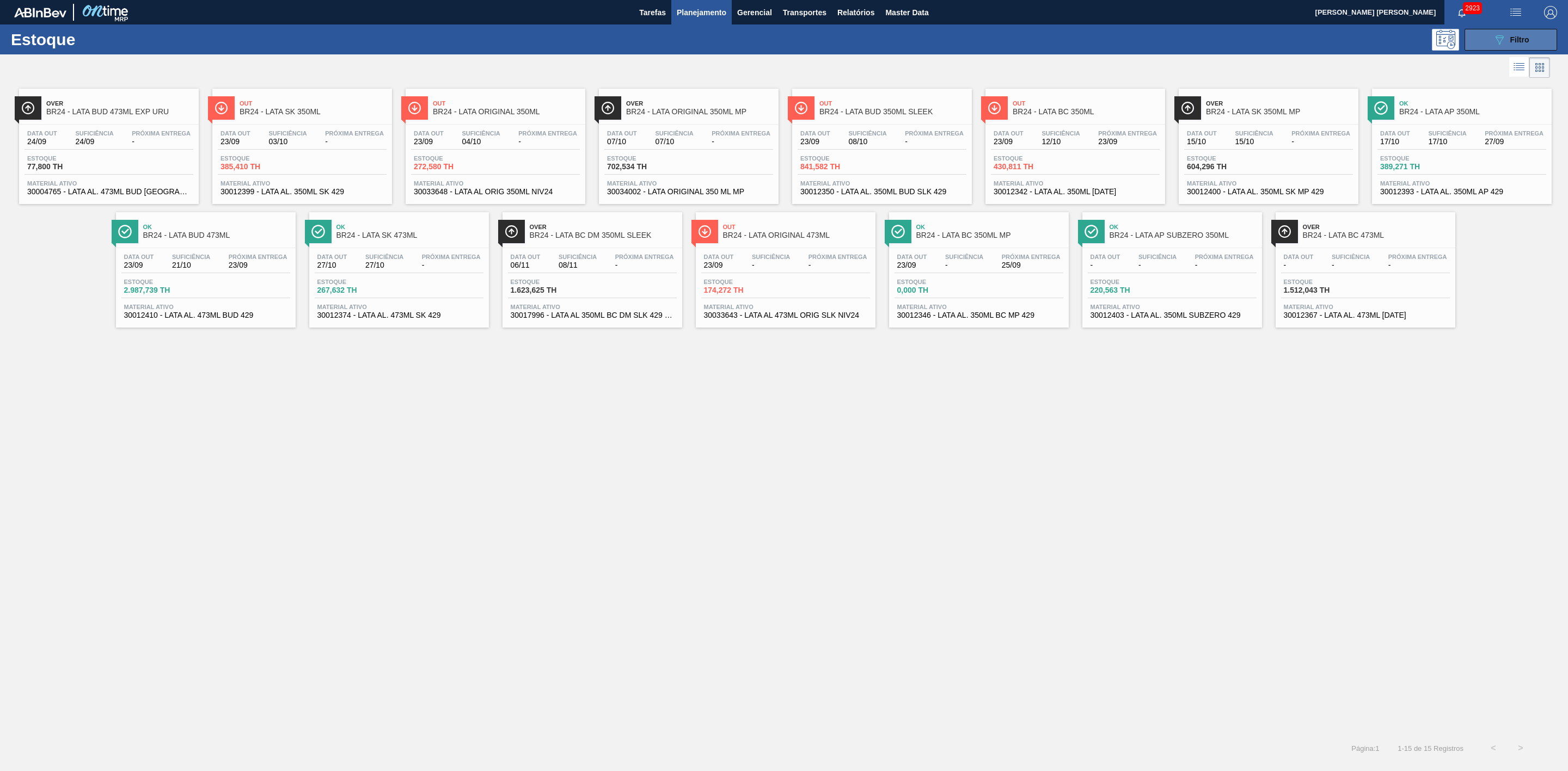
click at [1498, 32] on button "089F7B8B-B2A5-4AFE-B5C0-19BA573D28AC Filtro" at bounding box center [1511, 40] width 93 height 22
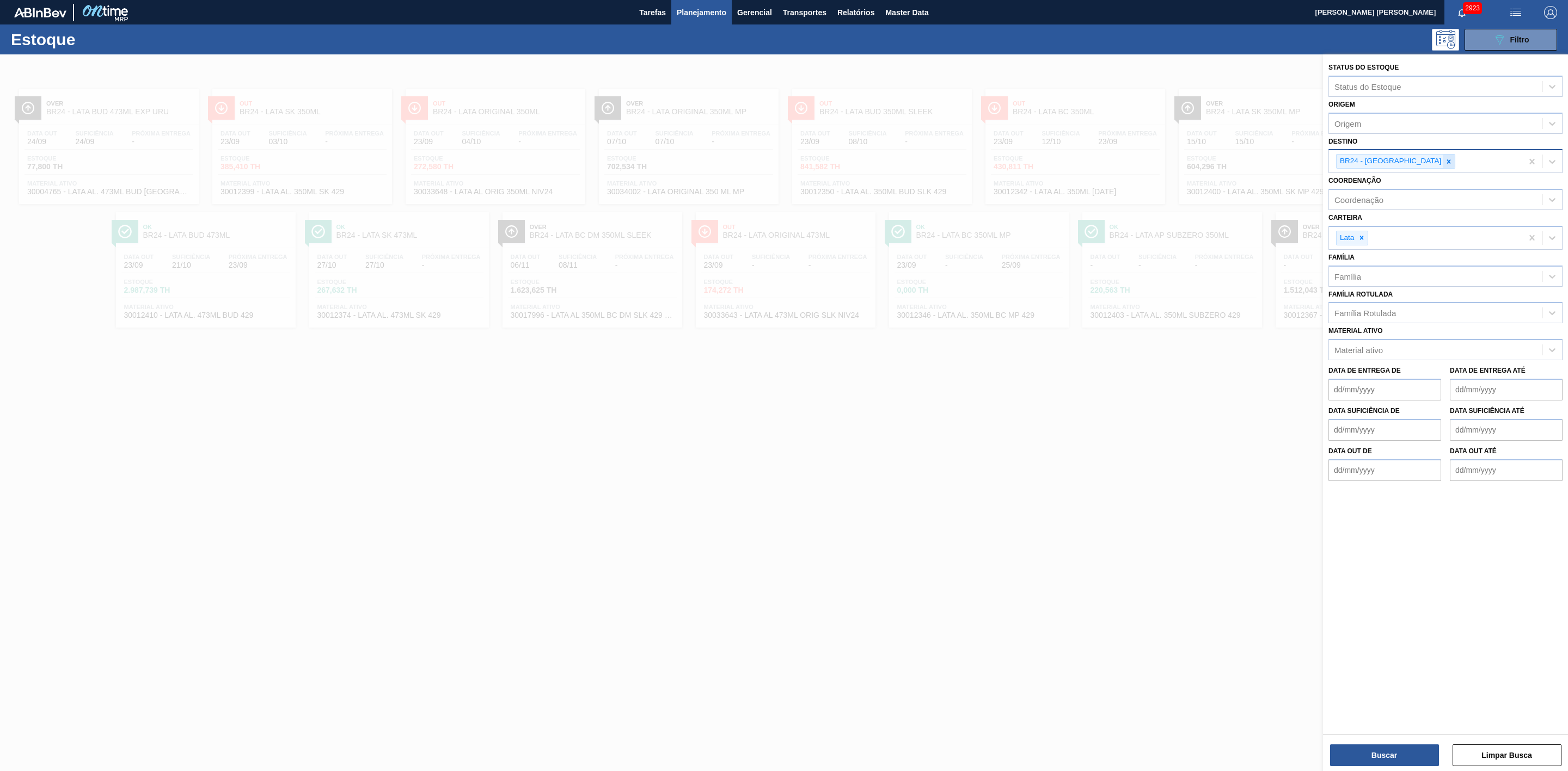
click at [1443, 166] on div at bounding box center [1449, 161] width 12 height 13
type input "22"
click at [1359, 180] on div "BR22 - Viamão" at bounding box center [1445, 187] width 234 height 20
click at [1398, 745] on button "Buscar" at bounding box center [1384, 756] width 109 height 22
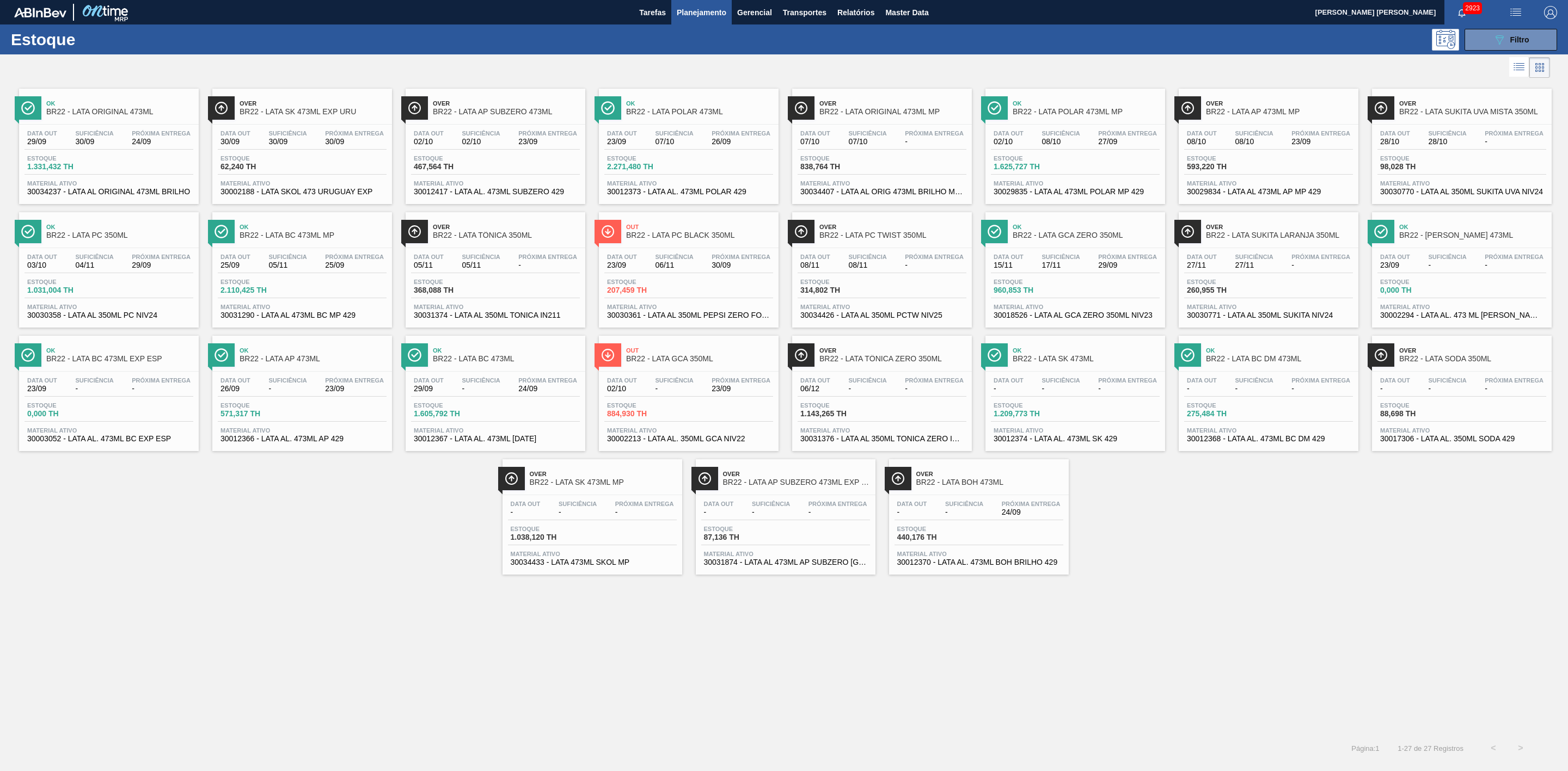
click at [122, 103] on span "Ok" at bounding box center [120, 103] width 147 height 7
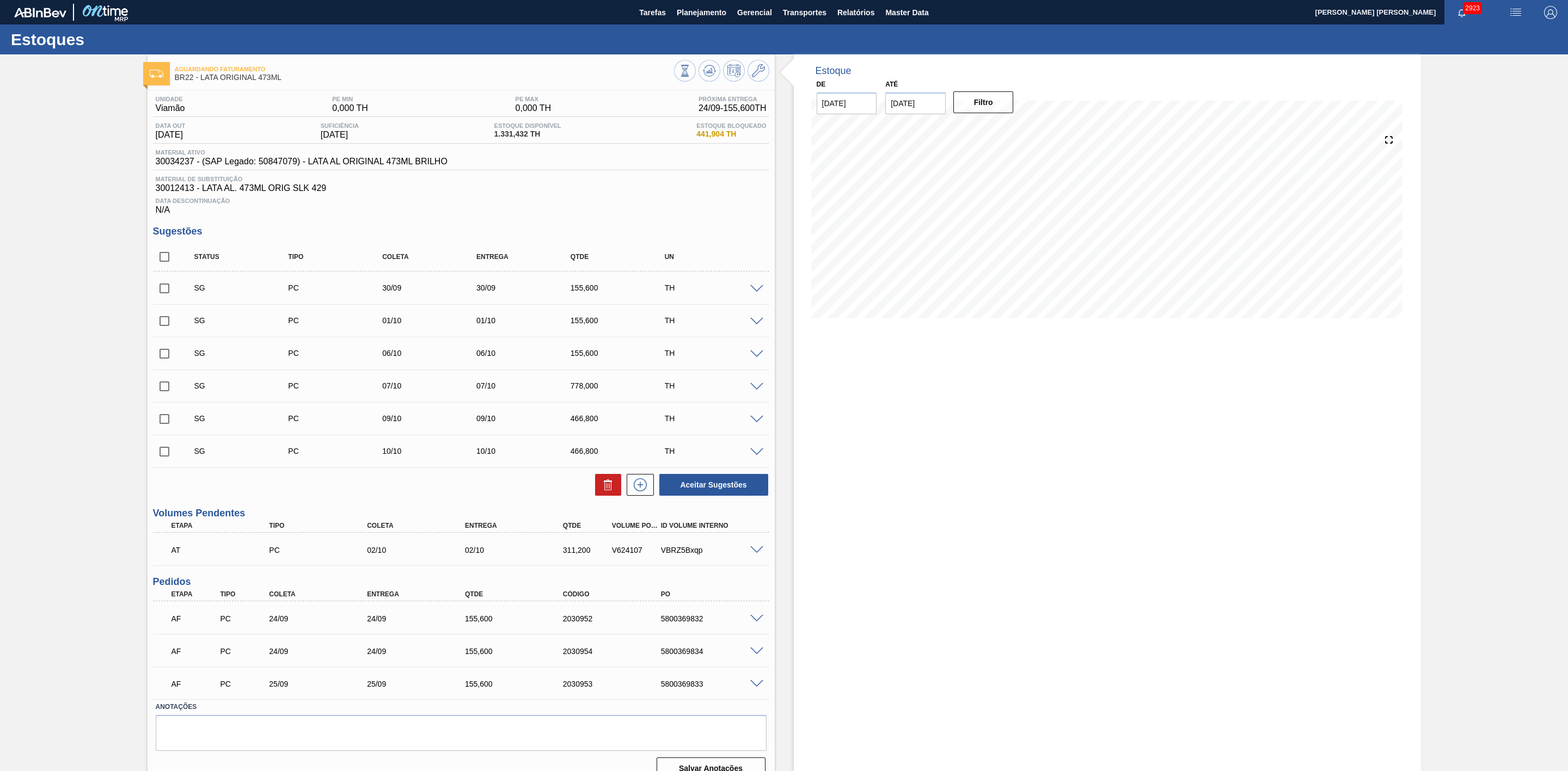
click at [755, 623] on span at bounding box center [757, 619] width 13 height 8
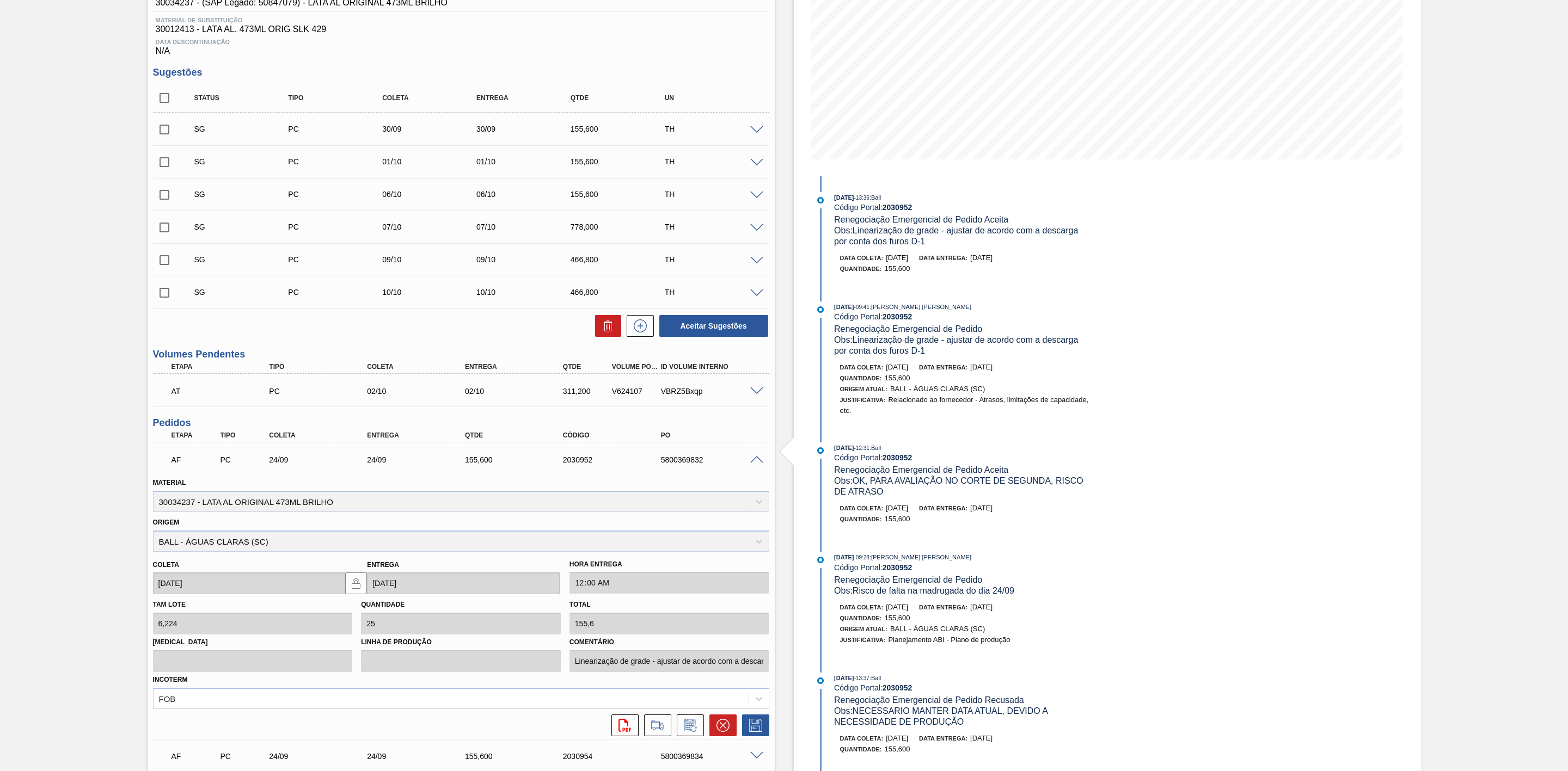
scroll to position [163, 0]
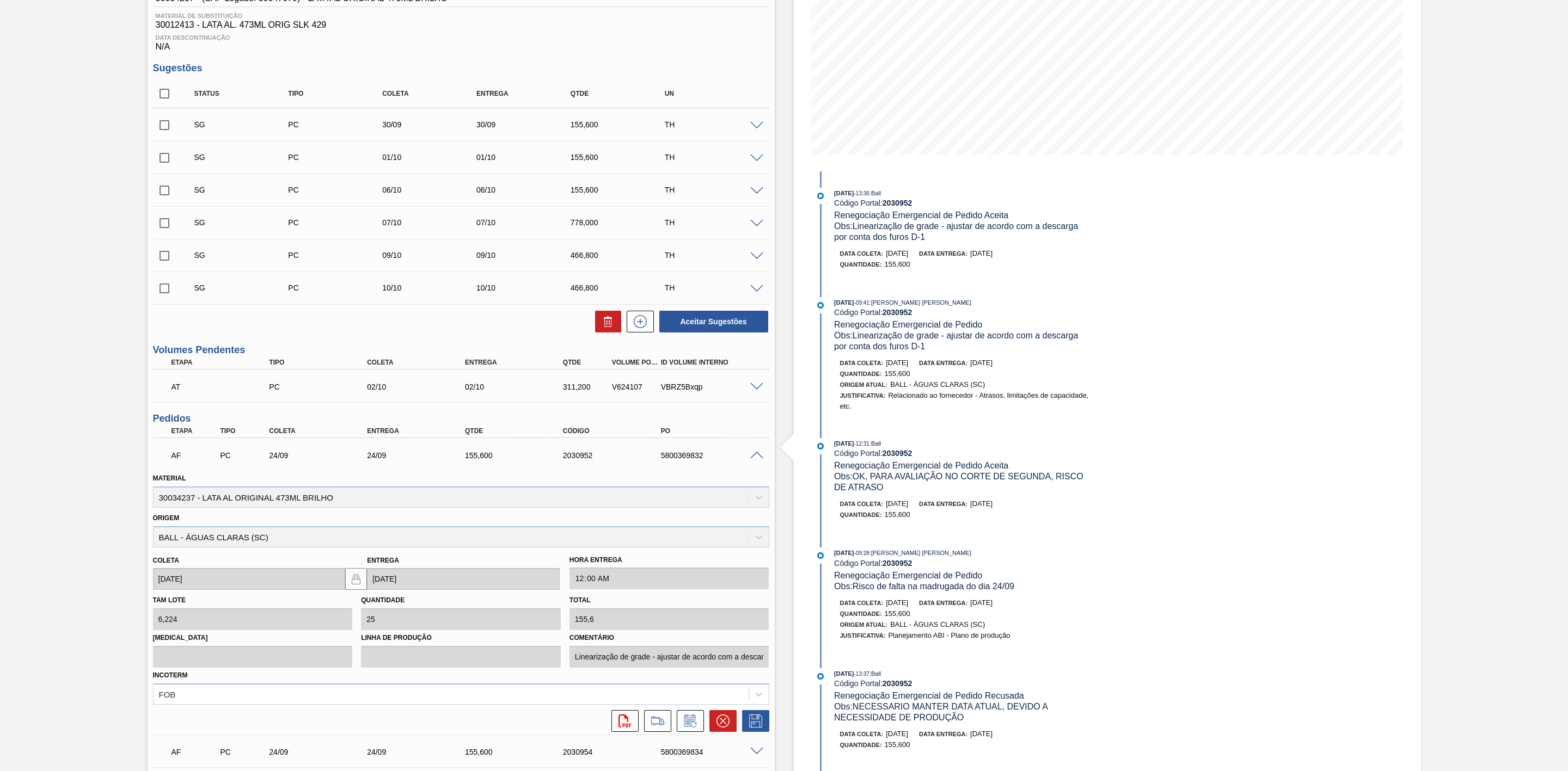
click at [760, 460] on span at bounding box center [757, 455] width 13 height 8
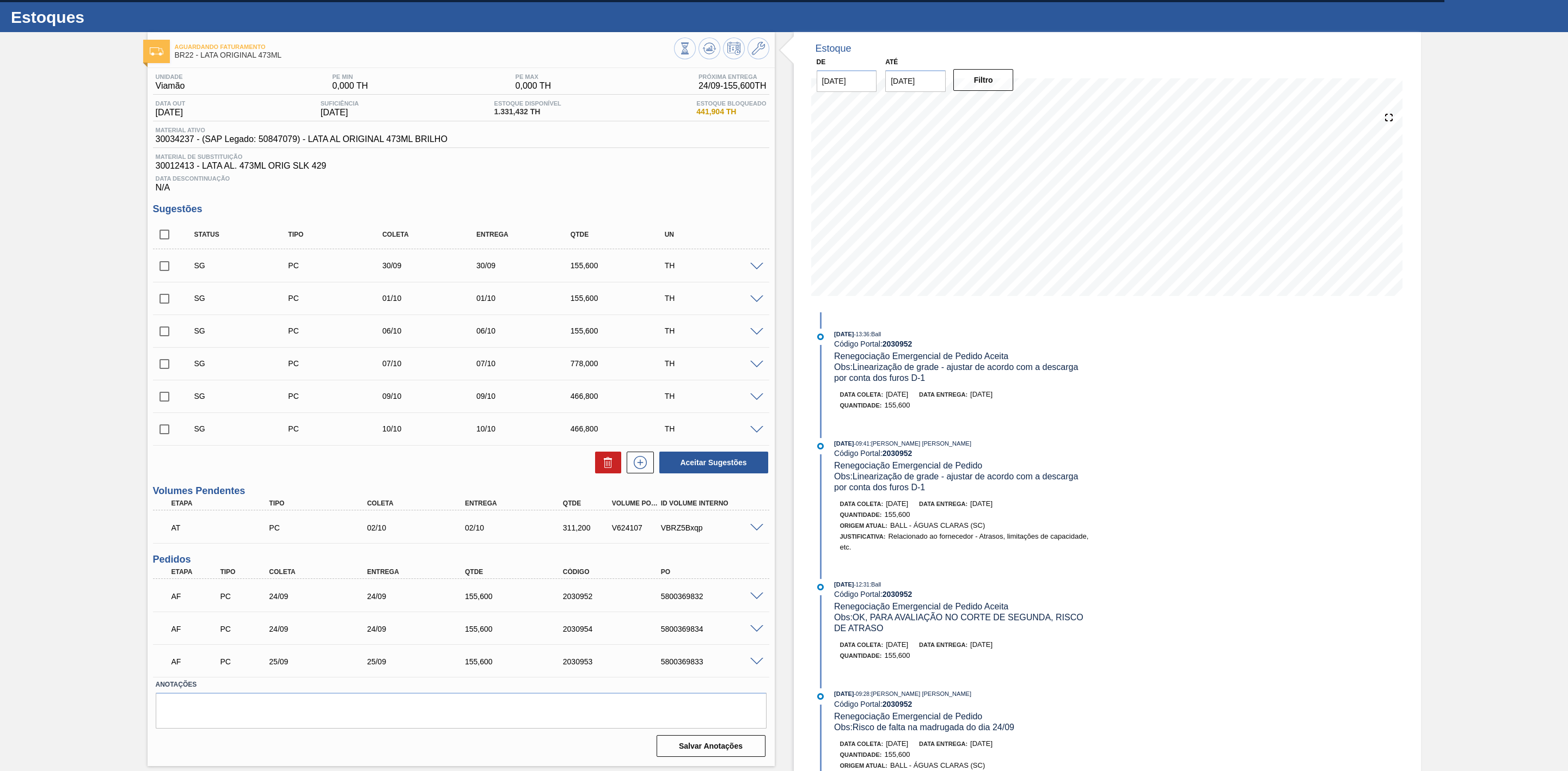
scroll to position [22, 0]
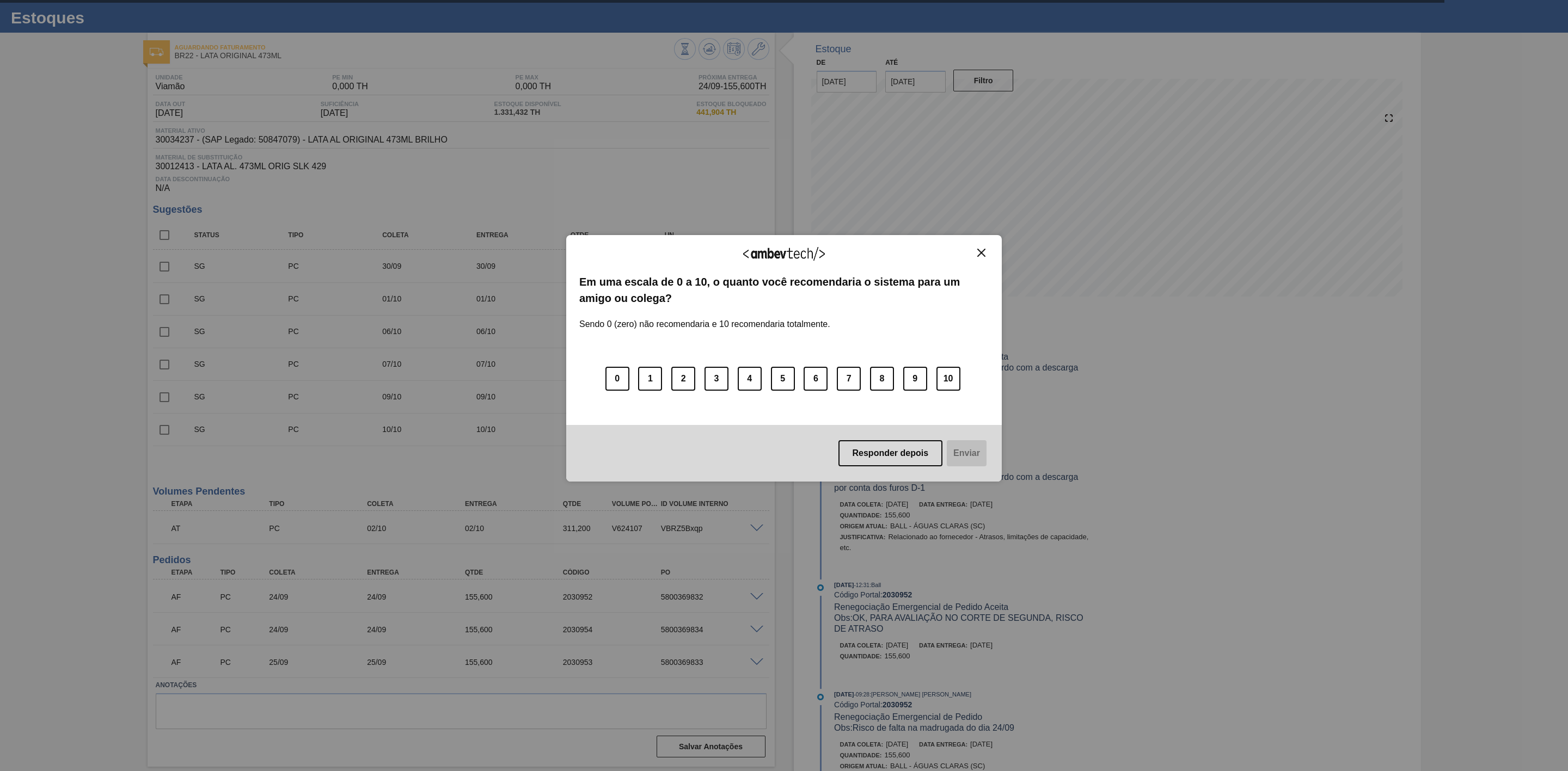
click at [982, 258] on div "Agradecemos seu feedback!" at bounding box center [784, 261] width 410 height 26
click at [982, 255] on img "Close" at bounding box center [981, 253] width 8 height 8
click at [983, 253] on img "Close" at bounding box center [981, 253] width 8 height 8
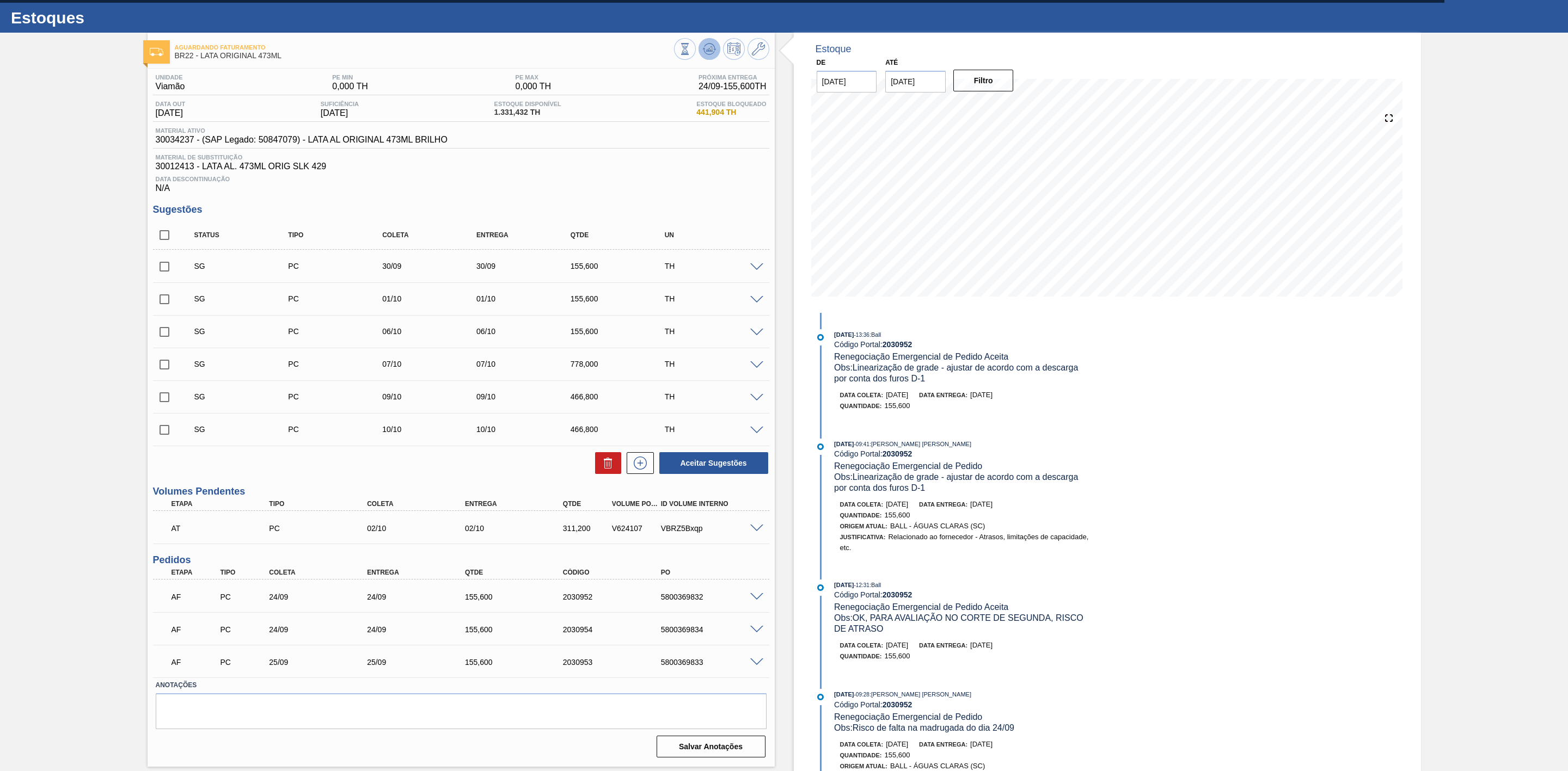
click at [709, 49] on icon at bounding box center [709, 49] width 7 height 5
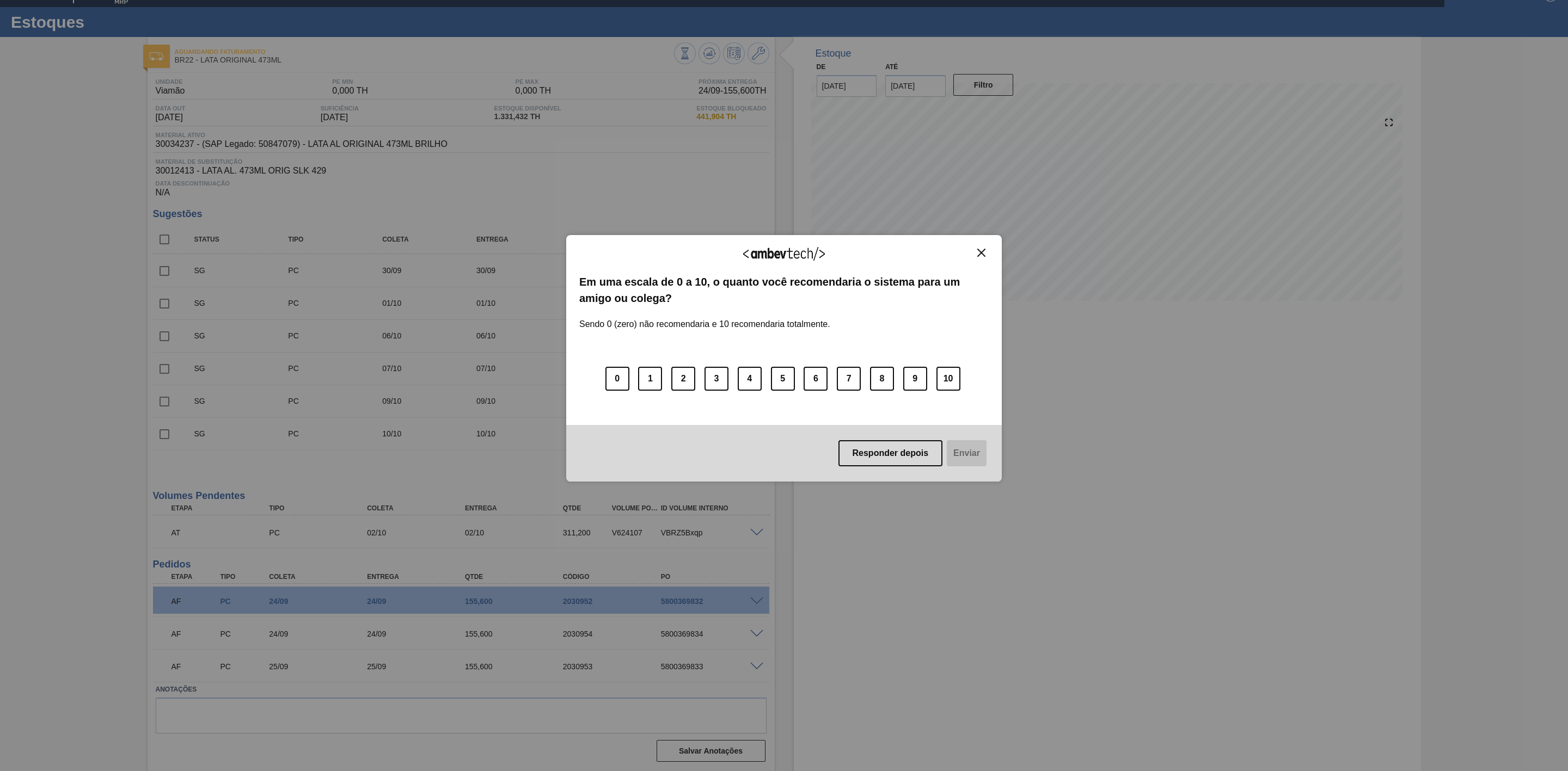
click at [978, 254] on img "Close" at bounding box center [981, 253] width 8 height 8
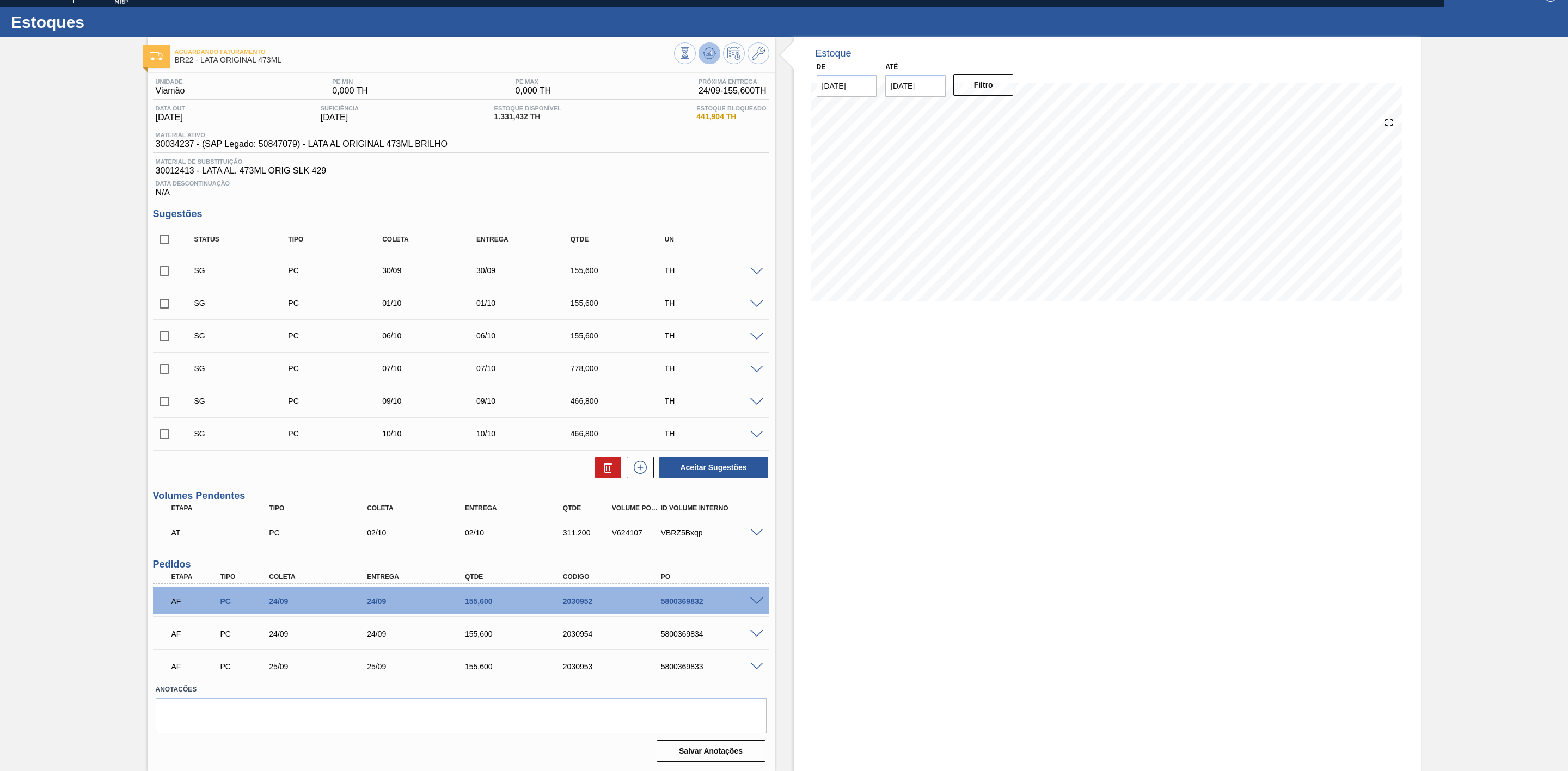
click at [705, 49] on icon at bounding box center [709, 53] width 13 height 13
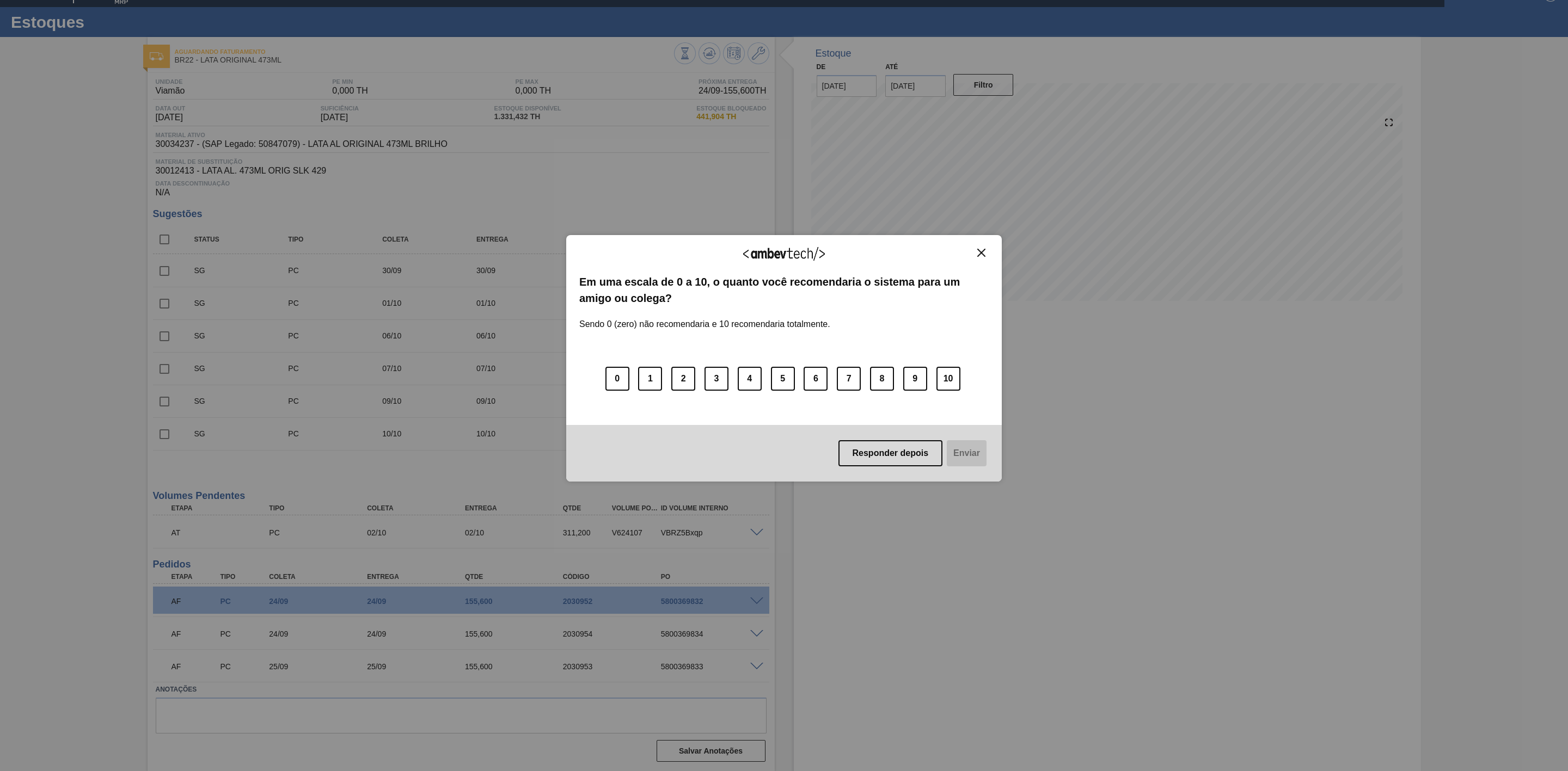
click at [987, 253] on button "Close" at bounding box center [981, 253] width 15 height 9
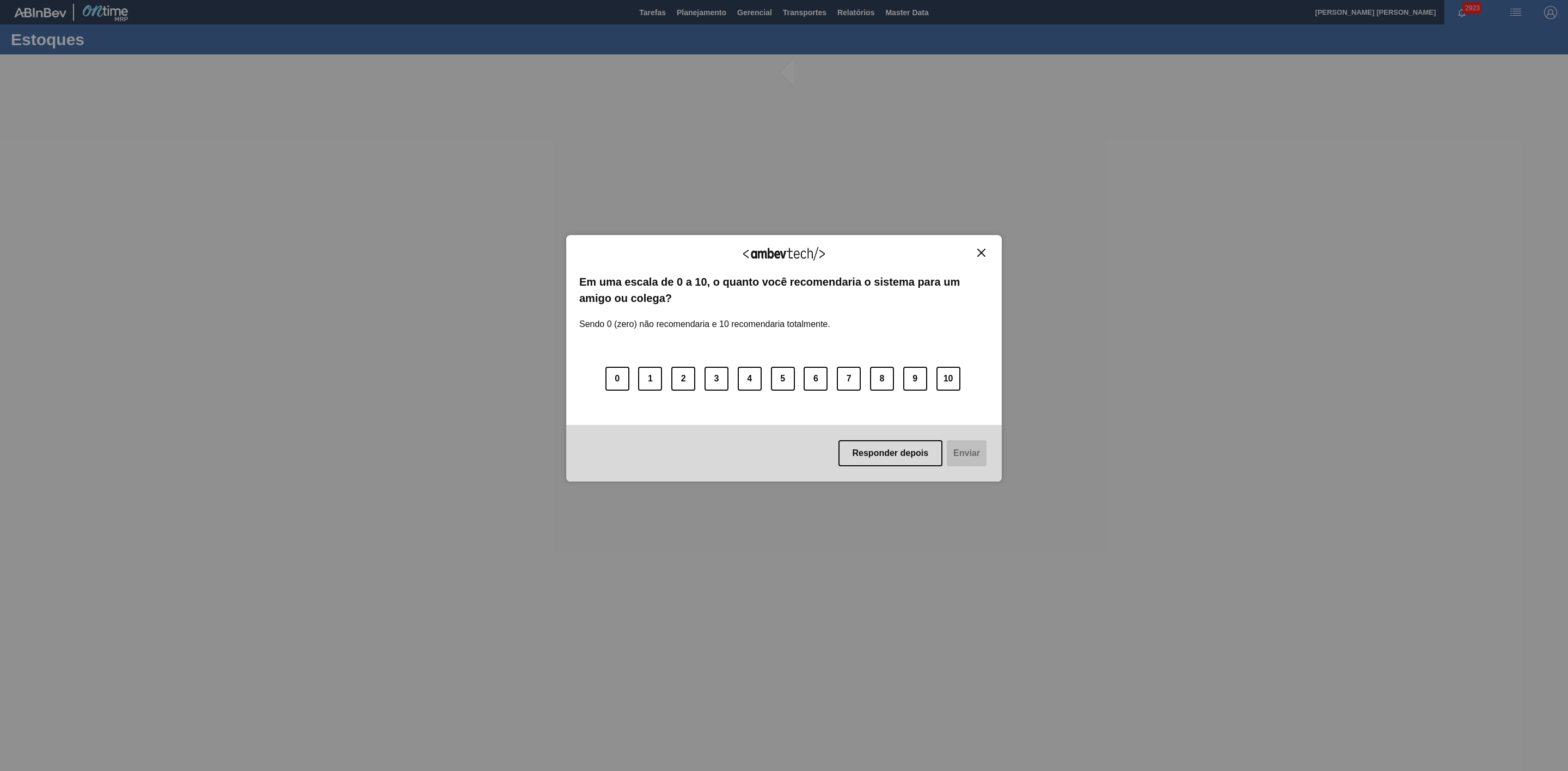
click at [984, 252] on img "Close" at bounding box center [981, 253] width 8 height 8
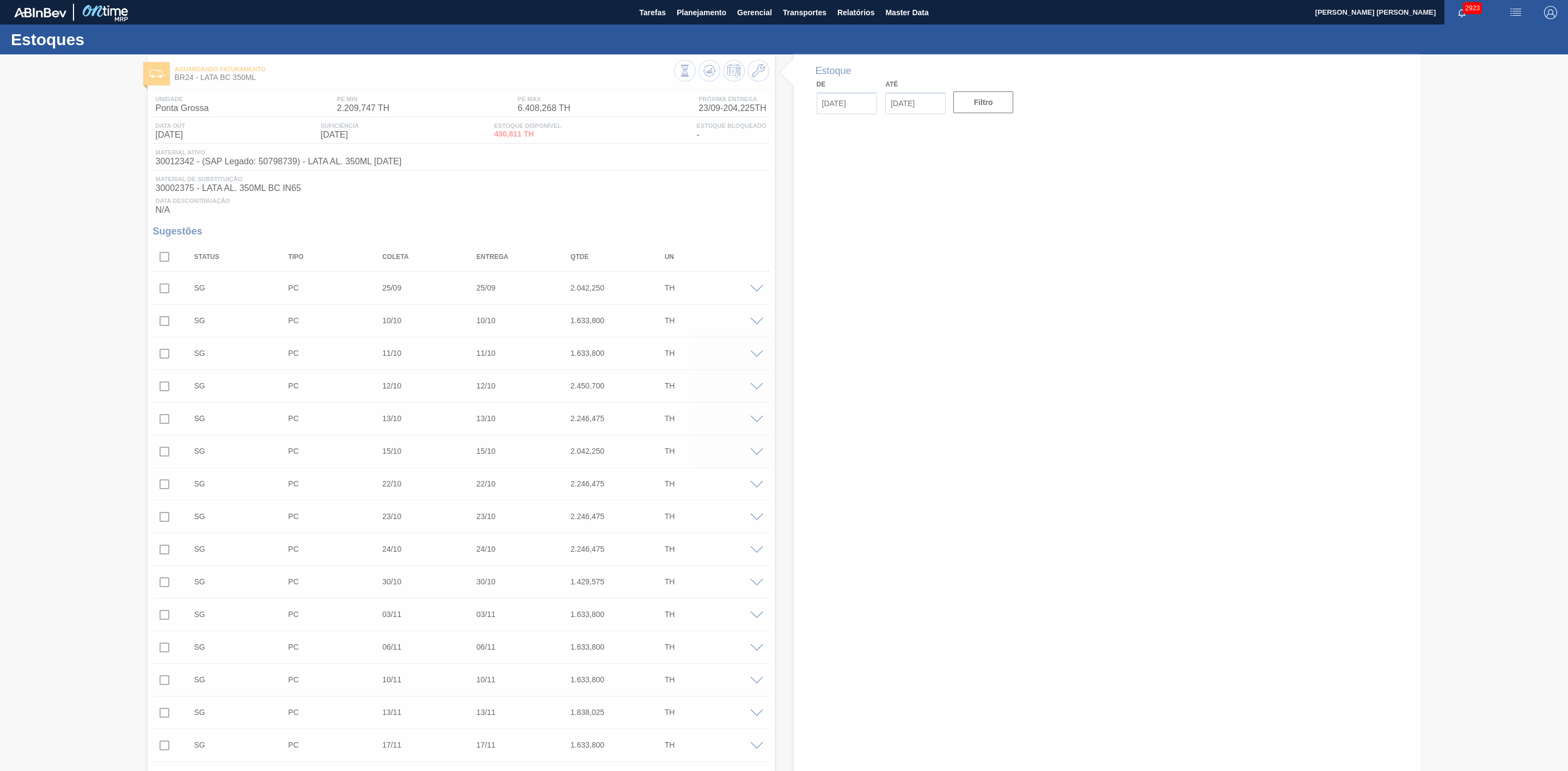
type input "[DATE]"
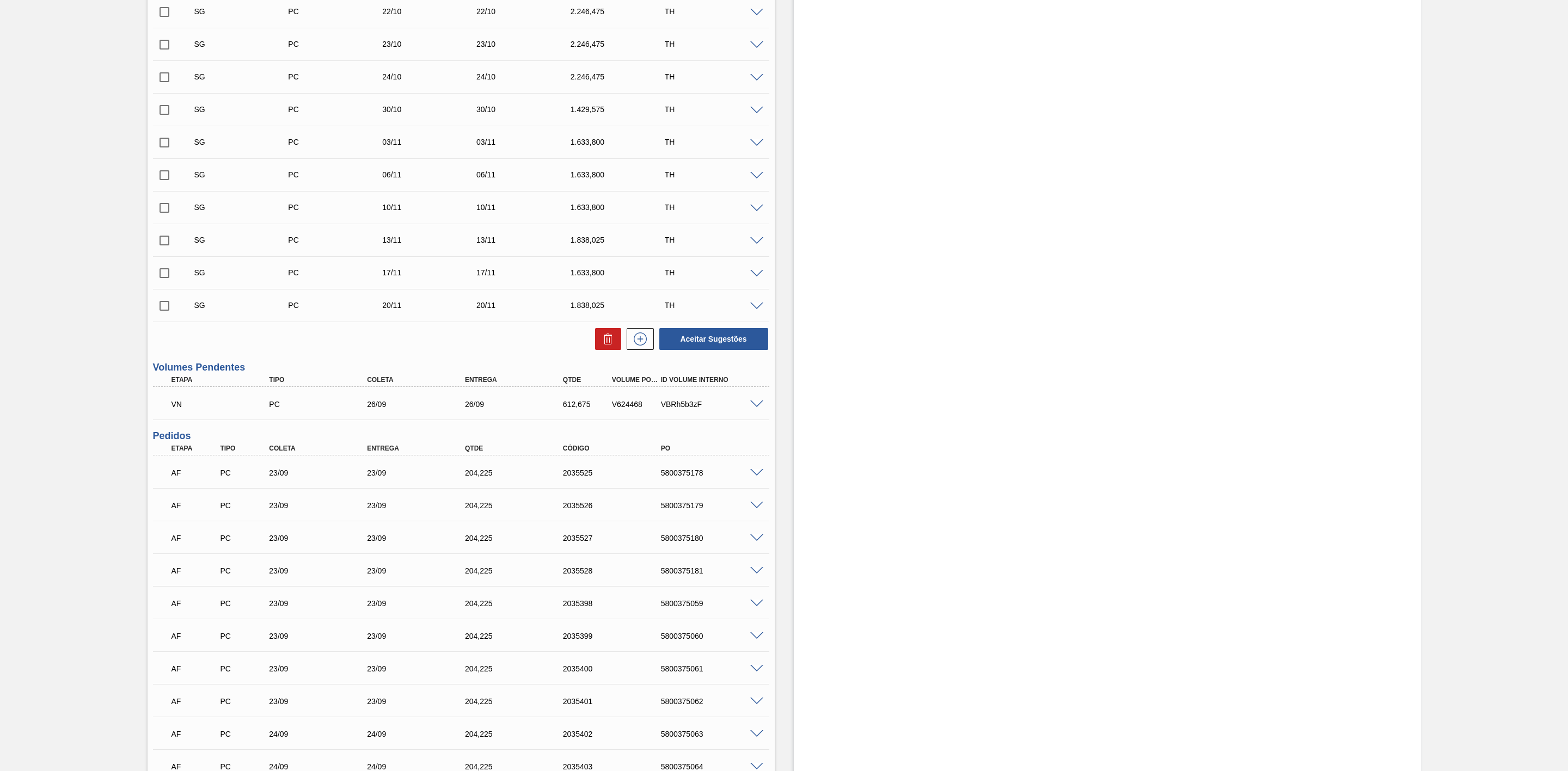
scroll to position [571, 0]
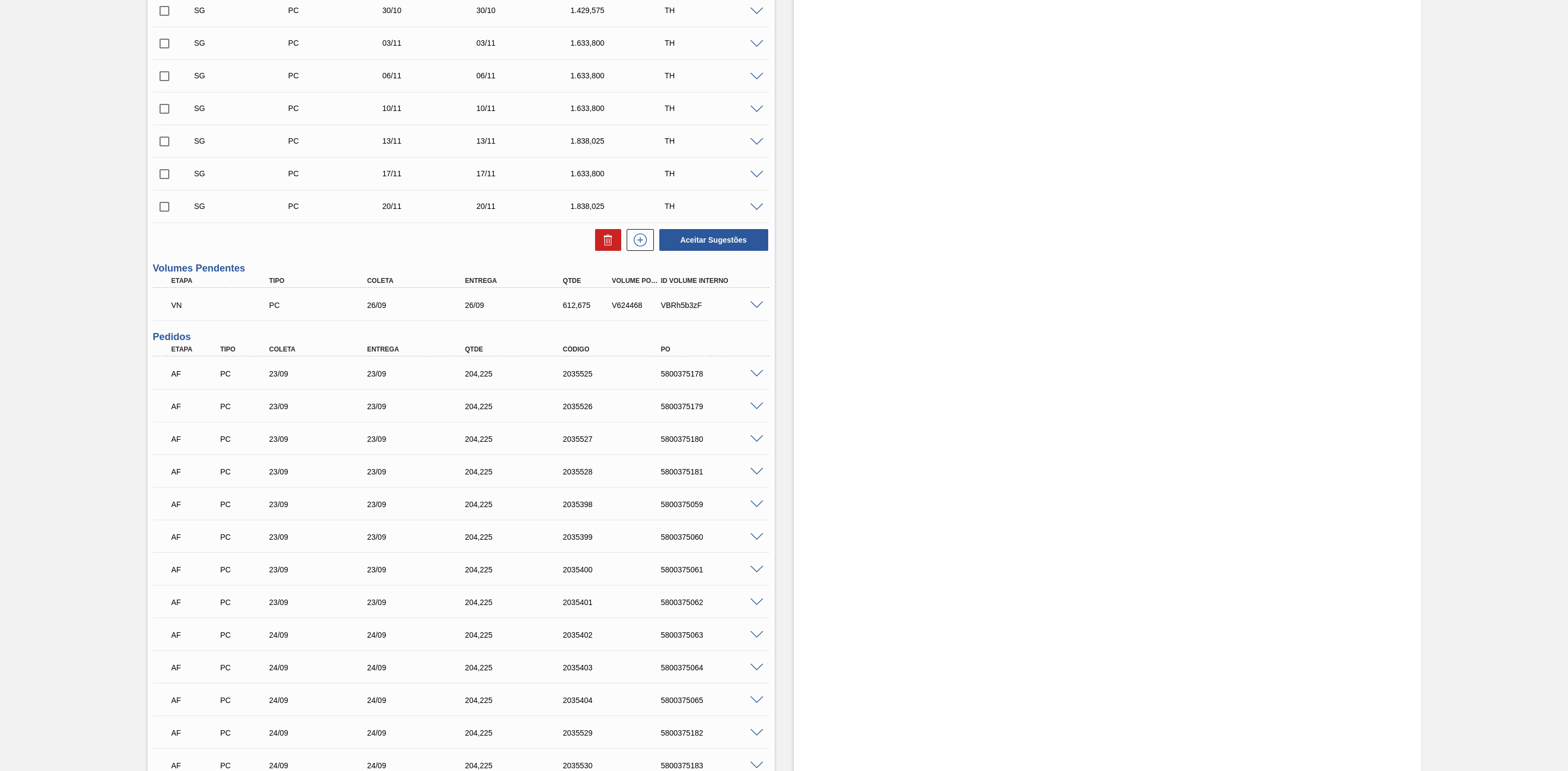
click at [757, 309] on span at bounding box center [757, 305] width 13 height 8
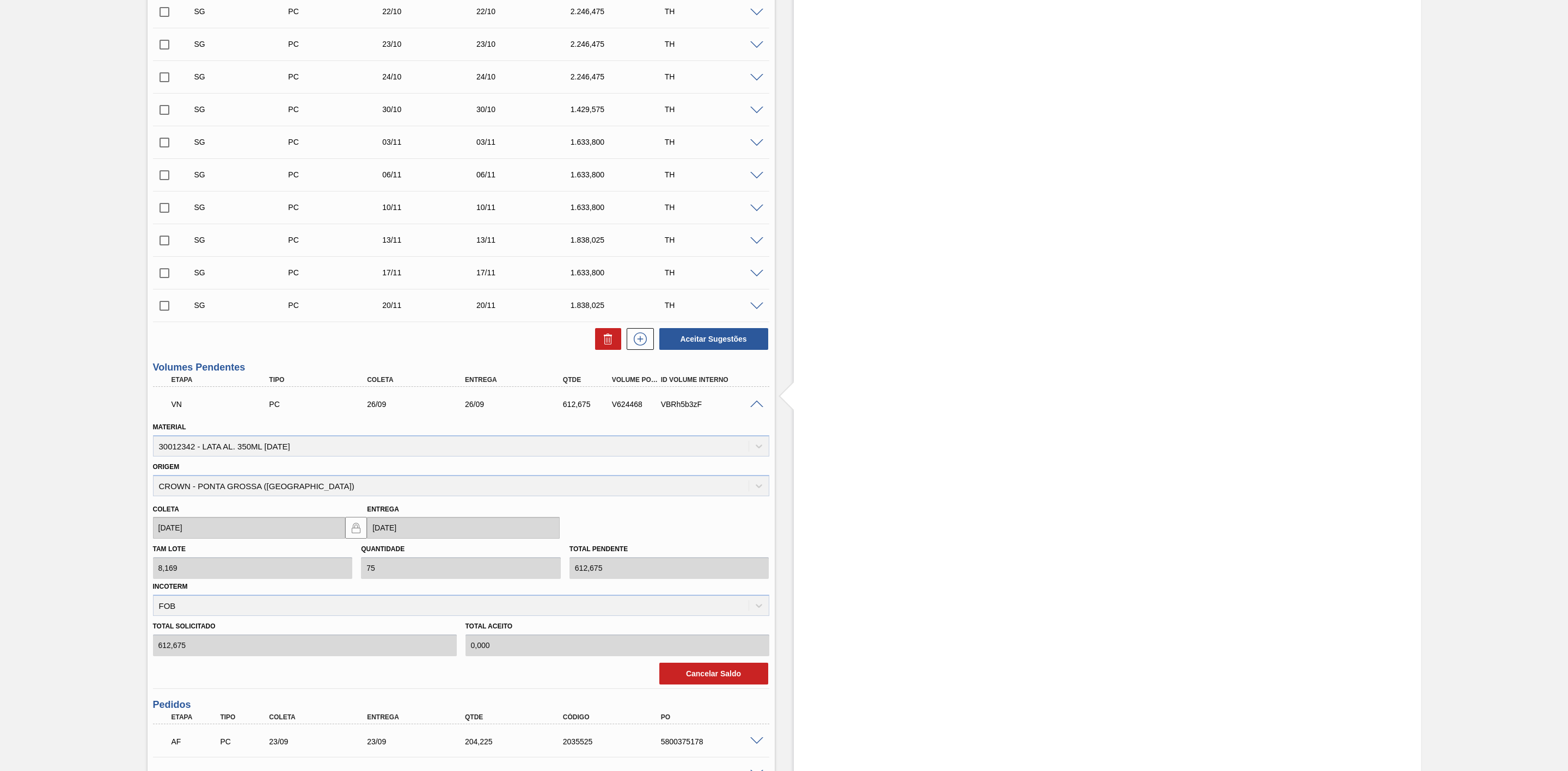
scroll to position [490, 0]
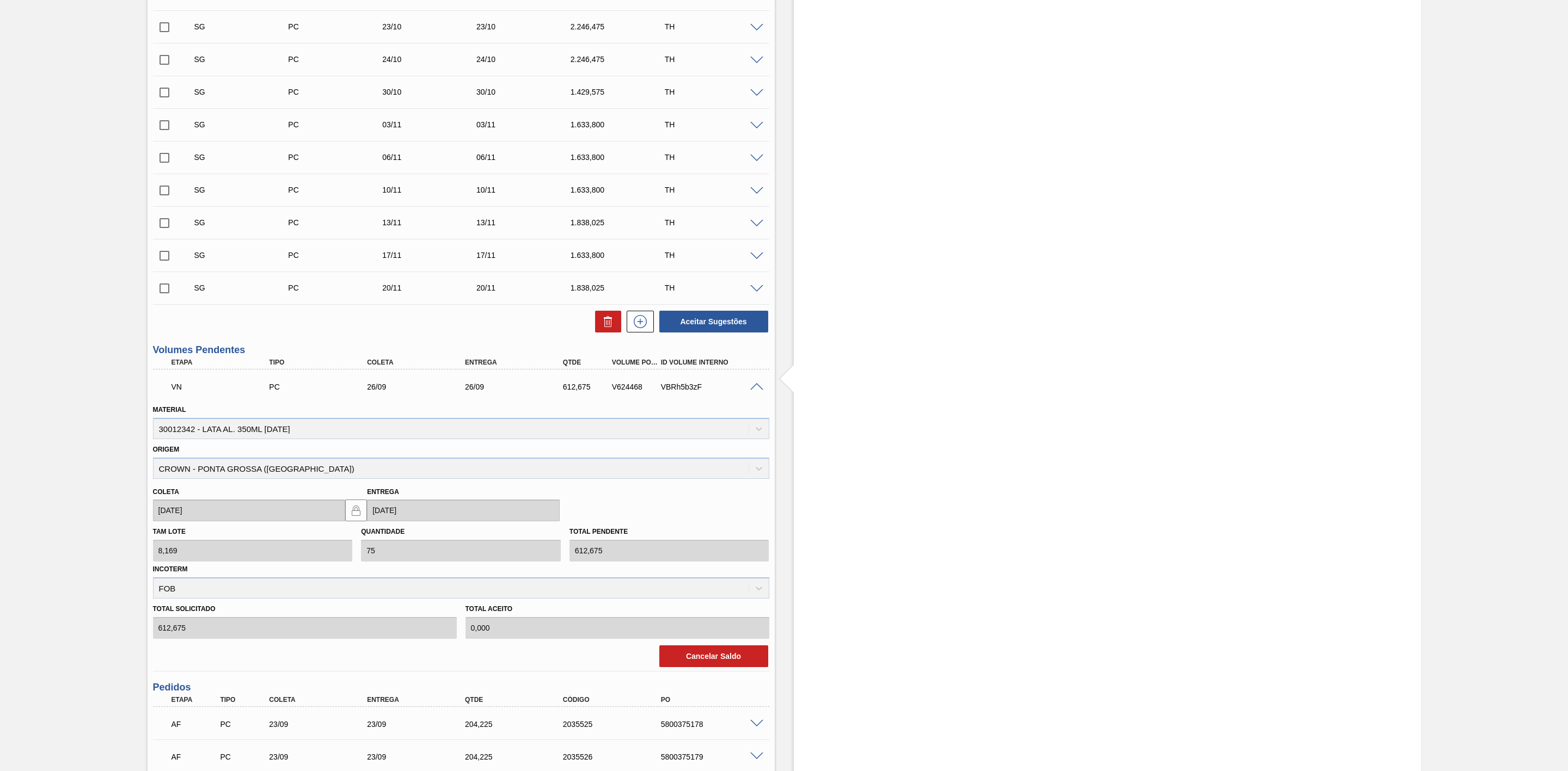
click at [754, 389] on span at bounding box center [757, 387] width 13 height 8
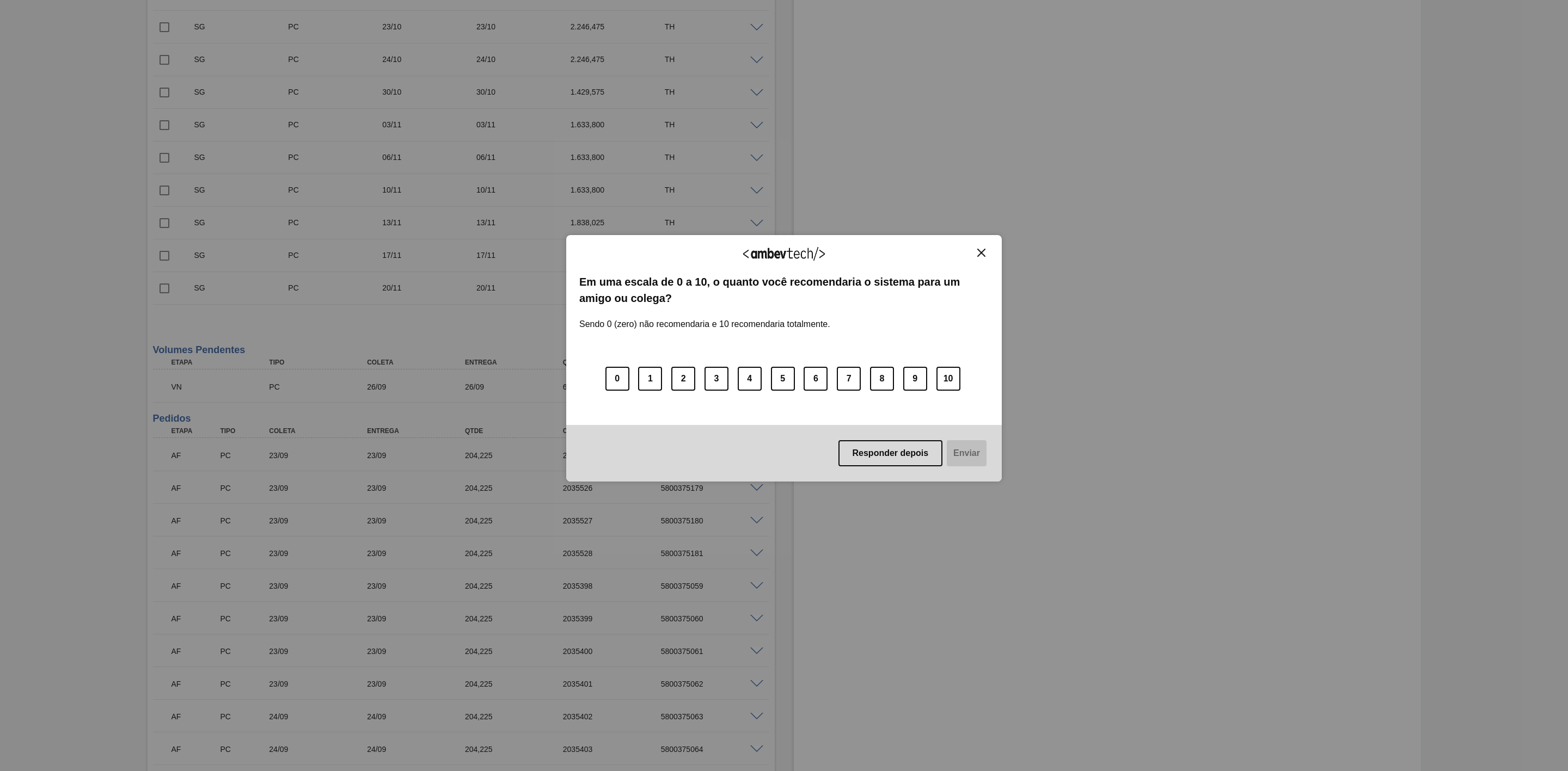
click at [981, 249] on img "Close" at bounding box center [981, 253] width 8 height 8
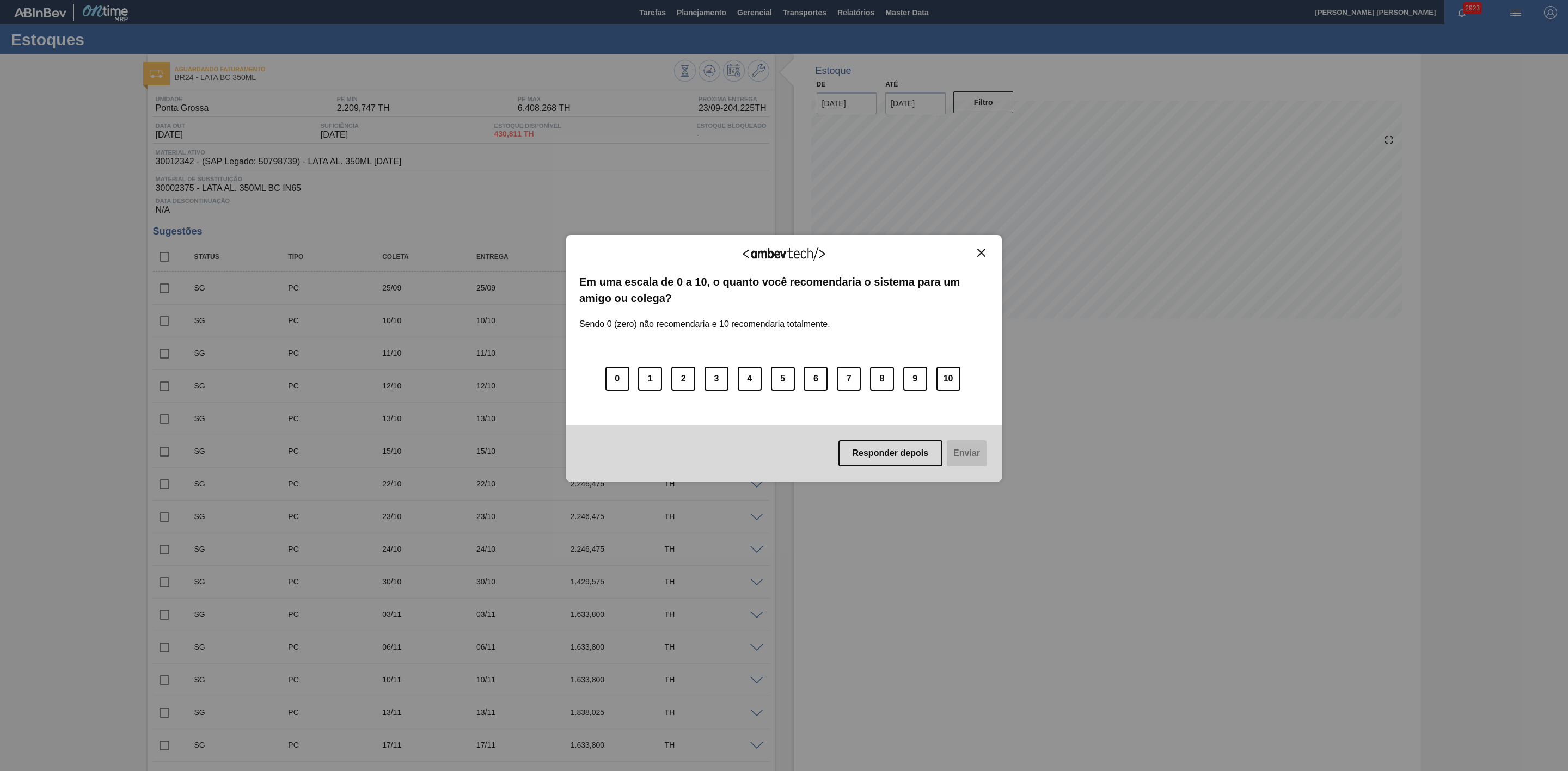
click at [981, 251] on img "Close" at bounding box center [981, 253] width 8 height 8
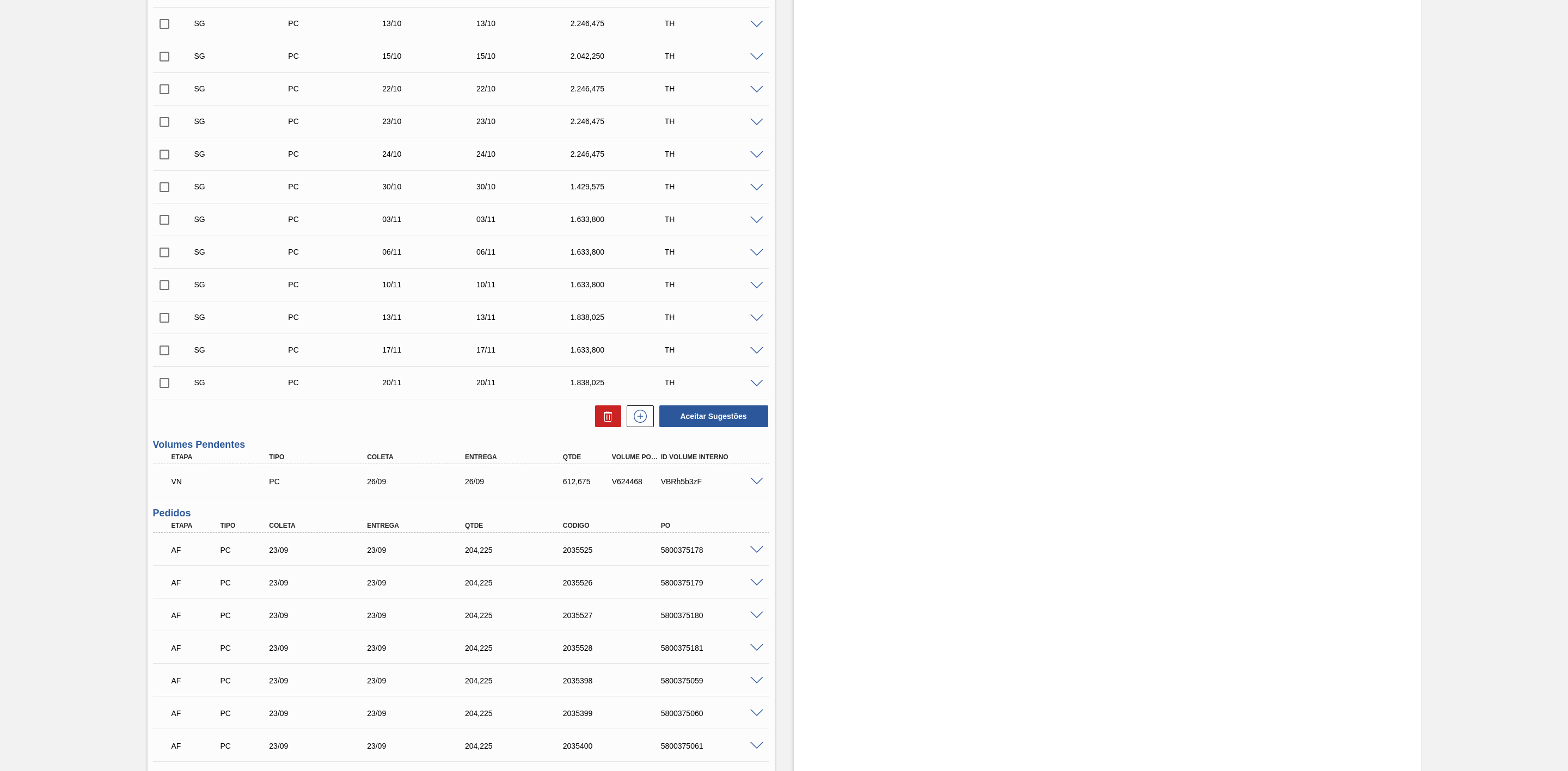
scroll to position [408, 0]
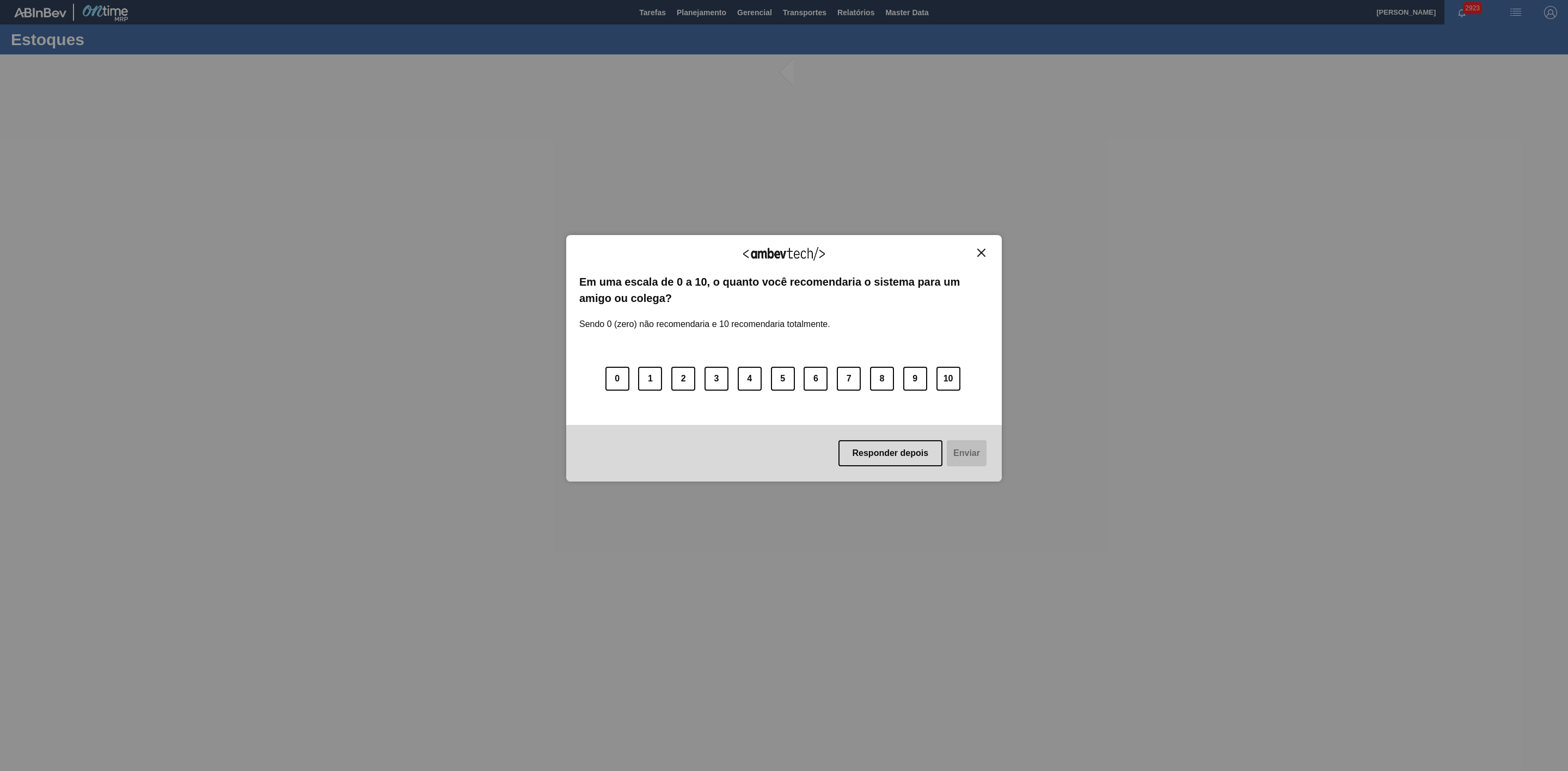
click at [980, 253] on img "Close" at bounding box center [981, 253] width 8 height 8
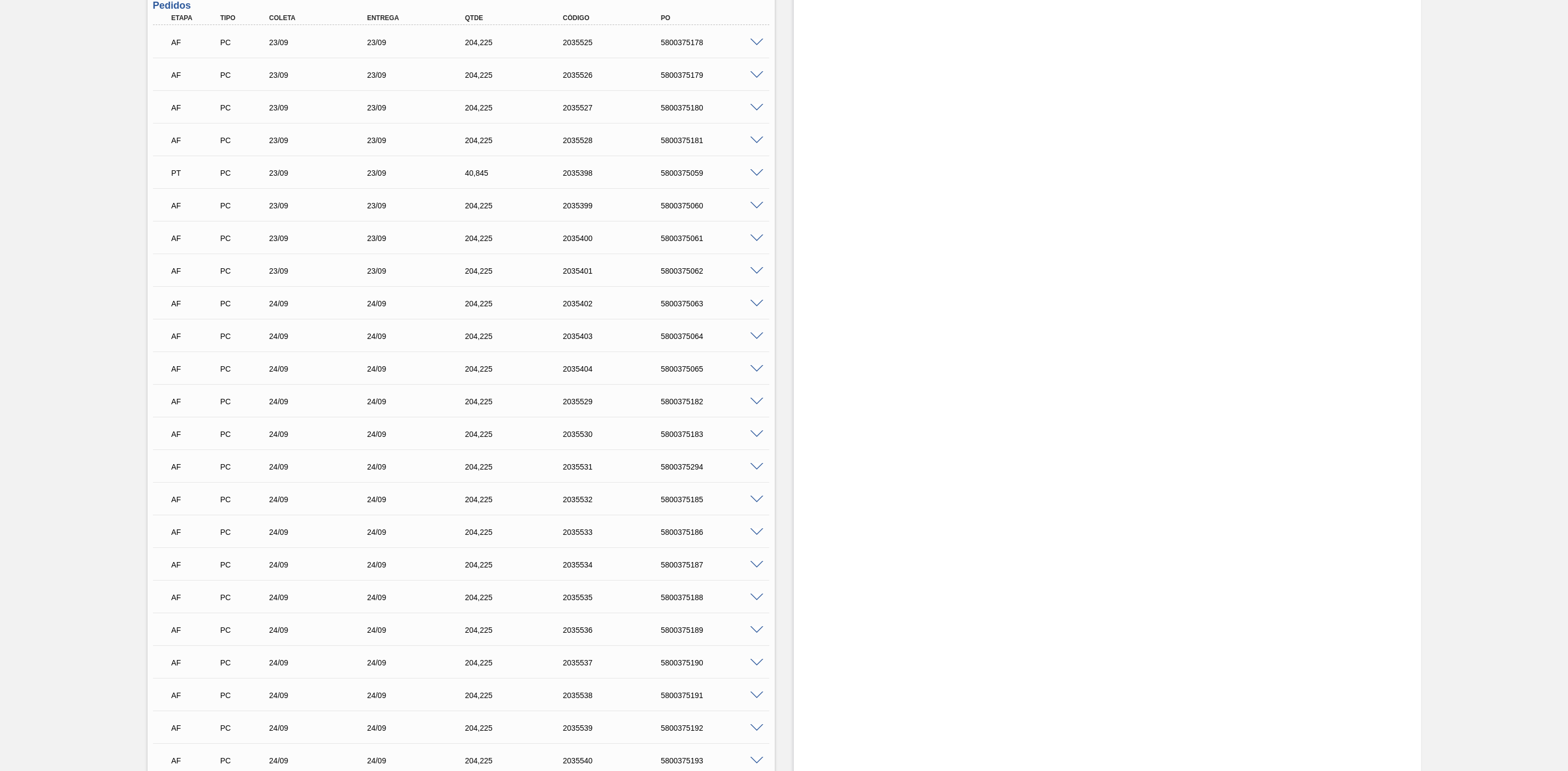
scroll to position [817, 0]
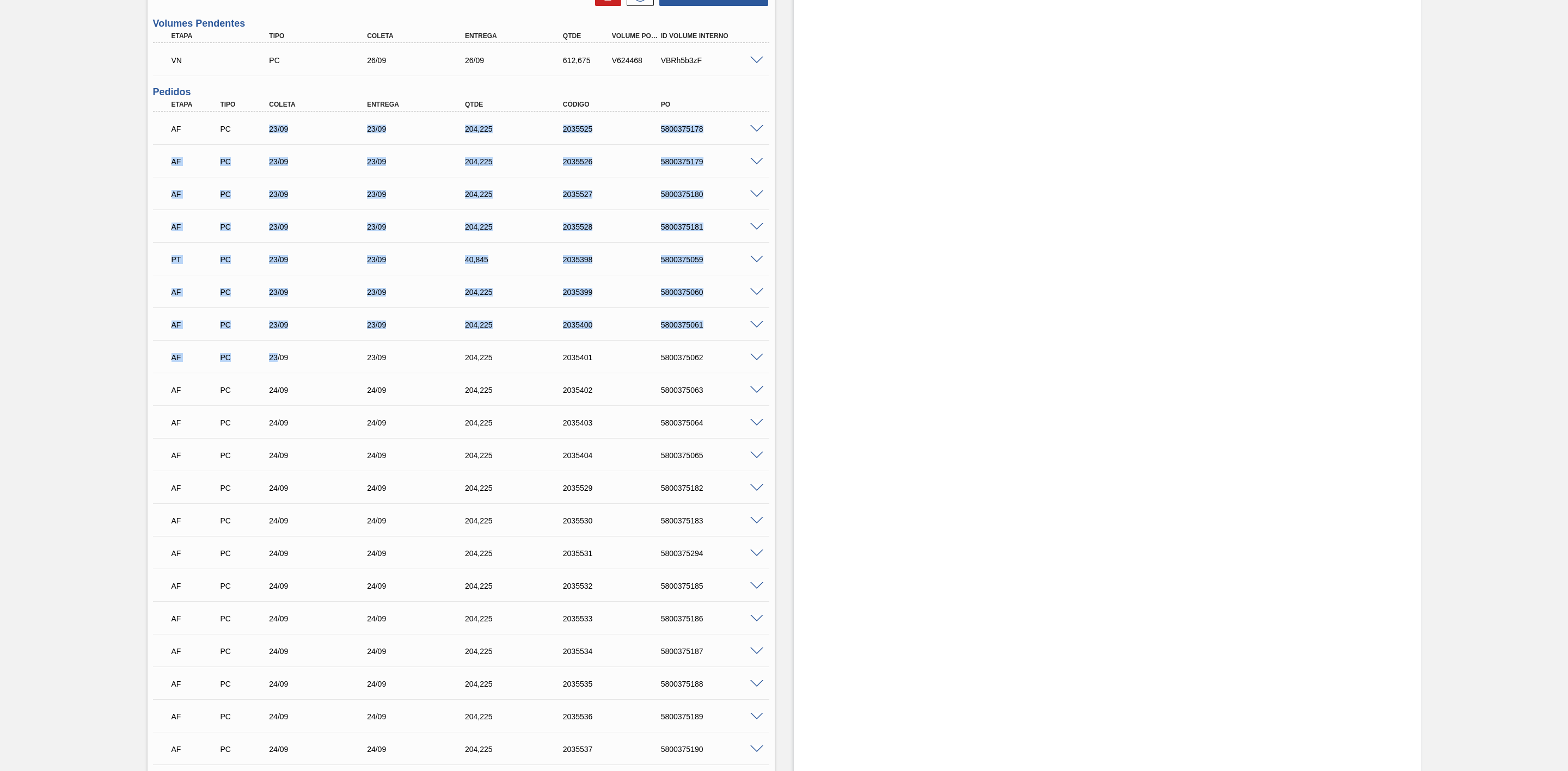
drag, startPoint x: 270, startPoint y: 141, endPoint x: 278, endPoint y: 360, distance: 219.1
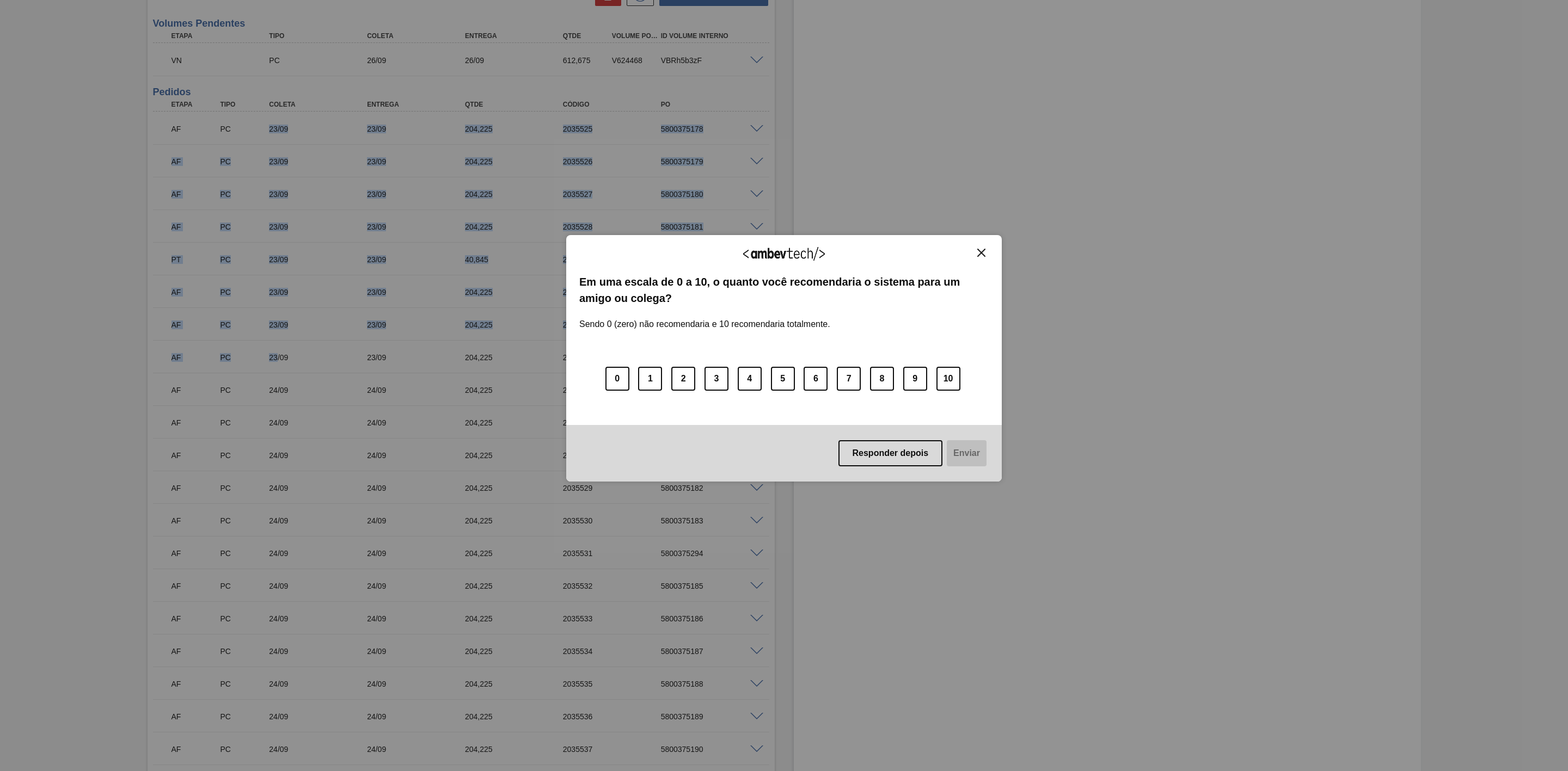
click at [980, 250] on img "Close" at bounding box center [981, 253] width 8 height 8
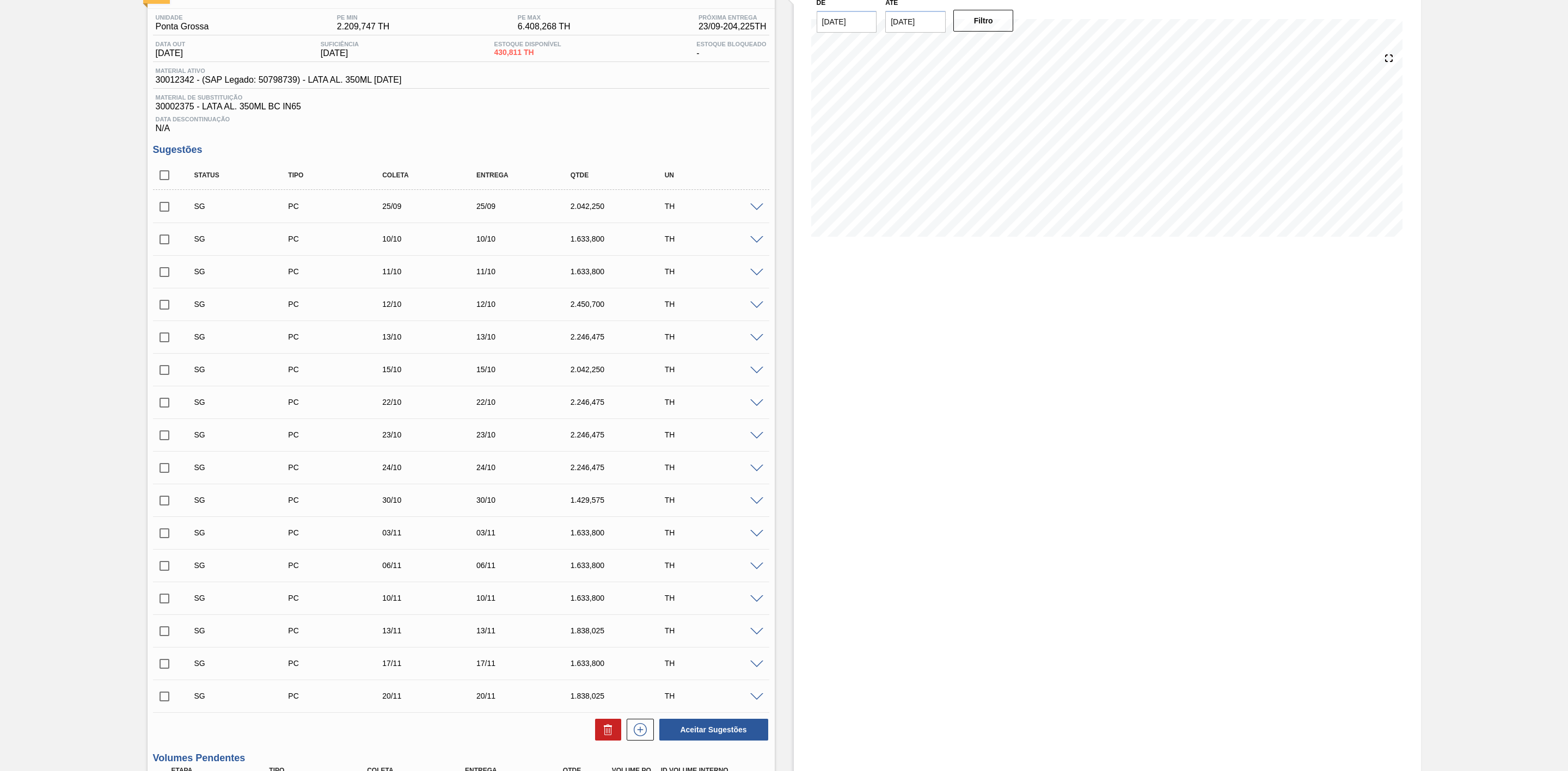
scroll to position [0, 0]
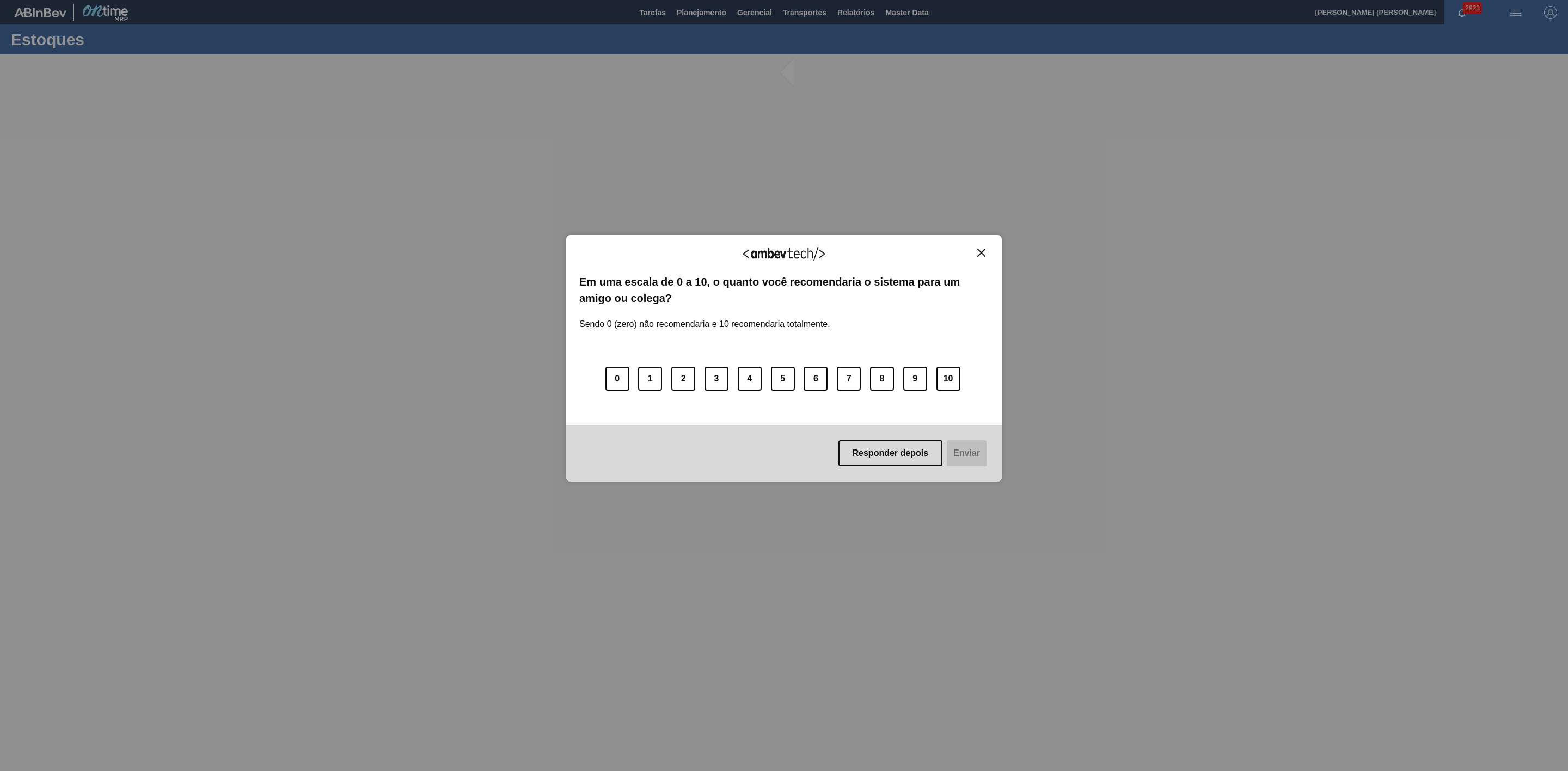
click at [982, 252] on img "Close" at bounding box center [981, 253] width 8 height 8
click at [979, 253] on img "Close" at bounding box center [981, 253] width 8 height 8
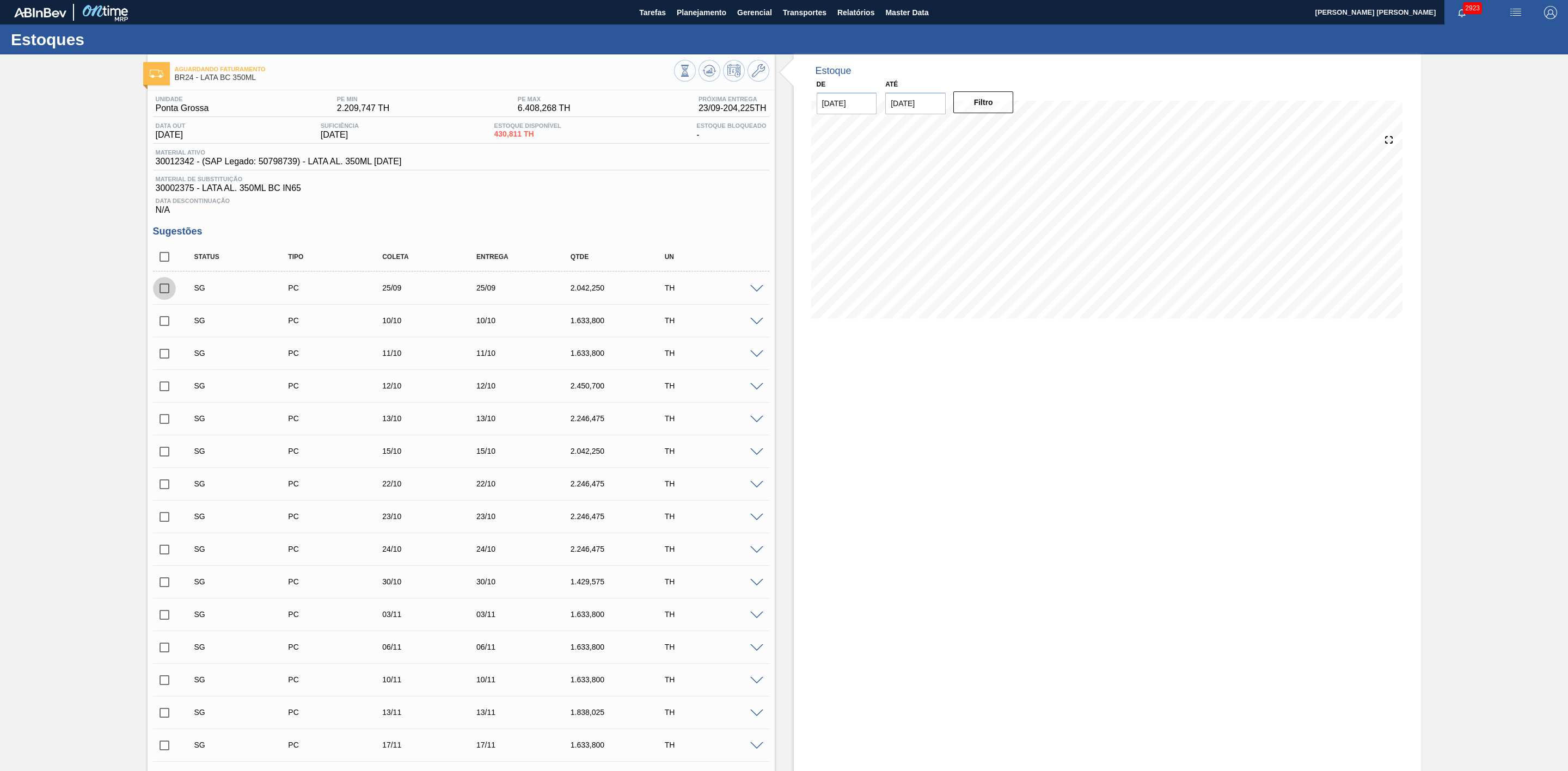
click at [169, 297] on input "checkbox" at bounding box center [164, 288] width 23 height 23
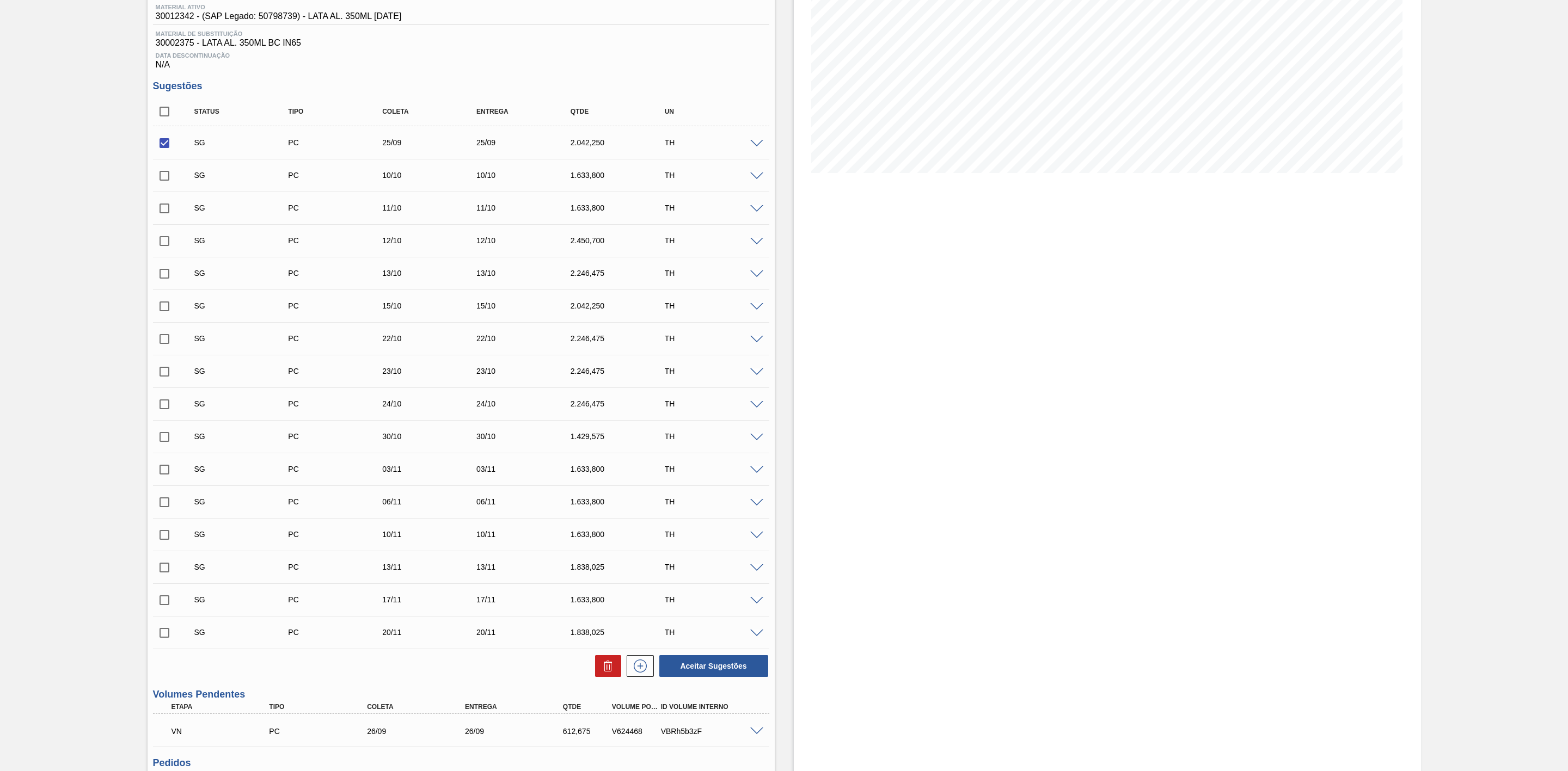
scroll to position [163, 0]
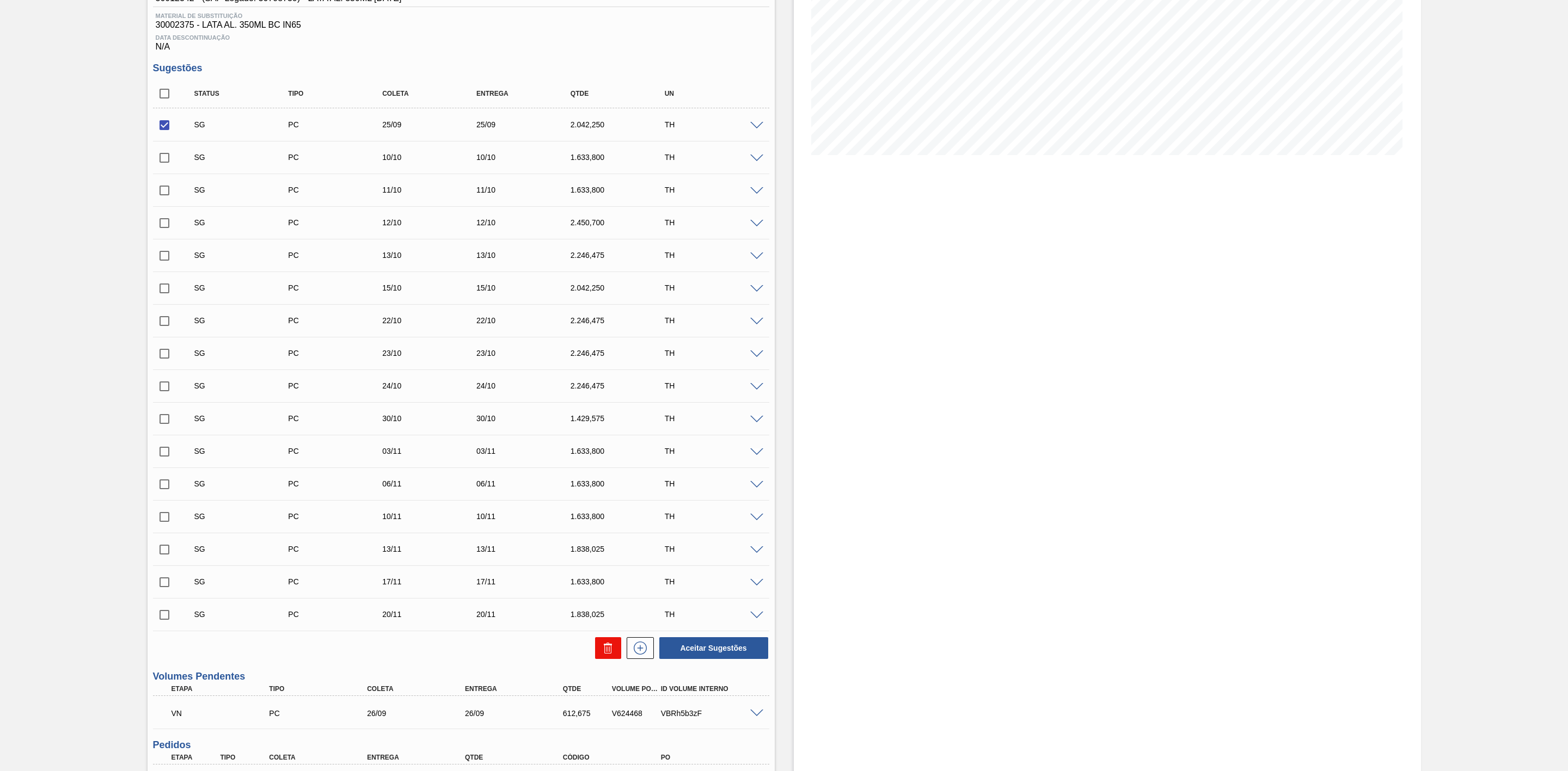
click at [605, 646] on icon at bounding box center [607, 644] width 8 height 2
checkbox input "false"
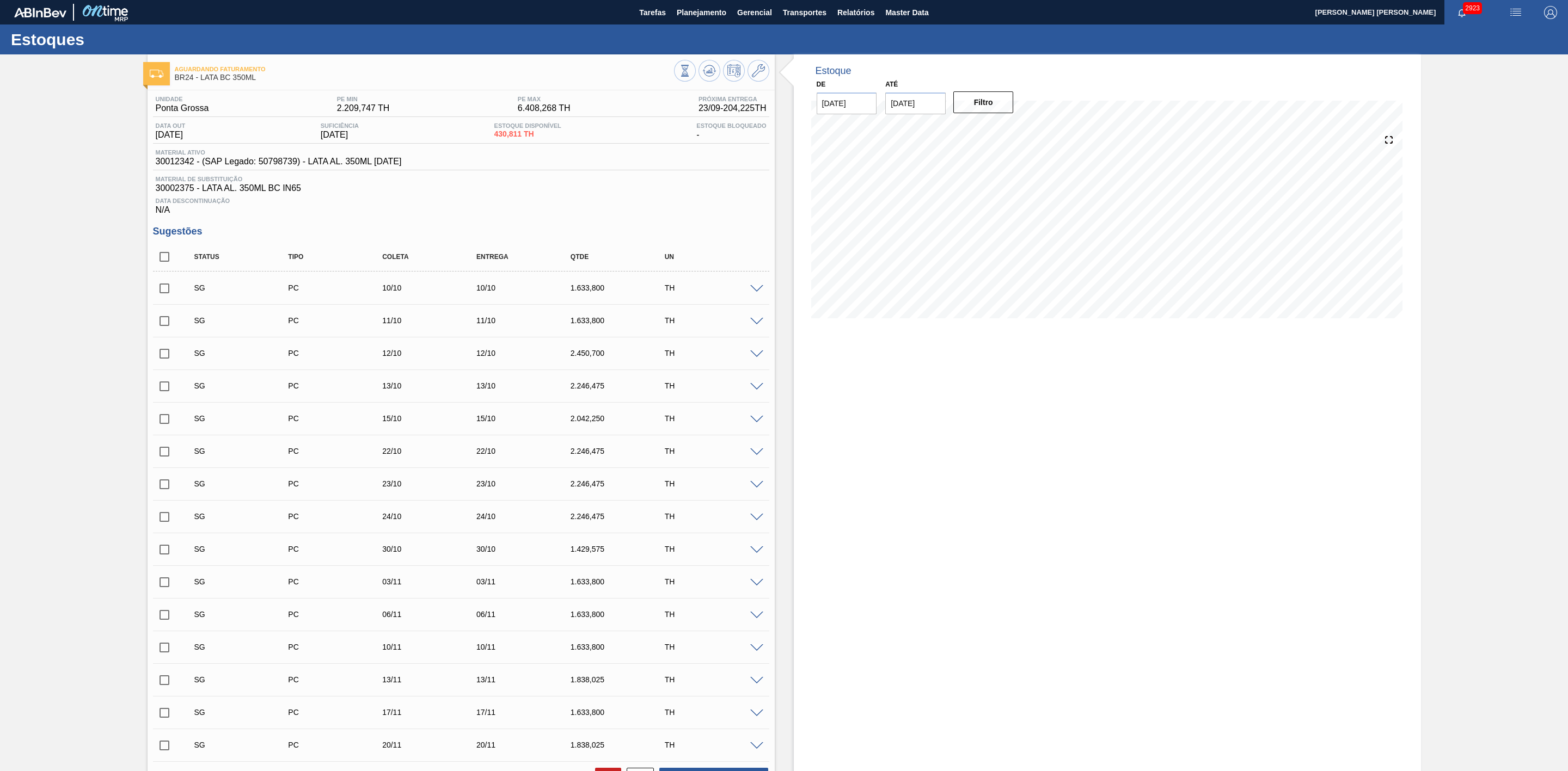
scroll to position [82, 0]
